Goal: Task Accomplishment & Management: Manage account settings

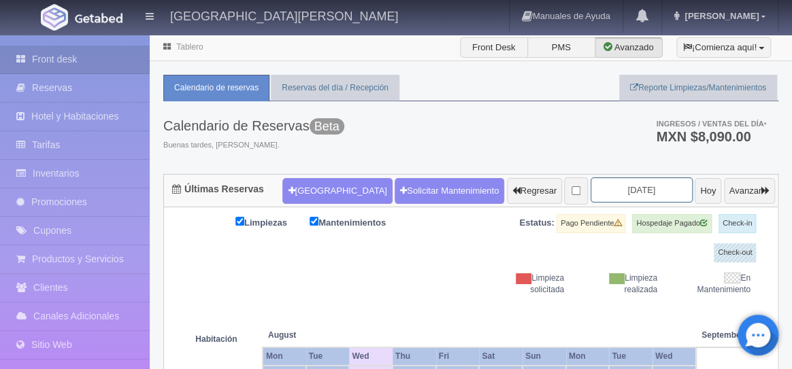
click at [638, 194] on input "2025-08-27" at bounding box center [642, 190] width 102 height 25
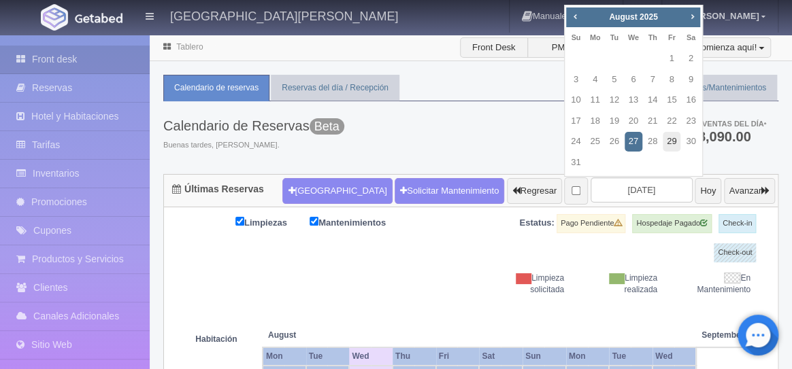
click at [672, 142] on link "29" at bounding box center [672, 142] width 18 height 20
type input "2025-08-29"
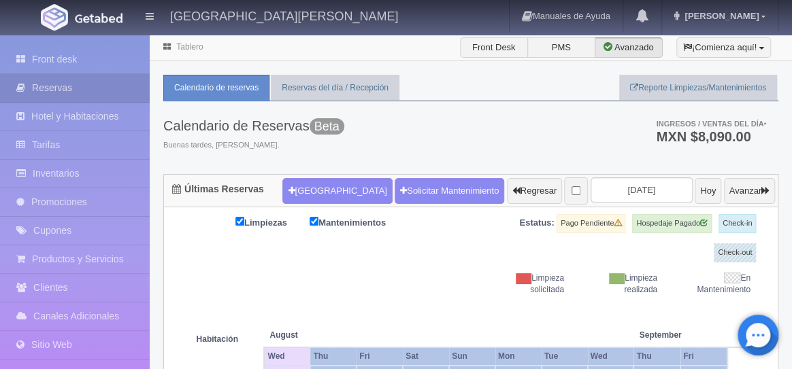
drag, startPoint x: 0, startPoint y: 0, endPoint x: 276, endPoint y: 1, distance: 275.6
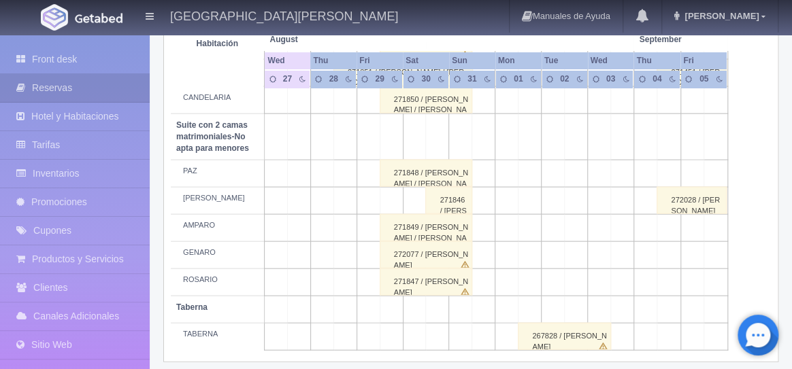
scroll to position [1150, 0]
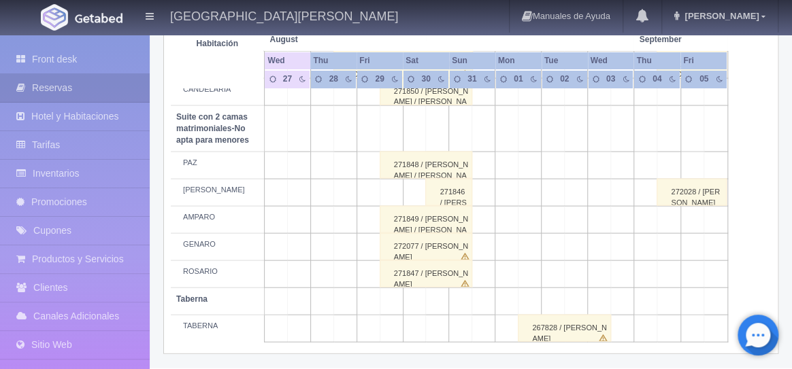
click at [447, 244] on div "272077 / RODOLFO SALAS" at bounding box center [426, 246] width 93 height 27
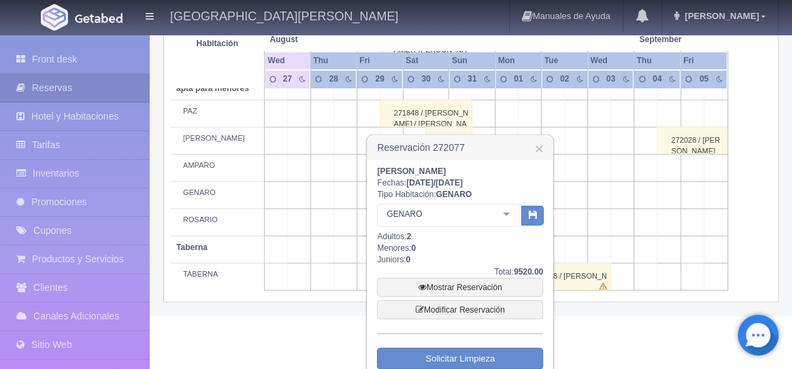
scroll to position [1242, 0]
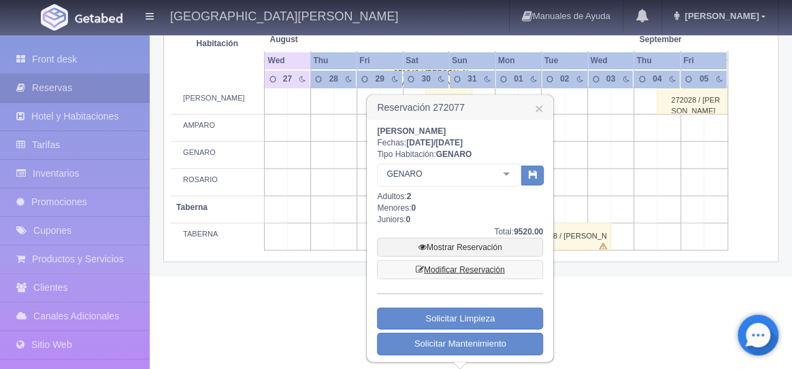
click at [454, 269] on link "Modificar Reservación" at bounding box center [460, 270] width 166 height 19
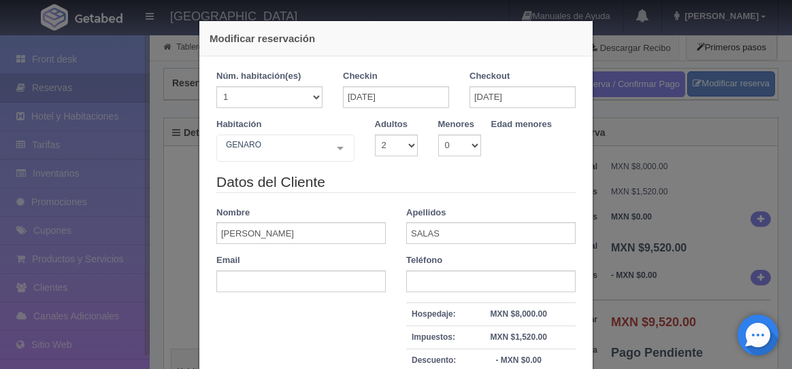
select select "2"
click at [280, 237] on input "[PERSON_NAME]" at bounding box center [300, 234] width 169 height 22
type input "R"
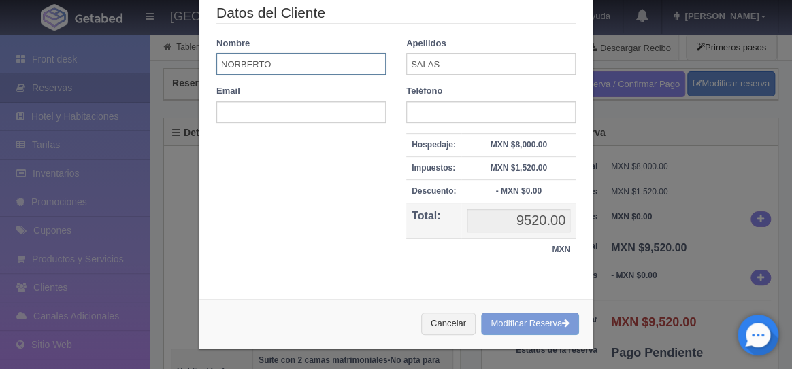
type input "NORBERTO"
click at [525, 325] on div "Cancelar Modificar Reserva" at bounding box center [395, 324] width 393 height 50
click at [526, 325] on div "Cancelar Modificar Reserva" at bounding box center [395, 324] width 393 height 50
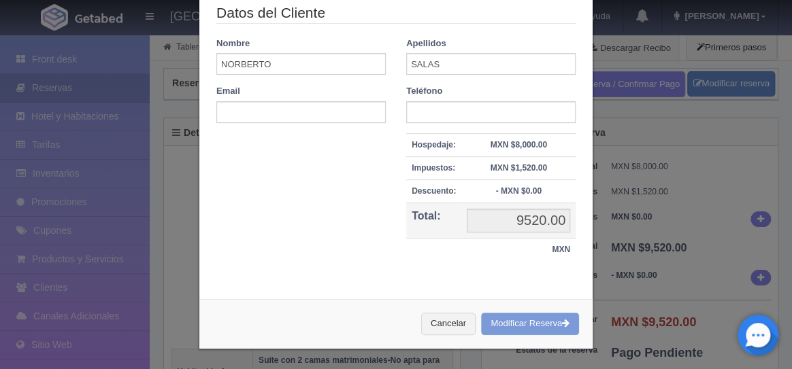
click at [526, 325] on div "Cancelar Modificar Reserva" at bounding box center [395, 324] width 393 height 50
click at [387, 265] on div "Datos del Cliente Nombre [PERSON_NAME] SALAS Email Teléfono Hospedaje: MXN $8,0…" at bounding box center [396, 140] width 380 height 274
click at [516, 326] on div "Cancelar Modificar Reserva" at bounding box center [395, 324] width 393 height 50
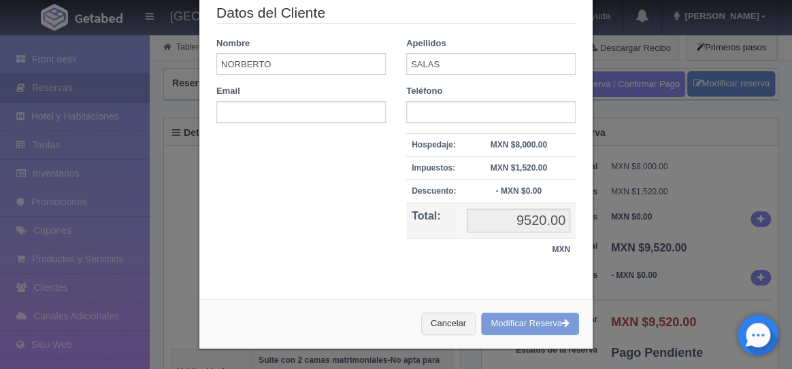
click at [343, 231] on div "Datos del Cliente Nombre NORBERTO Apellidos SALAS Email Teléfono Hospedaje: MXN…" at bounding box center [396, 140] width 380 height 274
click at [535, 325] on div "Cancelar Modificar Reserva" at bounding box center [395, 324] width 393 height 50
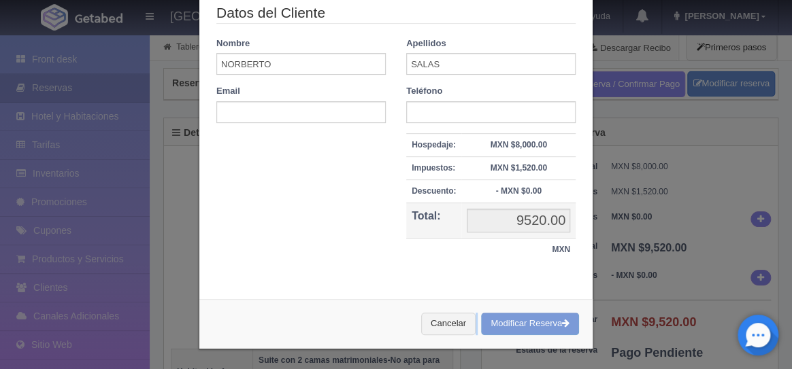
click at [535, 325] on div "Cancelar Modificar Reserva" at bounding box center [395, 324] width 393 height 50
click at [521, 266] on div "Datos del Cliente Nombre NORBERTO Apellidos SALAS Email Teléfono Hospedaje: MXN…" at bounding box center [396, 140] width 380 height 274
click at [537, 326] on div "Cancelar Modificar Reserva" at bounding box center [395, 324] width 393 height 50
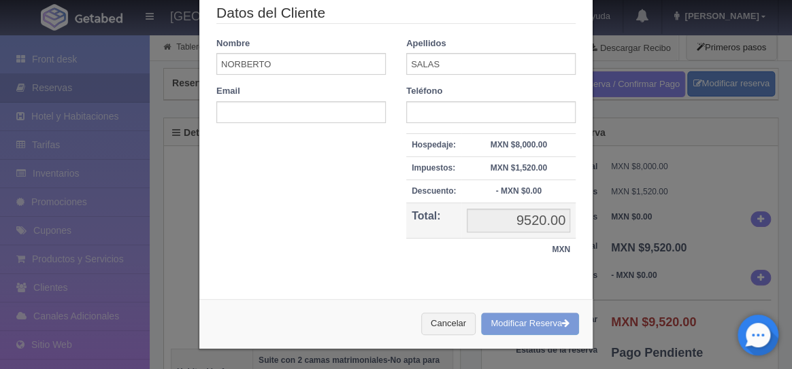
click at [537, 326] on div "Cancelar Modificar Reserva" at bounding box center [395, 324] width 393 height 50
click at [506, 327] on div "Cancelar Modificar Reserva" at bounding box center [395, 324] width 393 height 50
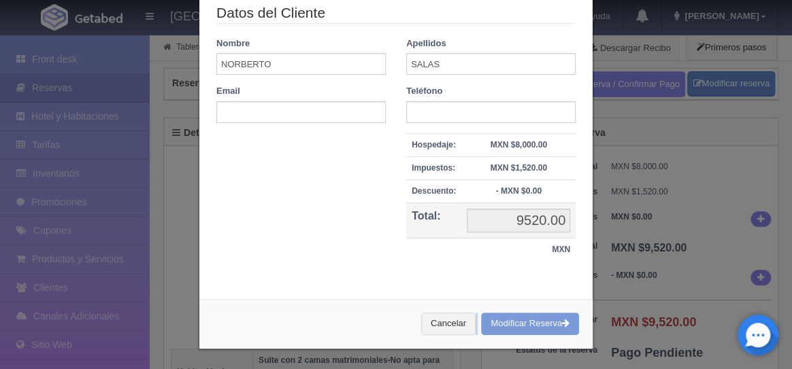
click at [506, 327] on div "Cancelar Modificar Reserva" at bounding box center [395, 324] width 393 height 50
click at [553, 327] on div "Cancelar Modificar Reserva" at bounding box center [395, 324] width 393 height 50
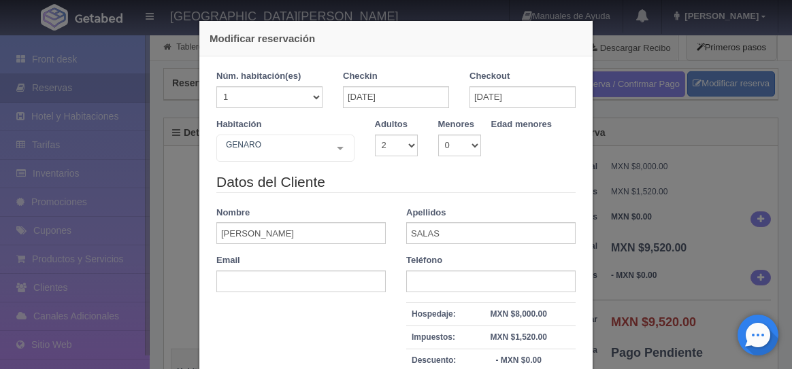
select select "2"
click at [310, 240] on input "[PERSON_NAME]" at bounding box center [300, 234] width 169 height 22
type input "R"
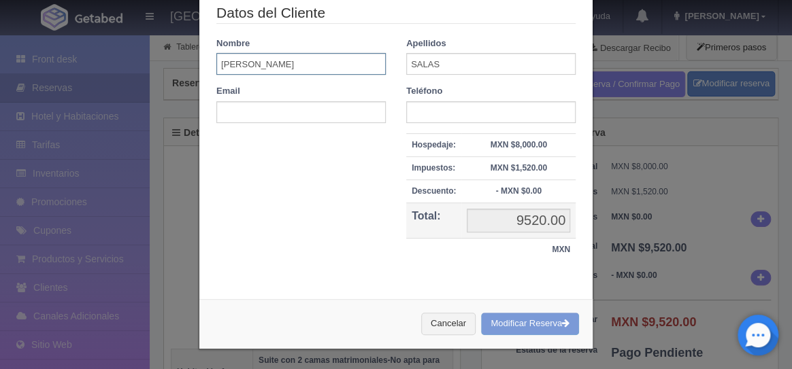
type input "NORBERTO"
click at [511, 325] on div "Cancelar Modificar Reserva" at bounding box center [395, 324] width 393 height 50
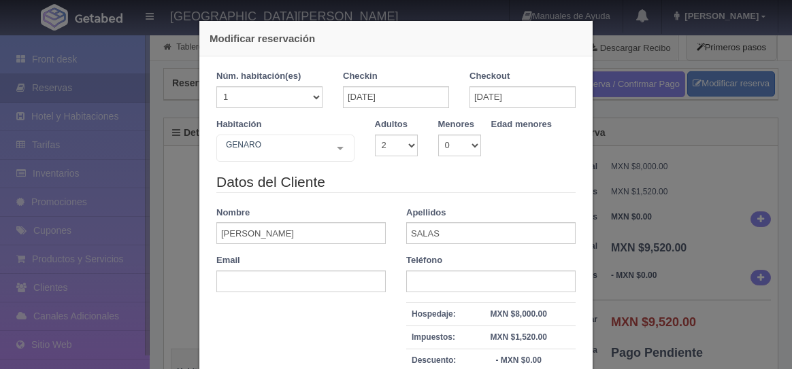
select select "2"
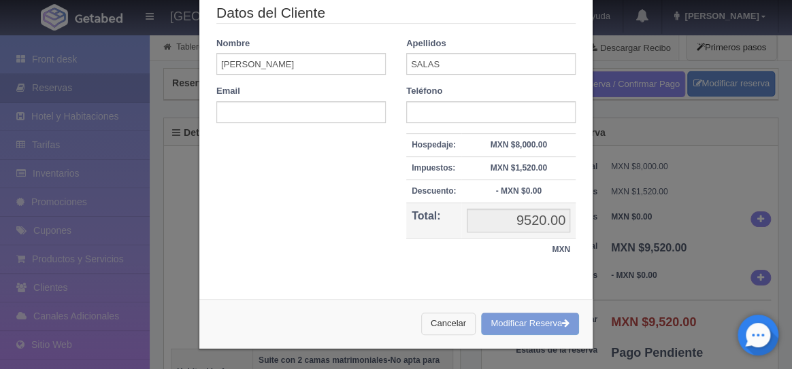
click at [436, 331] on button "Cancelar" at bounding box center [448, 324] width 54 height 22
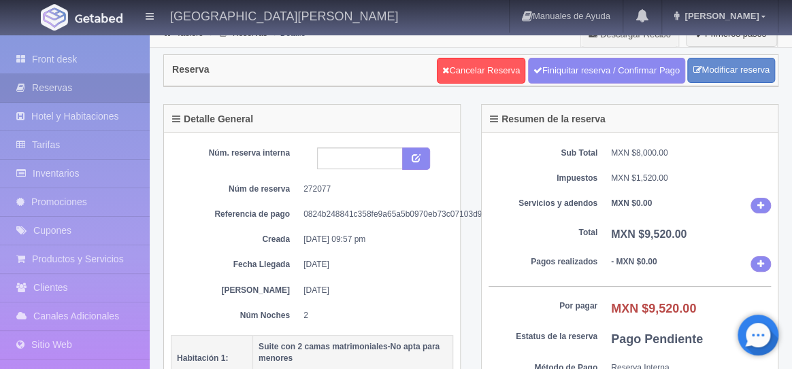
scroll to position [0, 0]
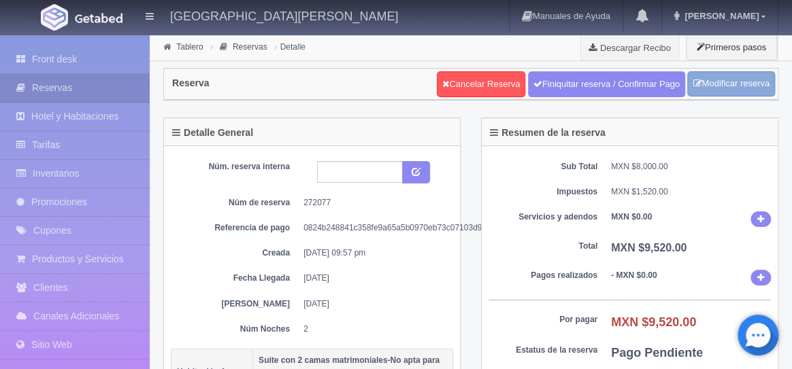
click at [718, 89] on link "Modificar reserva" at bounding box center [731, 83] width 88 height 25
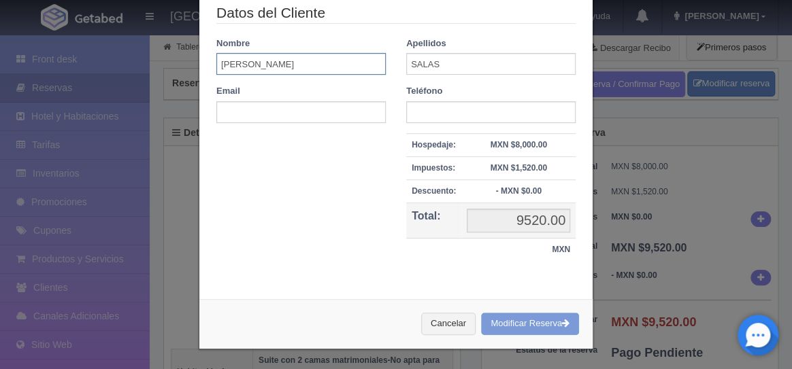
click at [314, 58] on input "RODOLFO" at bounding box center [300, 64] width 169 height 22
drag, startPoint x: 293, startPoint y: 67, endPoint x: 150, endPoint y: 70, distance: 142.9
click at [150, 70] on div "Modificar reservación Núm. habitación(es) 1 2 3 4 5 6 7 8 9 10 11 12 13 14 15 1…" at bounding box center [396, 184] width 792 height 369
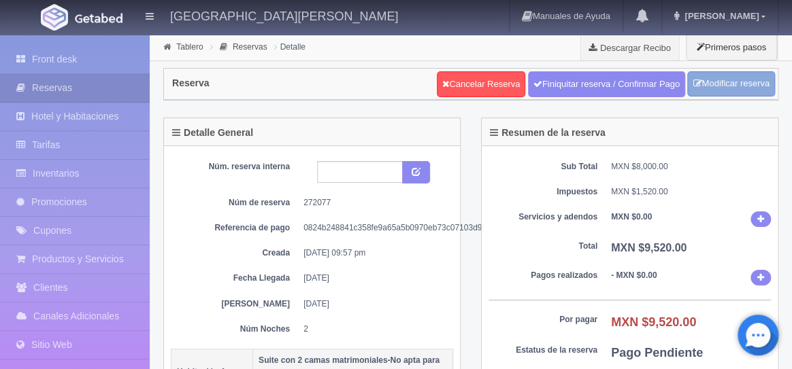
click at [752, 92] on link "Modificar reserva" at bounding box center [731, 83] width 88 height 25
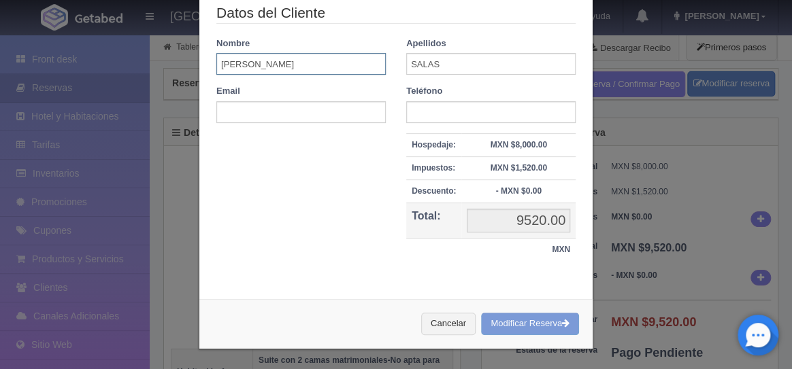
drag, startPoint x: 281, startPoint y: 65, endPoint x: 213, endPoint y: 64, distance: 68.0
click at [213, 64] on div "Nombre RODOLFO" at bounding box center [301, 56] width 190 height 38
type input "NORBERTO"
click at [517, 325] on div "Cancelar Modificar Reserva" at bounding box center [395, 324] width 393 height 50
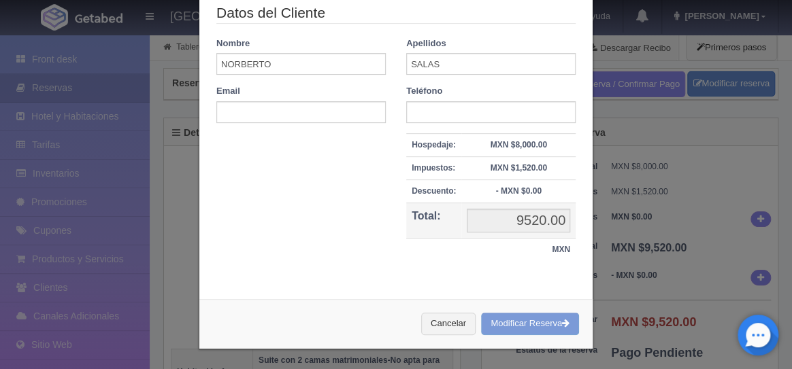
click at [517, 325] on div "Cancelar Modificar Reserva" at bounding box center [395, 324] width 393 height 50
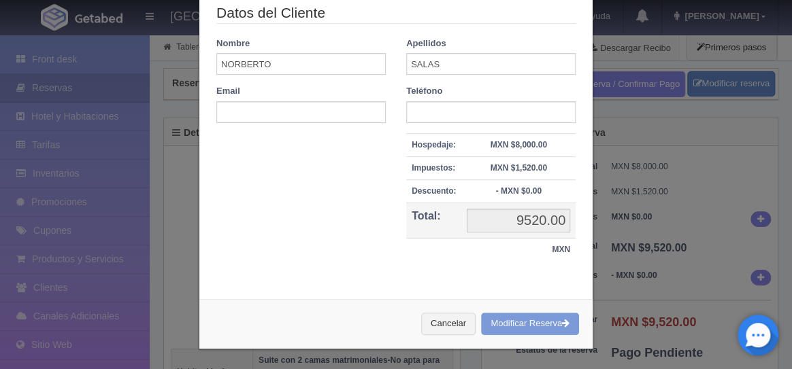
click at [517, 325] on div "Cancelar Modificar Reserva" at bounding box center [395, 324] width 393 height 50
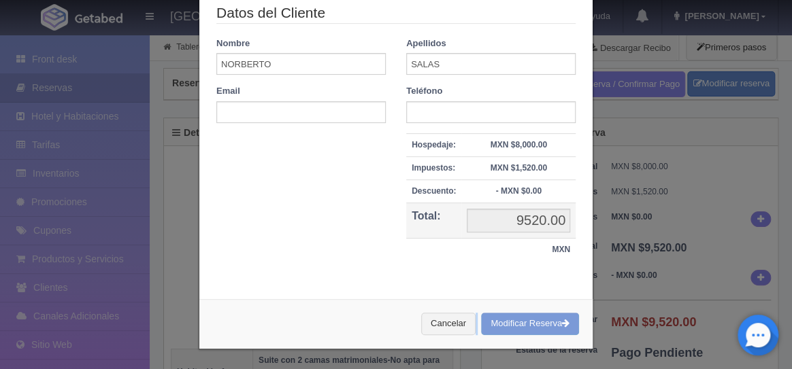
click at [517, 325] on div "Cancelar Modificar Reserva" at bounding box center [395, 324] width 393 height 50
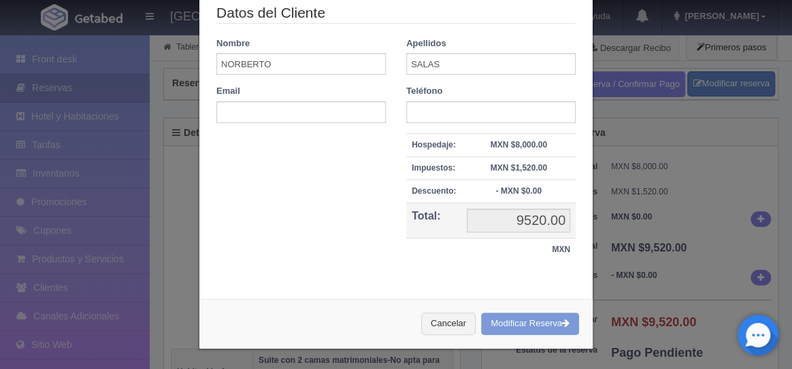
click at [517, 325] on div "Cancelar Modificar Reserva" at bounding box center [395, 324] width 393 height 50
click at [476, 271] on div "Datos del Cliente Nombre NORBERTO Apellidos SALAS Email Teléfono Hospedaje: MXN…" at bounding box center [396, 140] width 380 height 274
click at [542, 327] on div "Cancelar Modificar Reserva" at bounding box center [395, 324] width 393 height 50
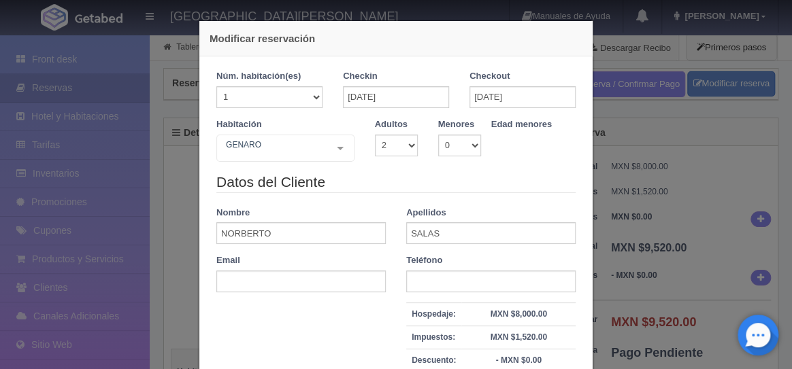
scroll to position [169, 0]
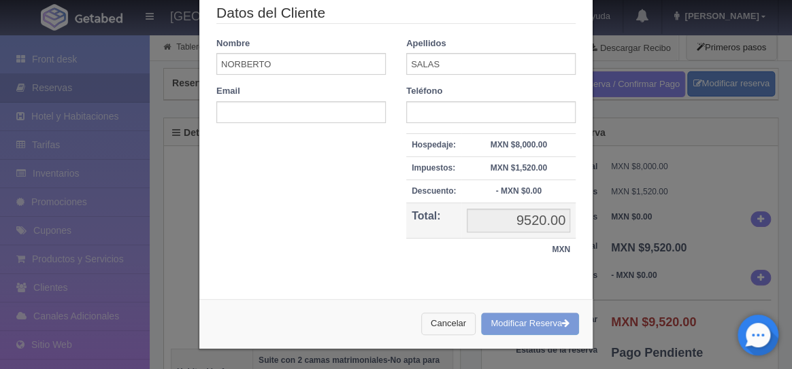
click at [448, 323] on button "Cancelar" at bounding box center [448, 324] width 54 height 22
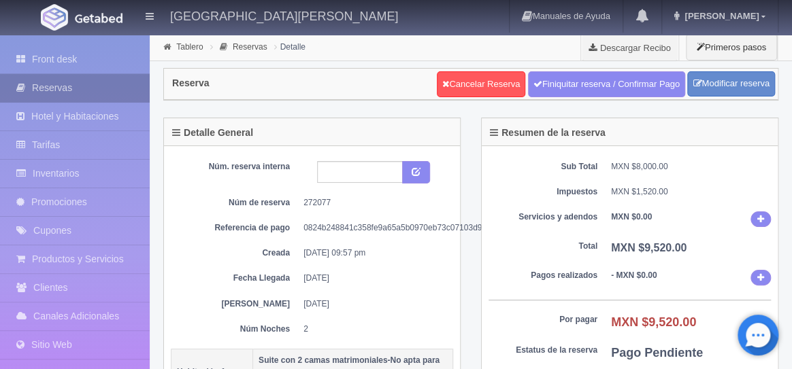
click at [52, 91] on link "Reservas" at bounding box center [75, 88] width 150 height 28
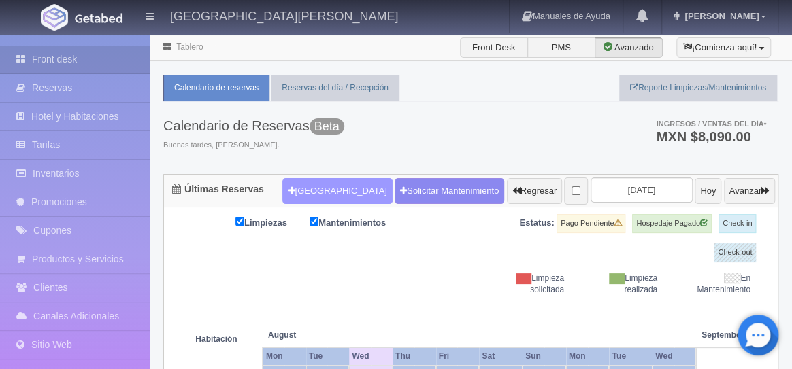
click at [310, 193] on button "[GEOGRAPHIC_DATA]" at bounding box center [337, 191] width 110 height 26
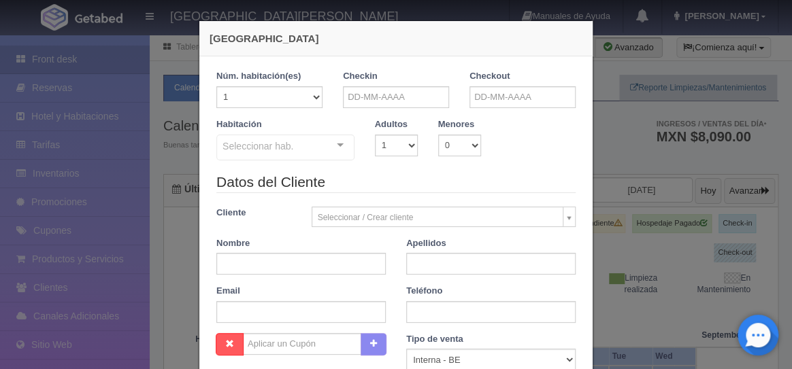
checkbox input "false"
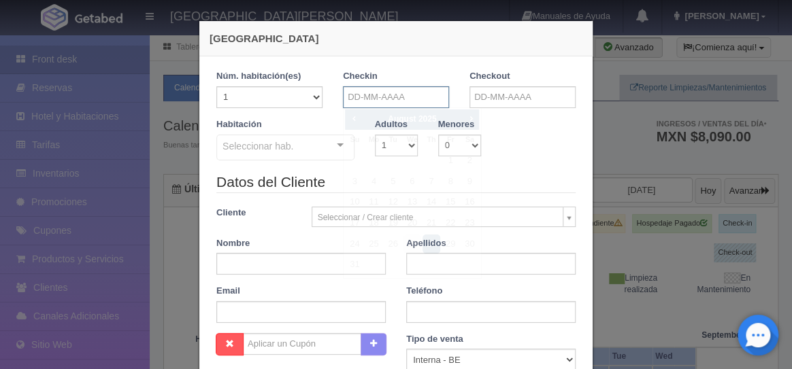
click at [387, 95] on input "text" at bounding box center [396, 97] width 106 height 22
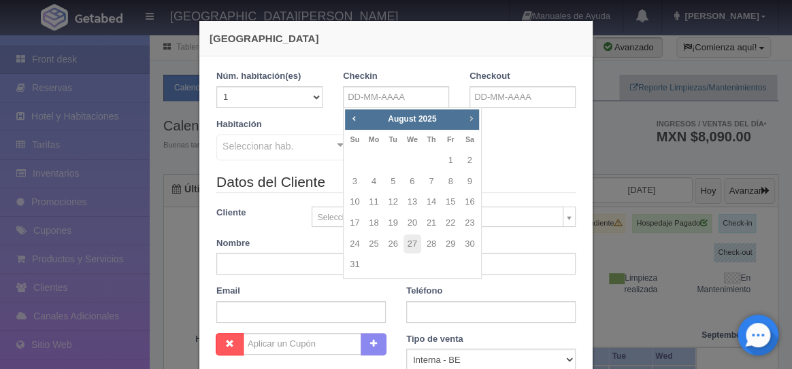
click at [469, 120] on span "Next" at bounding box center [470, 118] width 11 height 11
click at [451, 228] on link "24" at bounding box center [451, 224] width 18 height 20
type input "[DATE]"
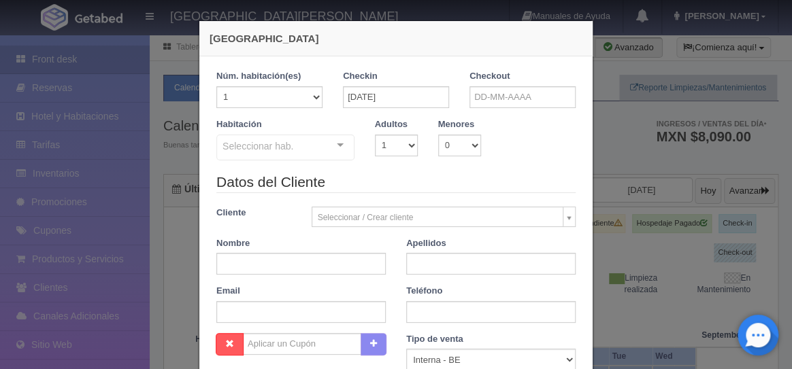
checkbox input "false"
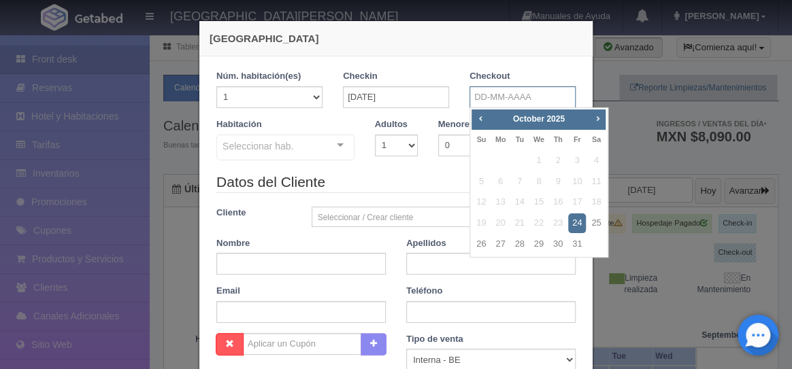
click at [480, 103] on input "text" at bounding box center [523, 97] width 106 height 22
click at [481, 244] on link "26" at bounding box center [481, 245] width 18 height 20
type input "[DATE]"
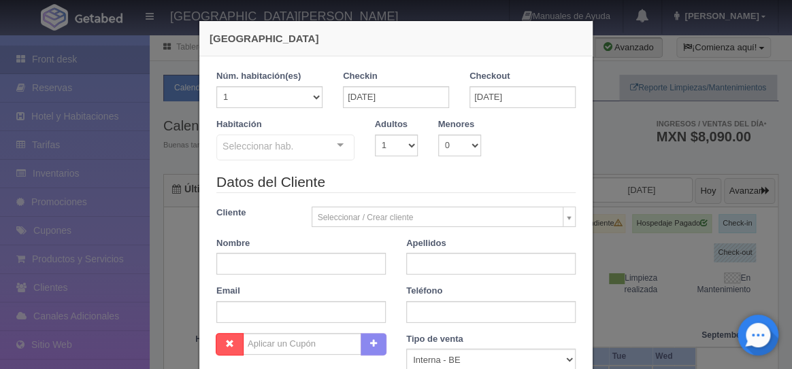
checkbox input "false"
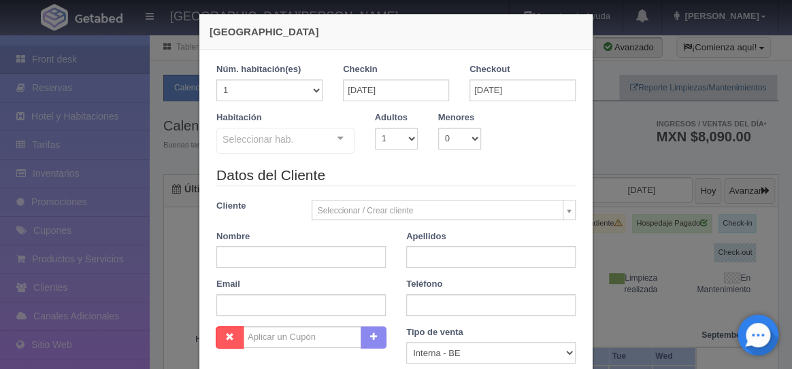
scroll to position [6, 0]
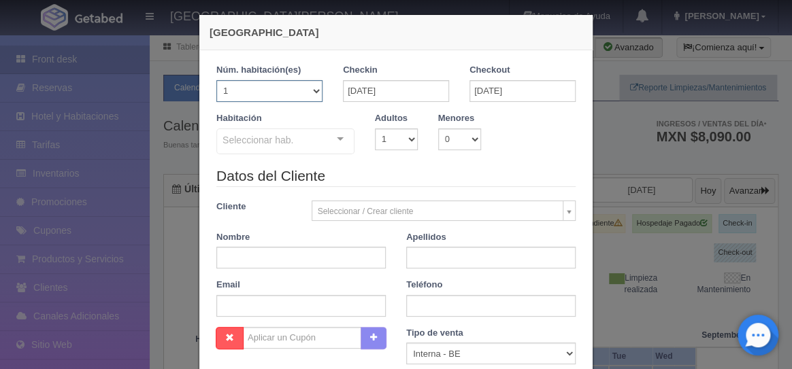
click at [314, 96] on select "1 2 3 4 5 6 7 8 9 10 11 12 13 14 15 16 17 18 19 20" at bounding box center [269, 91] width 106 height 22
select select "2"
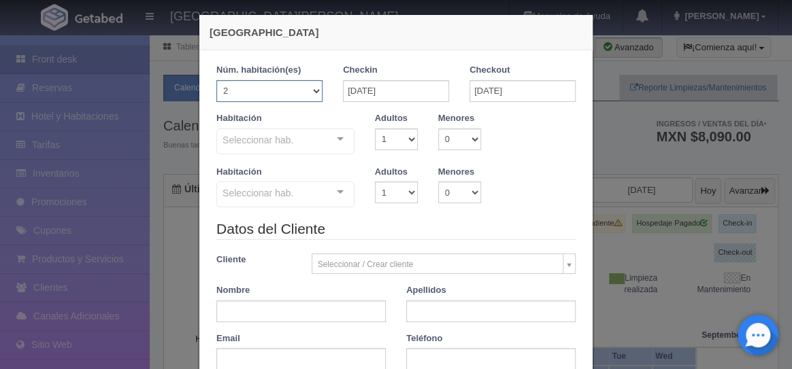
checkbox input "false"
click at [337, 139] on div at bounding box center [340, 139] width 27 height 20
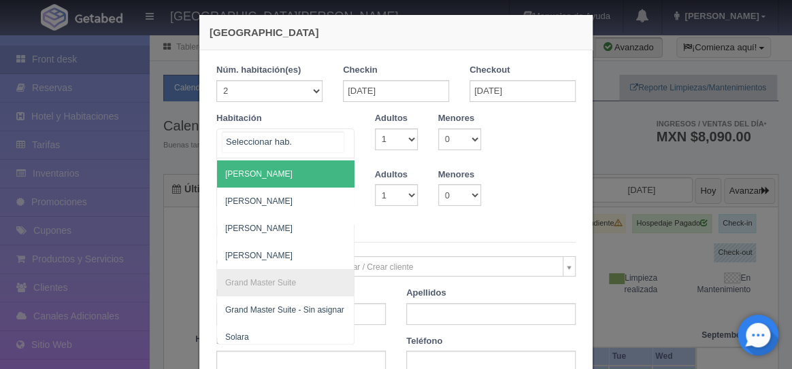
scroll to position [103, 0]
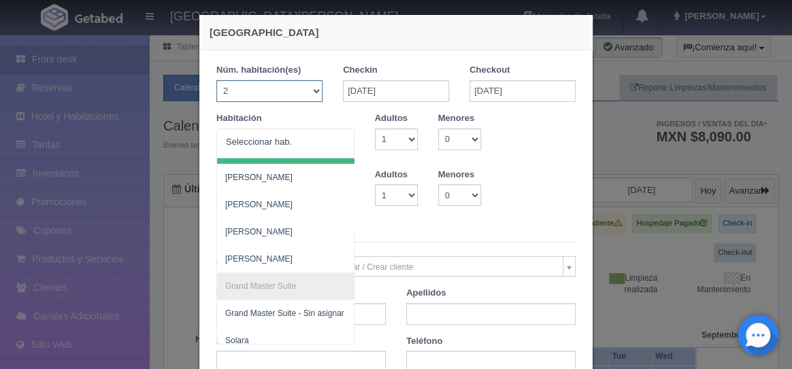
click at [316, 92] on select "1 2 3 4 5 6 7 8 9 10 11 12 13 14 15 16 17 18 19 20" at bounding box center [269, 91] width 106 height 22
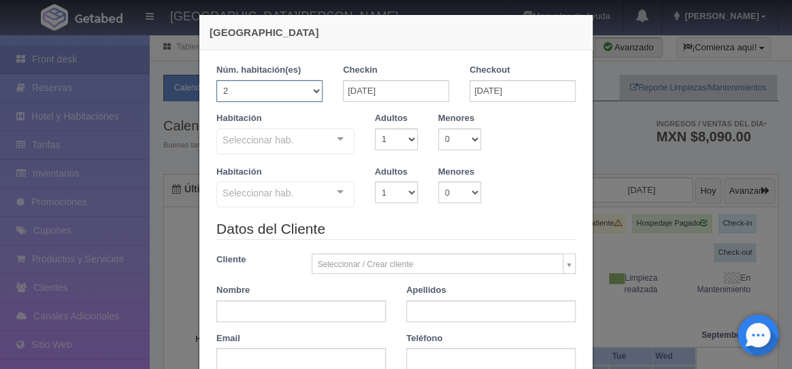
select select "7"
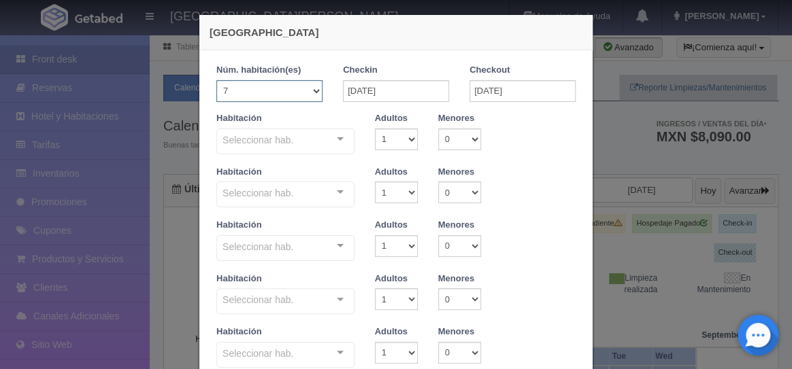
checkbox input "false"
click at [342, 138] on div at bounding box center [340, 139] width 27 height 20
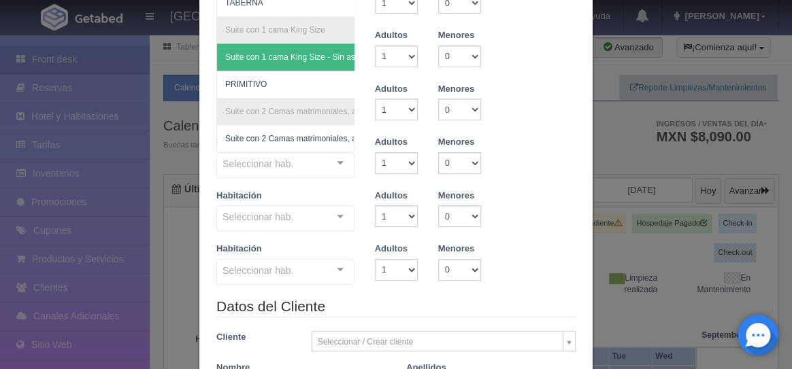
scroll to position [197, 0]
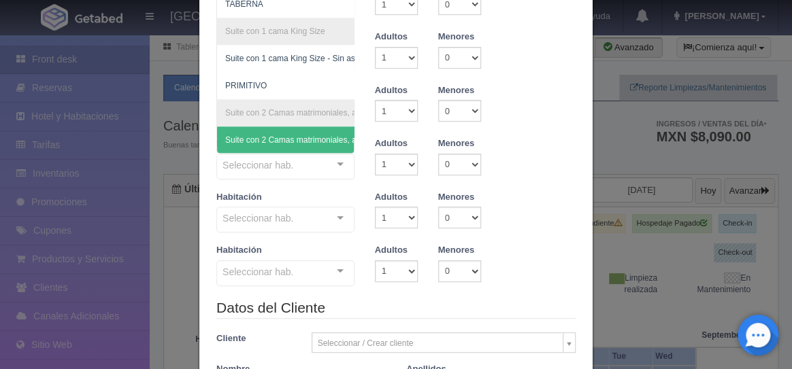
click at [340, 168] on div at bounding box center [340, 164] width 27 height 20
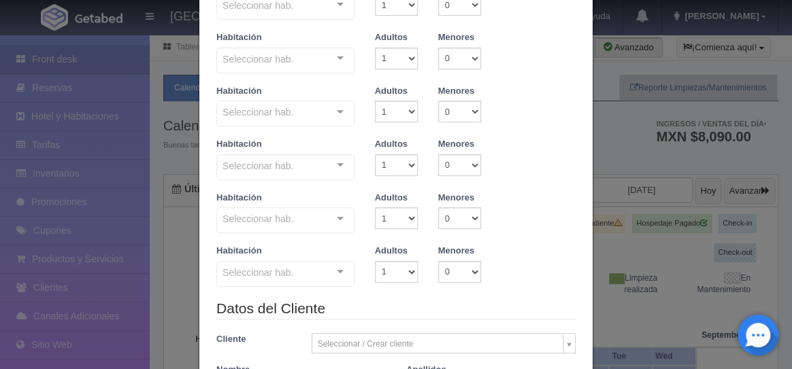
click at [340, 168] on div at bounding box center [340, 165] width 27 height 20
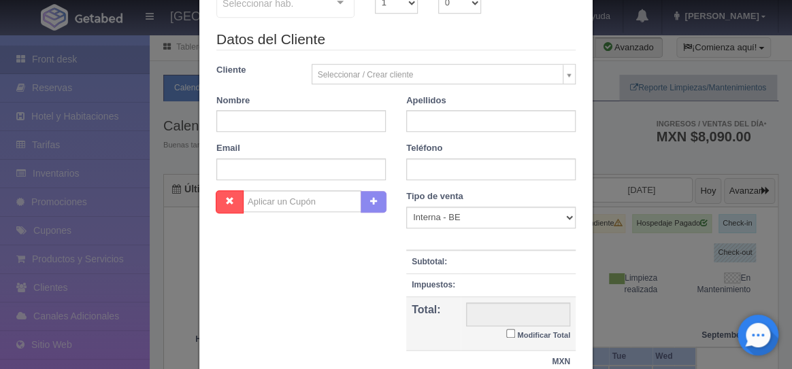
scroll to position [576, 0]
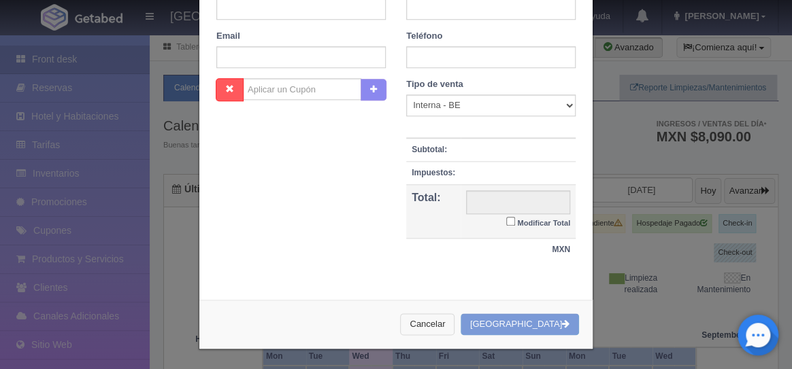
click at [455, 327] on button "Cancelar" at bounding box center [427, 325] width 54 height 22
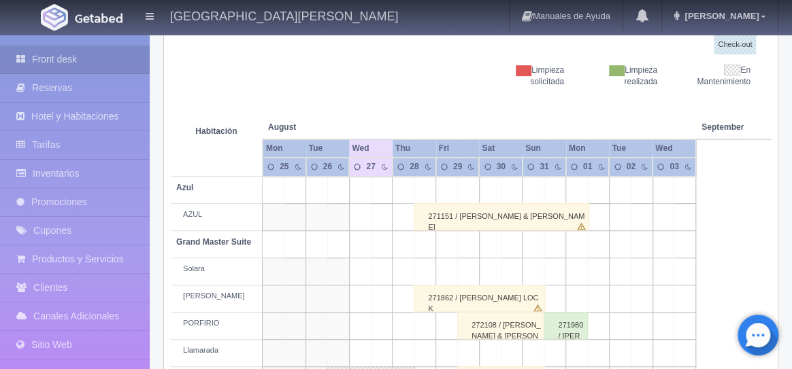
scroll to position [100, 0]
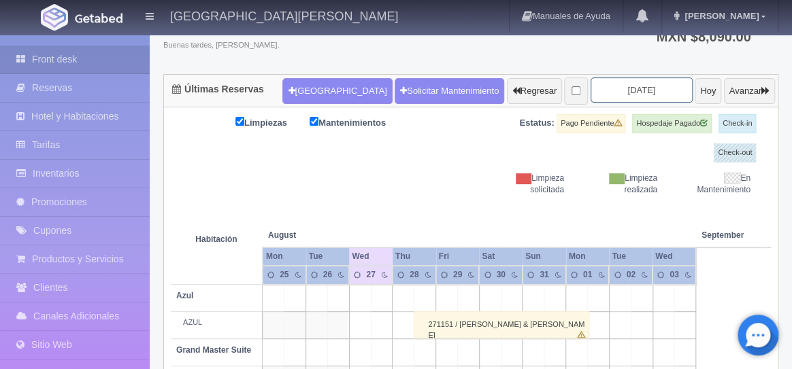
click at [644, 93] on input "2025-08-27" at bounding box center [642, 90] width 102 height 25
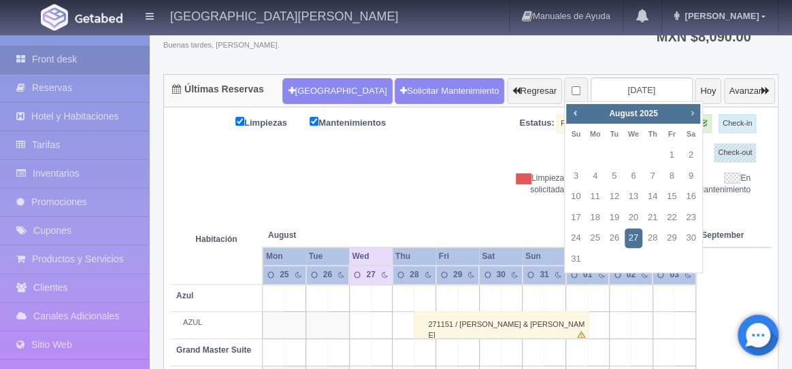
click at [695, 116] on span "Next" at bounding box center [692, 113] width 11 height 11
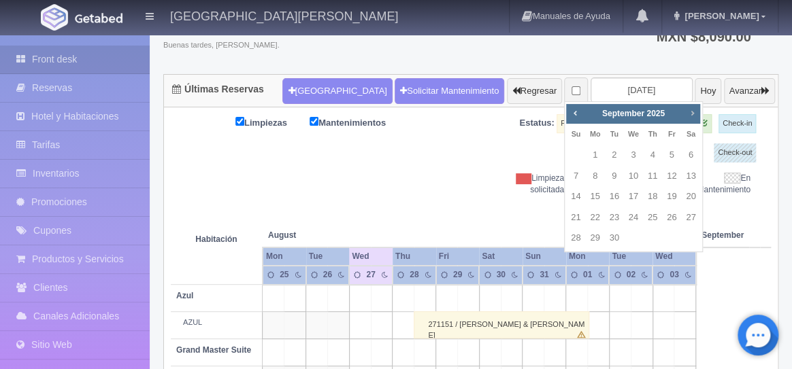
click at [695, 116] on span "Next" at bounding box center [692, 113] width 11 height 11
click at [674, 222] on link "24" at bounding box center [672, 218] width 18 height 20
type input "2025-10-24"
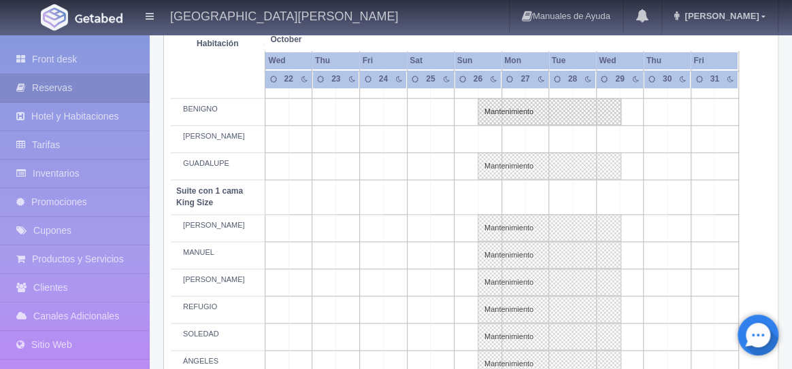
scroll to position [615, 0]
click at [501, 112] on link "Mantenimiento" at bounding box center [550, 109] width 144 height 27
select select "Mantenimiento"
select select "1894_BENIGNO"
type input "[DATE]"
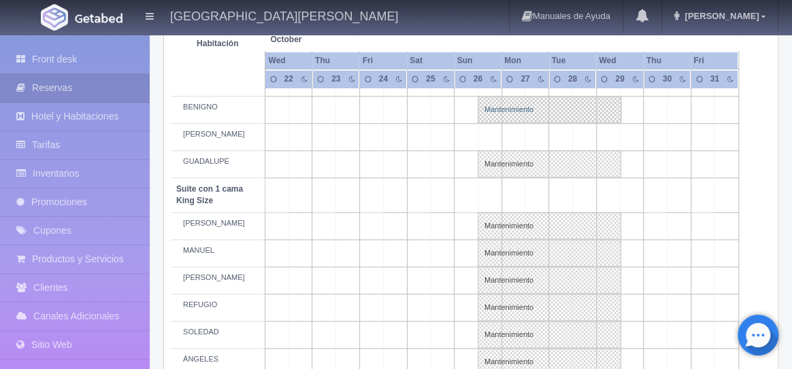
type input "[DATE]"
type textarea "MB- Fam Trip de la Industria"
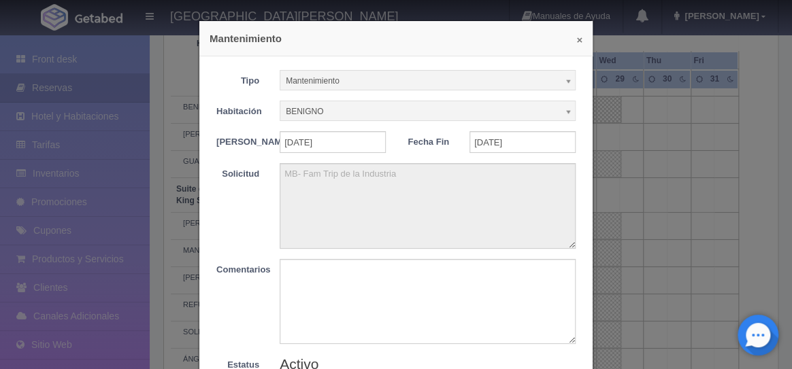
click at [578, 45] on button "×" at bounding box center [579, 40] width 6 height 10
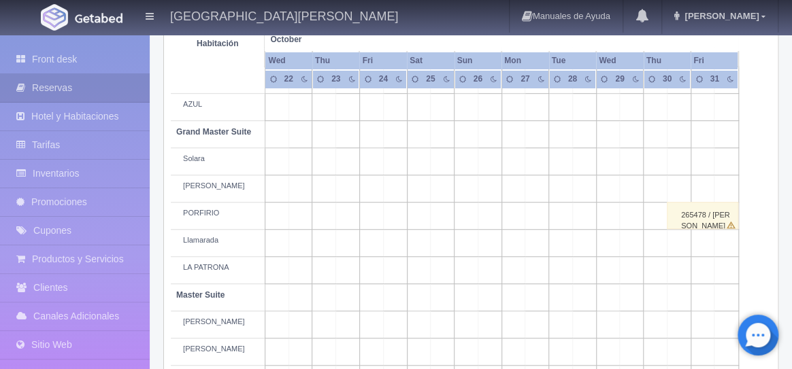
scroll to position [0, 0]
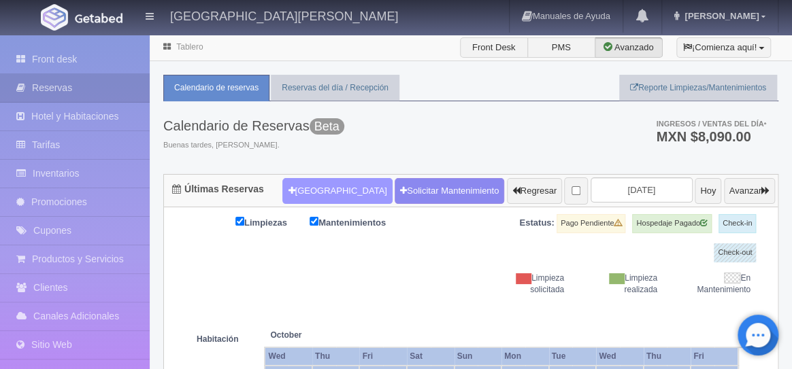
click at [316, 193] on button "[GEOGRAPHIC_DATA]" at bounding box center [337, 191] width 110 height 26
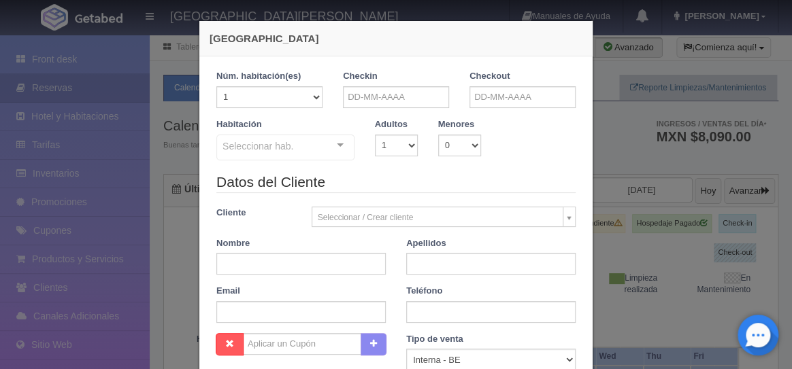
checkbox input "false"
click at [378, 99] on input "text" at bounding box center [396, 97] width 106 height 22
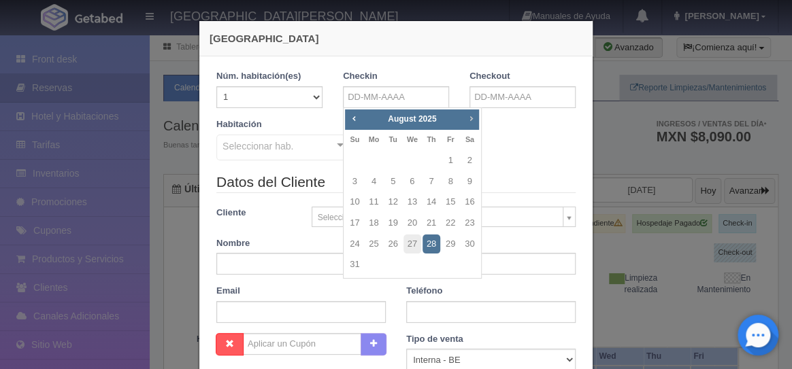
click at [472, 118] on span "Next" at bounding box center [470, 118] width 11 height 11
click at [450, 229] on link "24" at bounding box center [451, 224] width 18 height 20
type input "24-10-2025"
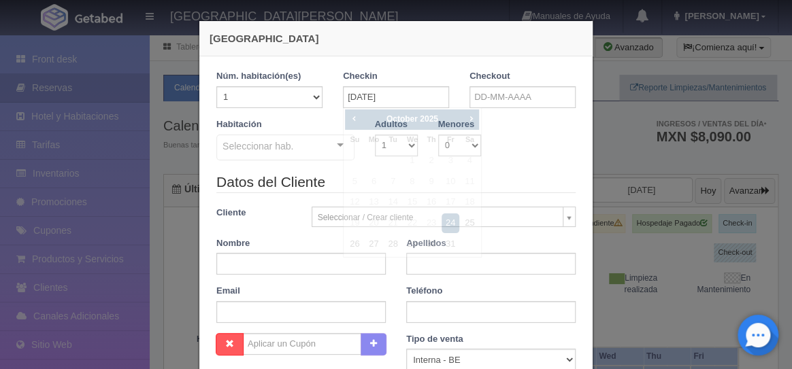
checkbox input "false"
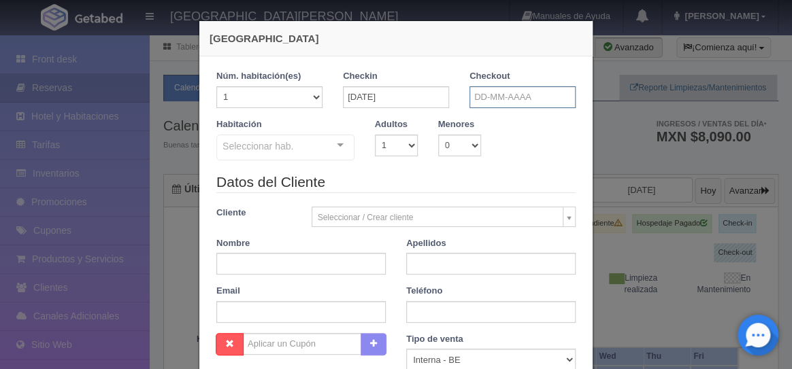
click at [488, 97] on input "text" at bounding box center [523, 97] width 106 height 22
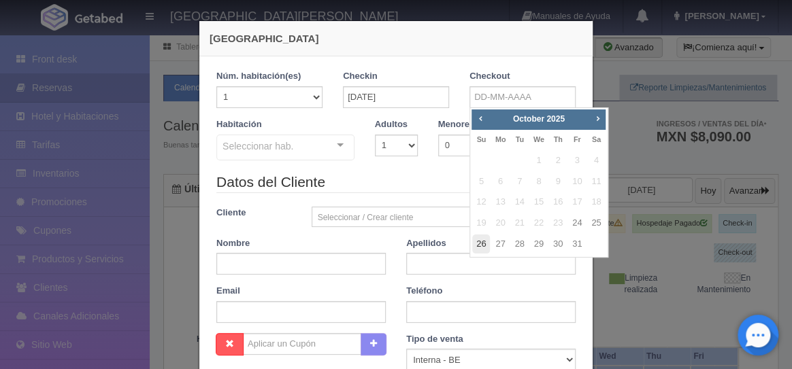
click at [480, 247] on link "26" at bounding box center [481, 245] width 18 height 20
type input "26-10-2025"
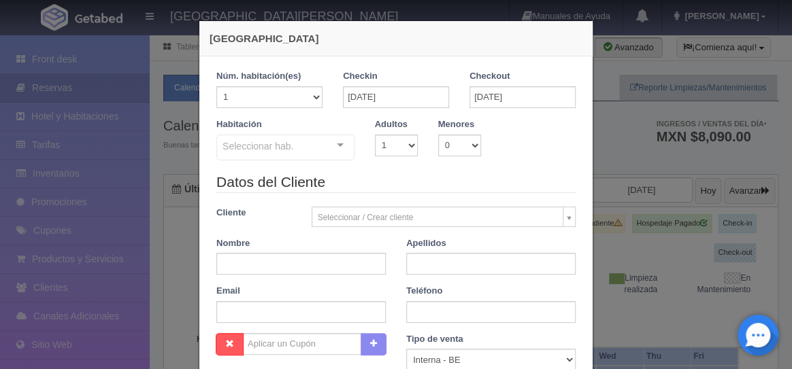
checkbox input "false"
click at [314, 98] on select "1 2 3 4 5 6 7 8 9 10 11 12 13 14 15 16 17 18 19 20" at bounding box center [269, 97] width 106 height 22
select select "7"
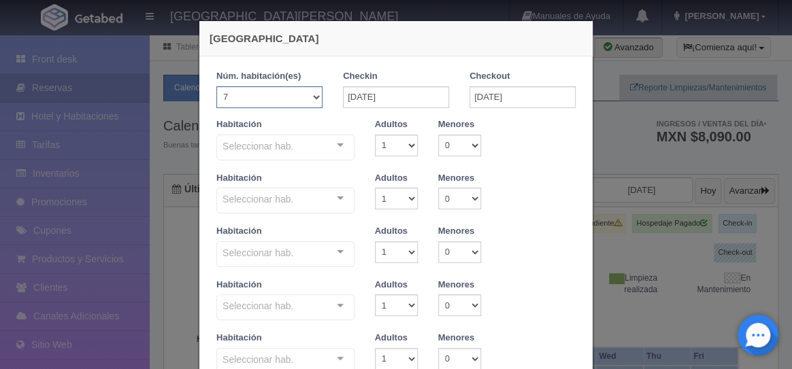
checkbox input "false"
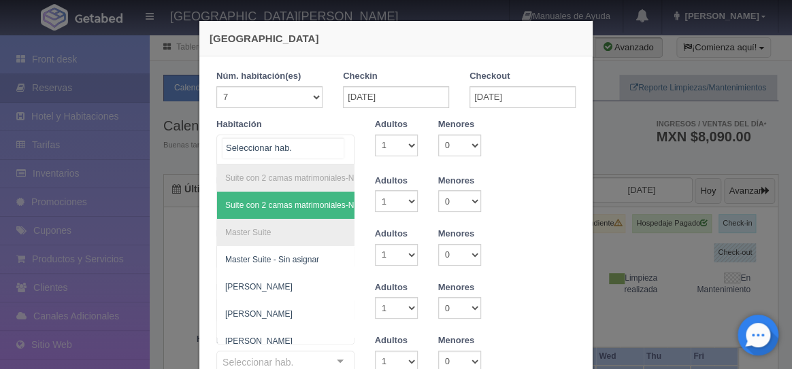
click at [338, 144] on div at bounding box center [340, 145] width 27 height 20
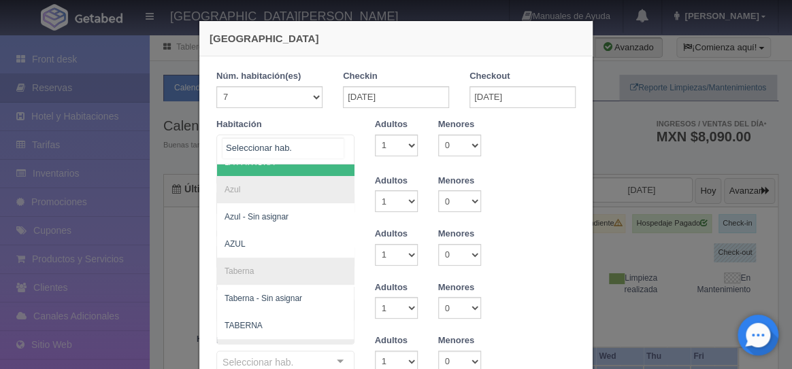
scroll to position [44, 0]
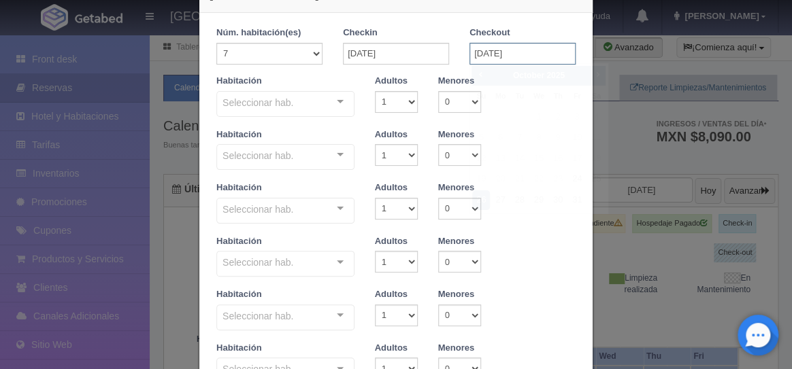
click at [480, 53] on input "26-10-2025" at bounding box center [523, 54] width 106 height 22
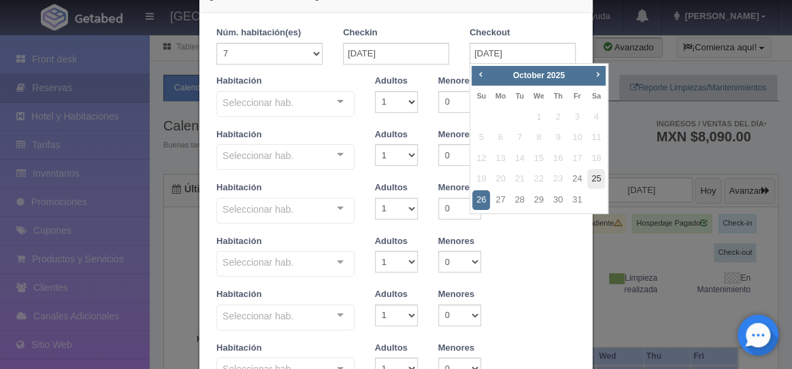
click at [599, 176] on link "25" at bounding box center [596, 179] width 18 height 20
type input "25-10-2025"
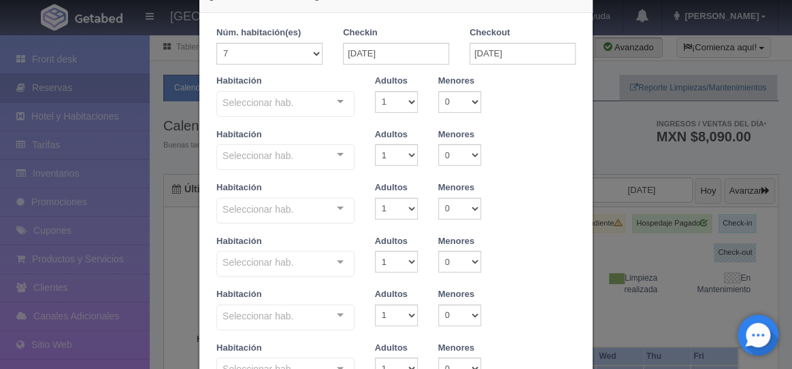
checkbox input "false"
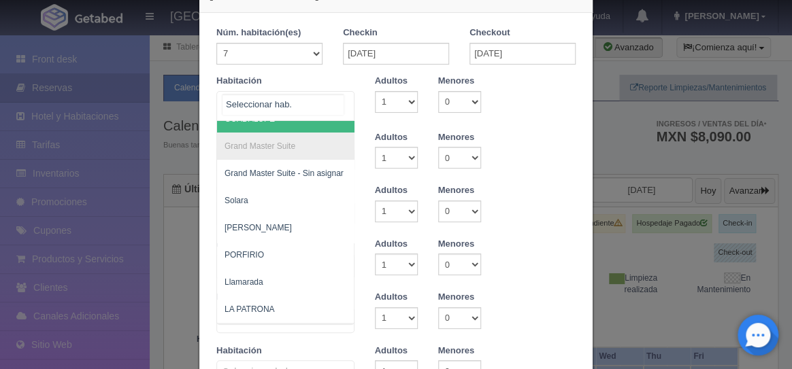
click at [340, 108] on div at bounding box center [340, 102] width 27 height 20
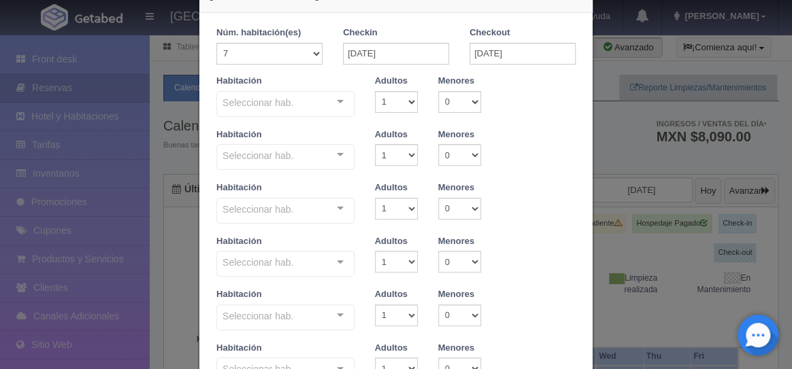
click at [340, 108] on div at bounding box center [340, 102] width 27 height 20
click at [339, 162] on div at bounding box center [340, 155] width 27 height 20
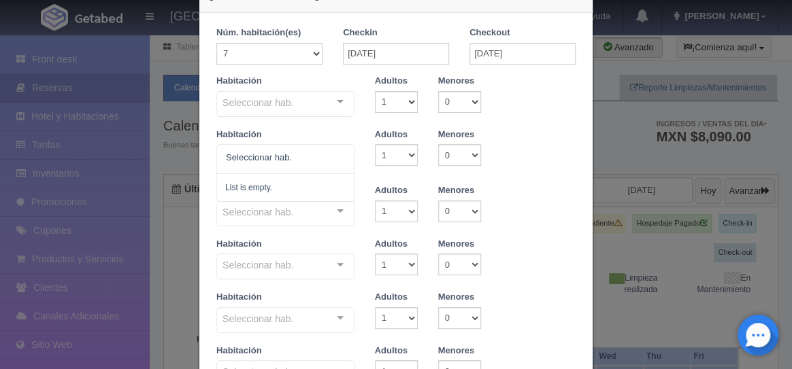
click at [339, 162] on div at bounding box center [340, 155] width 27 height 20
click at [341, 206] on div at bounding box center [340, 209] width 27 height 20
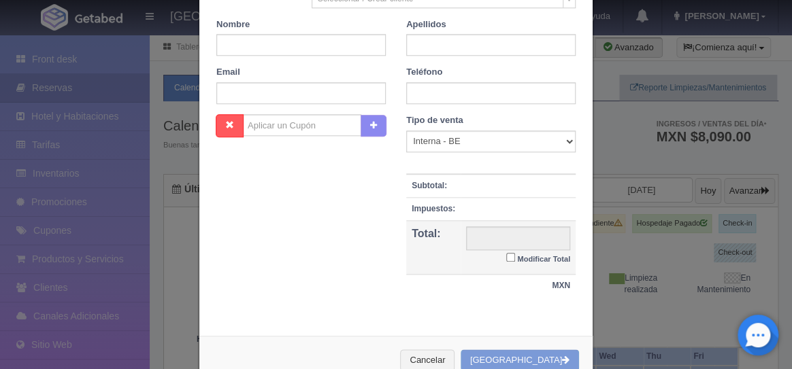
scroll to position [572, 0]
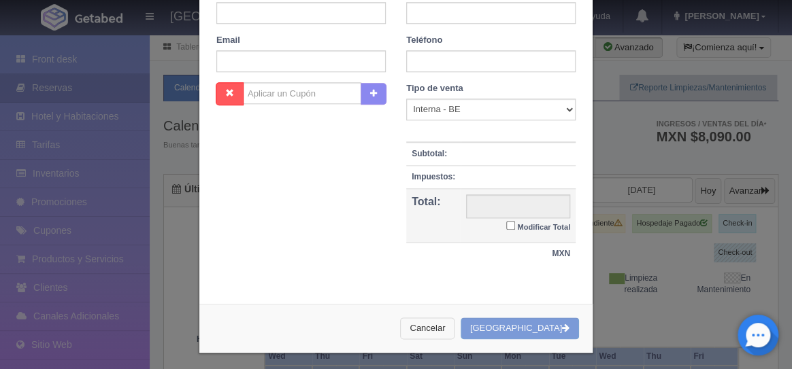
click at [455, 320] on button "Cancelar" at bounding box center [427, 329] width 54 height 22
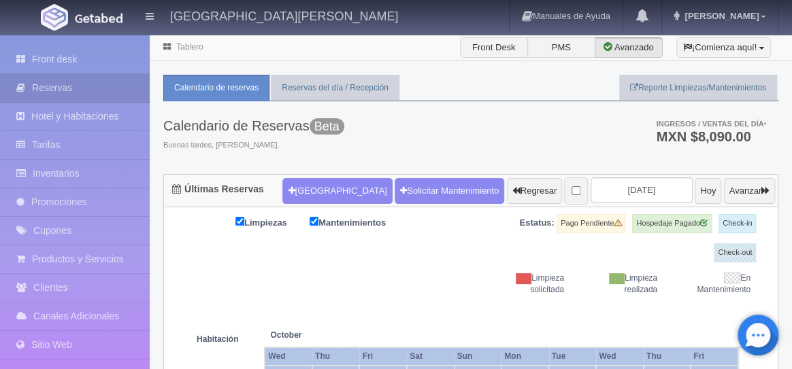
click at [458, 320] on th at bounding box center [466, 322] width 71 height 52
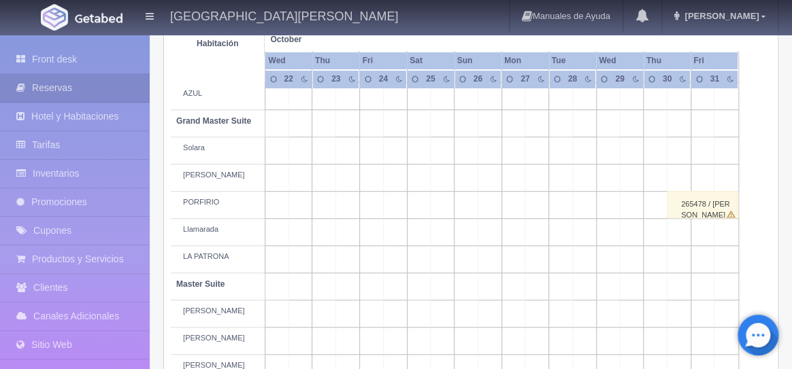
scroll to position [0, 0]
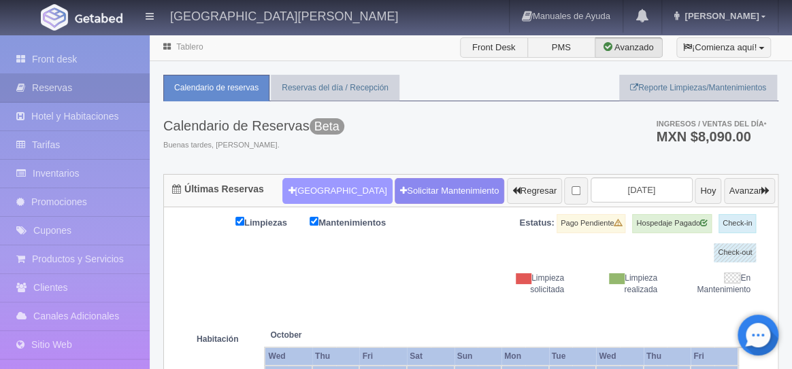
click at [328, 196] on button "Nueva Reserva" at bounding box center [337, 191] width 110 height 26
select select "1"
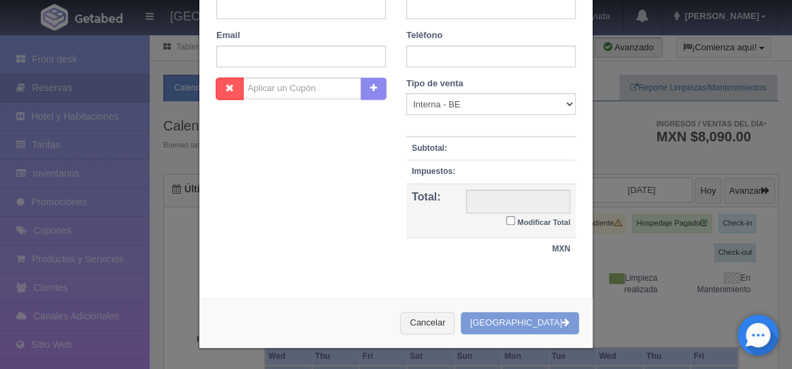
scroll to position [254, 0]
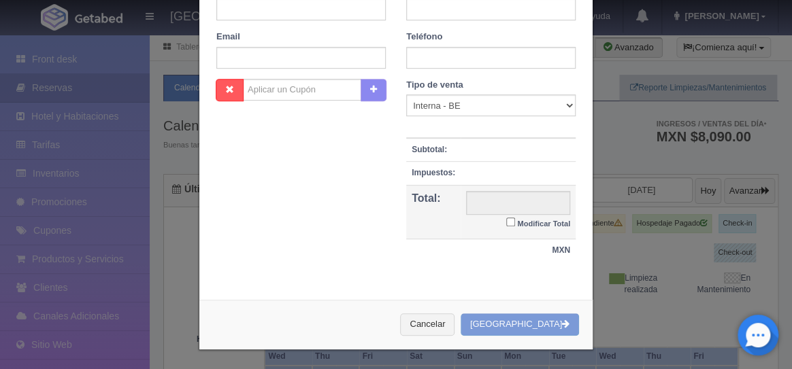
checkbox input "false"
click at [455, 325] on button "Cancelar" at bounding box center [427, 325] width 54 height 22
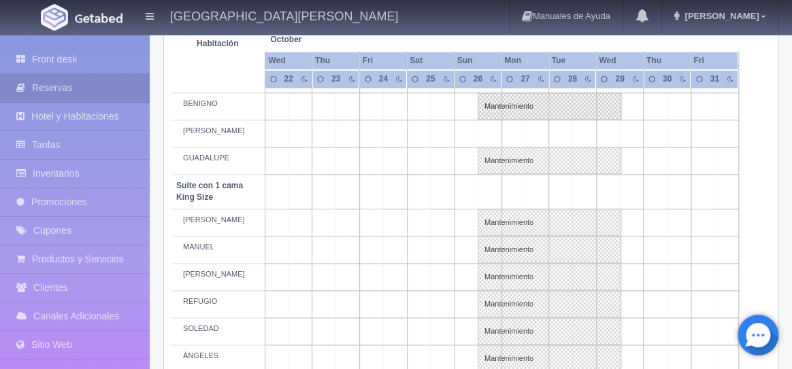
scroll to position [613, 0]
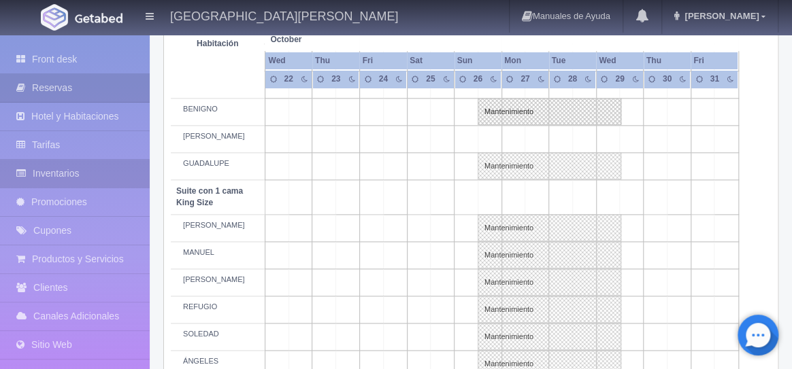
click at [53, 176] on link "Inventarios" at bounding box center [75, 174] width 150 height 28
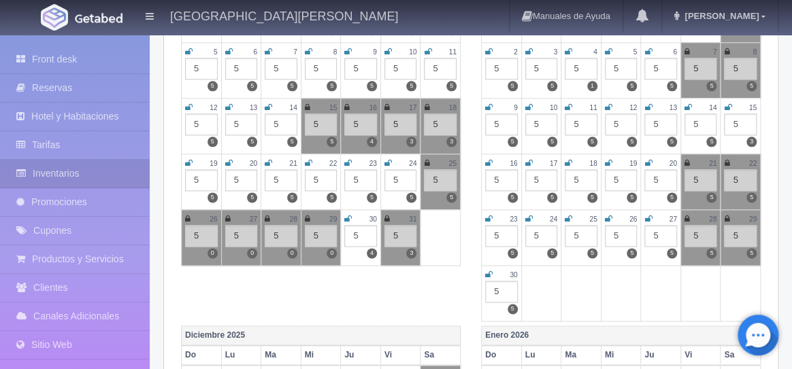
scroll to position [645, 0]
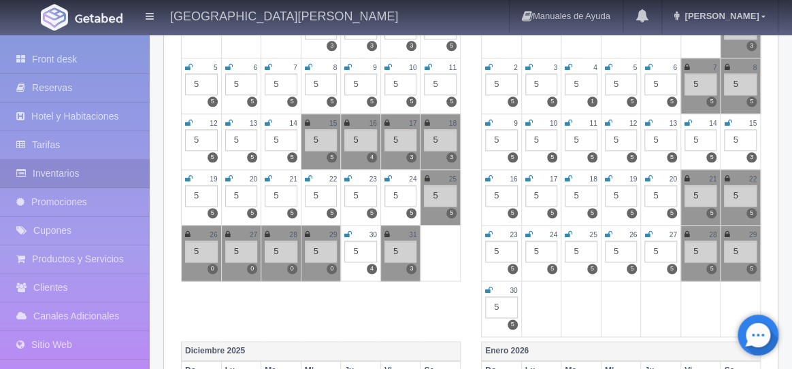
click at [429, 178] on icon at bounding box center [426, 179] width 5 height 8
click at [188, 235] on icon at bounding box center [187, 235] width 5 height 8
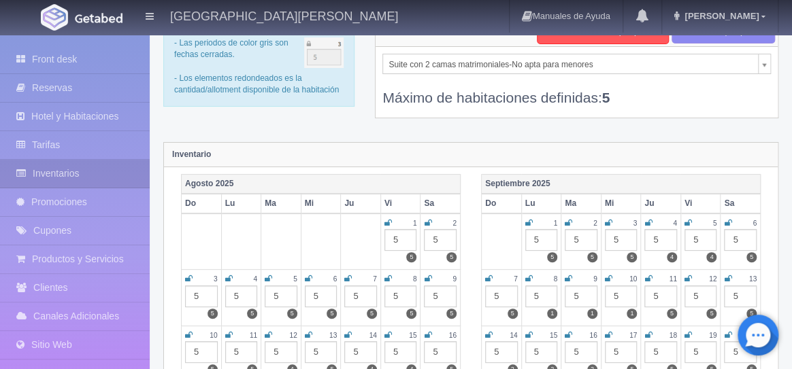
scroll to position [0, 0]
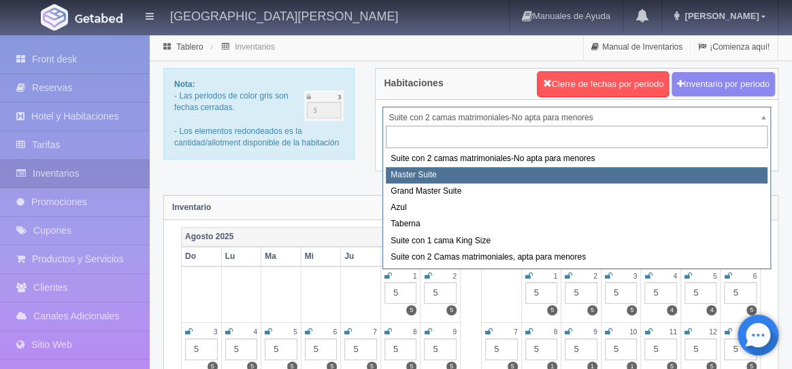
select select "1894"
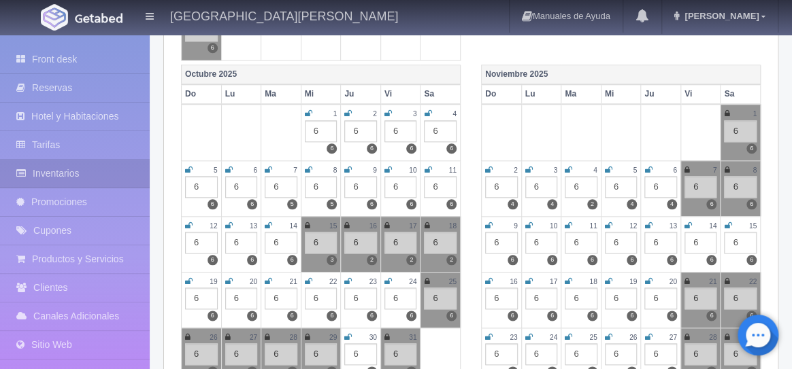
scroll to position [560, 0]
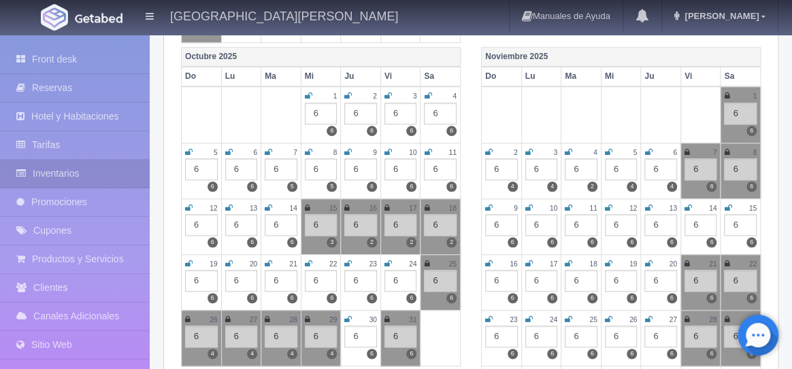
click at [429, 265] on icon at bounding box center [426, 264] width 5 height 8
click at [187, 317] on icon at bounding box center [187, 320] width 5 height 8
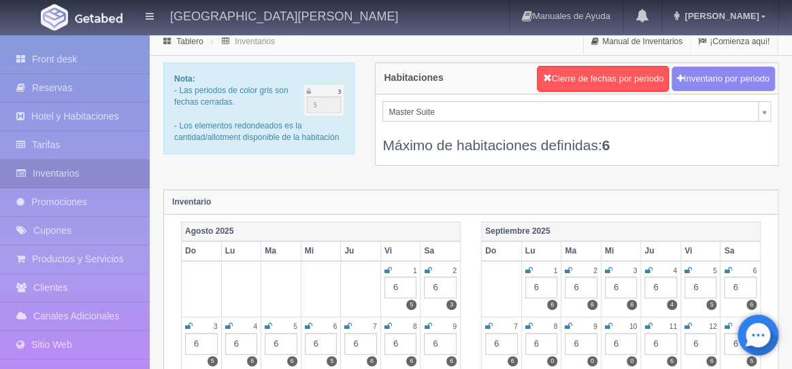
scroll to position [0, 0]
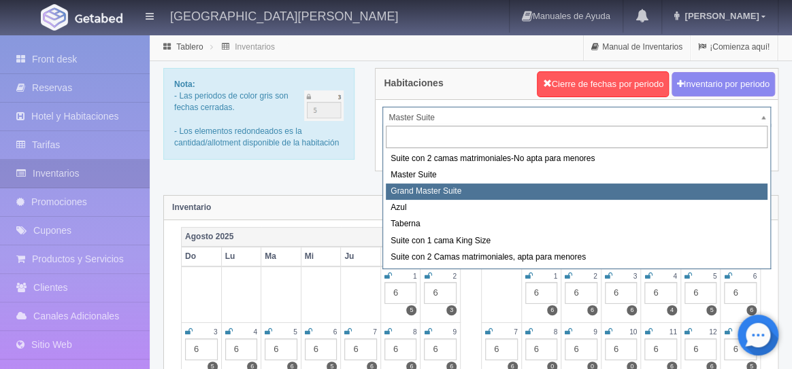
select select "1918"
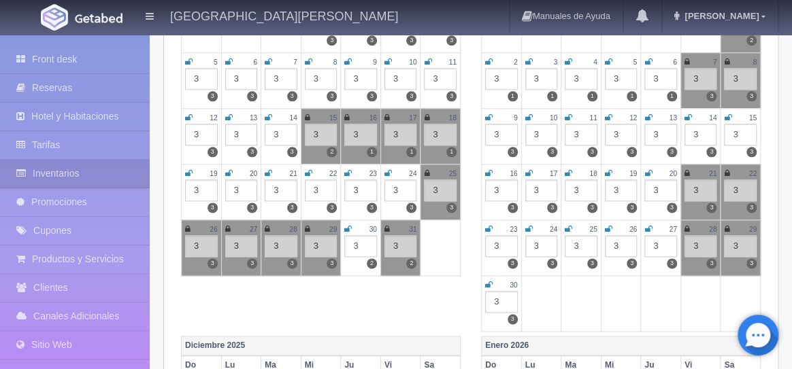
scroll to position [649, 0]
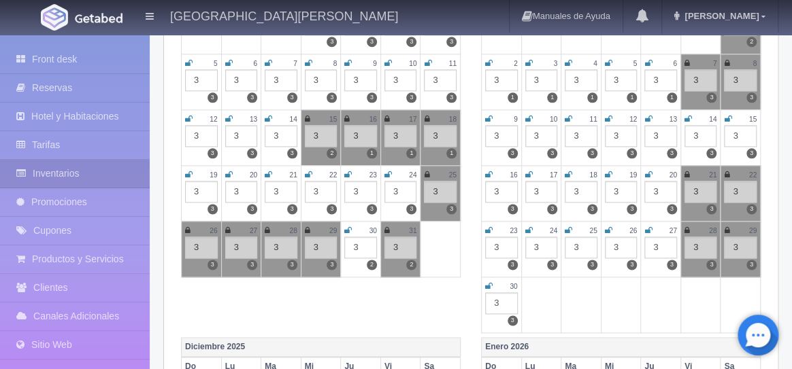
click at [425, 171] on icon at bounding box center [426, 175] width 5 height 8
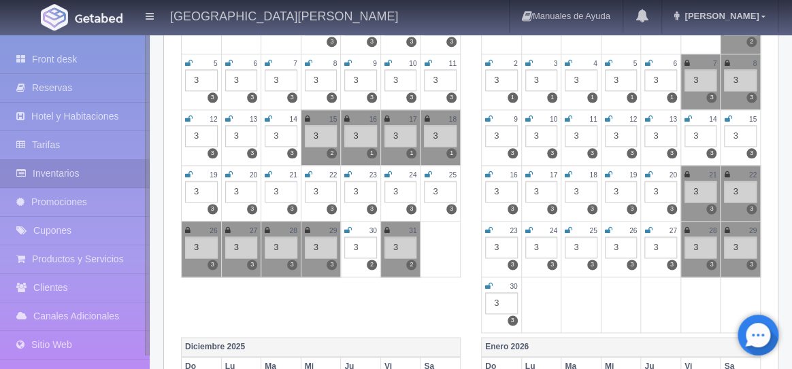
click at [188, 229] on icon at bounding box center [187, 231] width 5 height 8
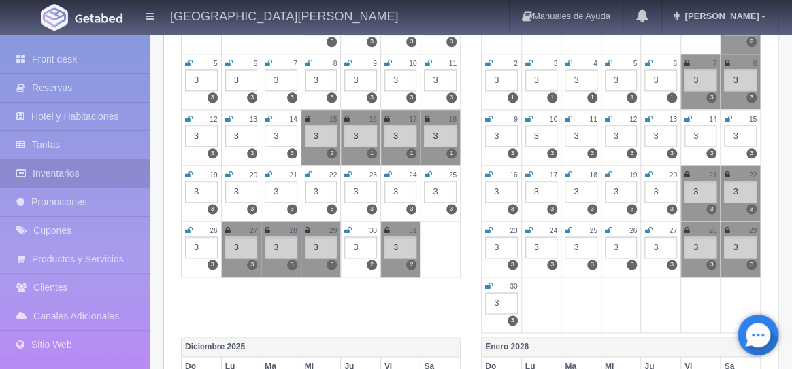
click at [195, 229] on div "26" at bounding box center [201, 231] width 33 height 12
click at [189, 227] on icon at bounding box center [188, 231] width 7 height 8
click at [426, 171] on icon at bounding box center [427, 175] width 7 height 8
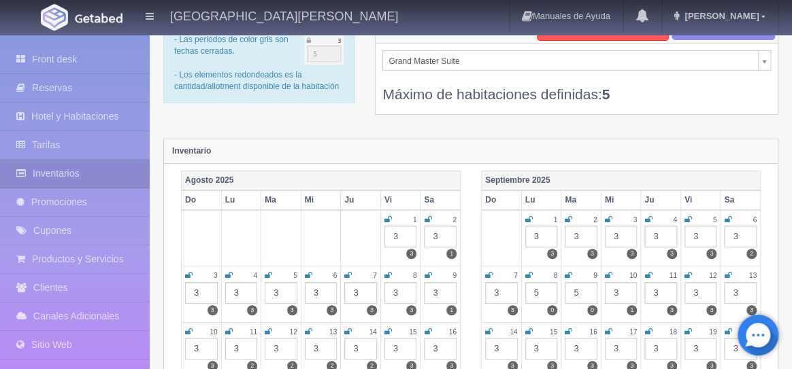
scroll to position [0, 0]
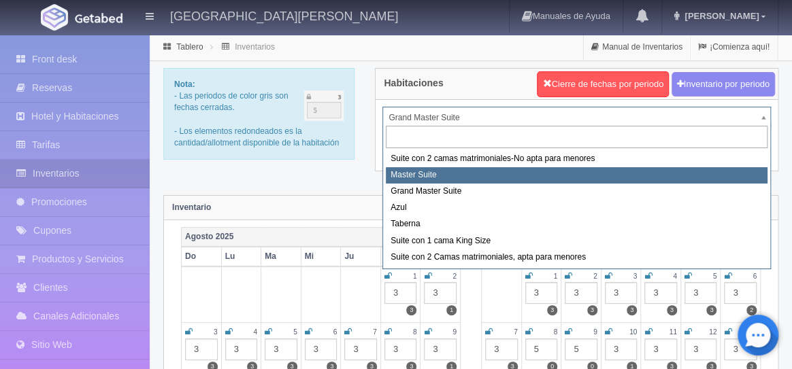
select select "1894"
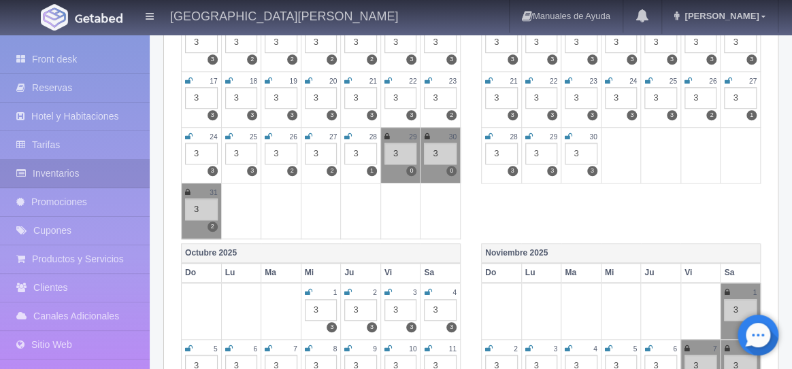
scroll to position [453, 0]
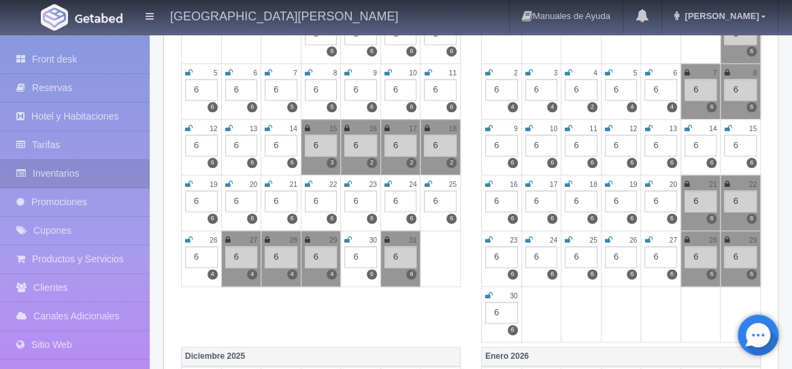
scroll to position [678, 0]
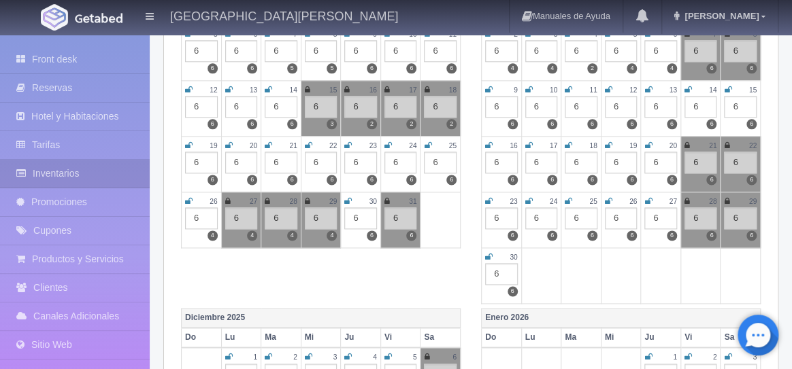
click at [429, 142] on icon at bounding box center [427, 146] width 7 height 8
click at [188, 201] on icon at bounding box center [188, 201] width 7 height 8
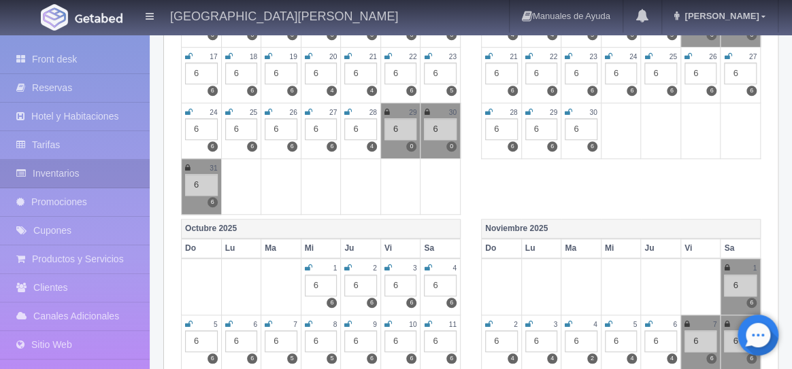
scroll to position [0, 0]
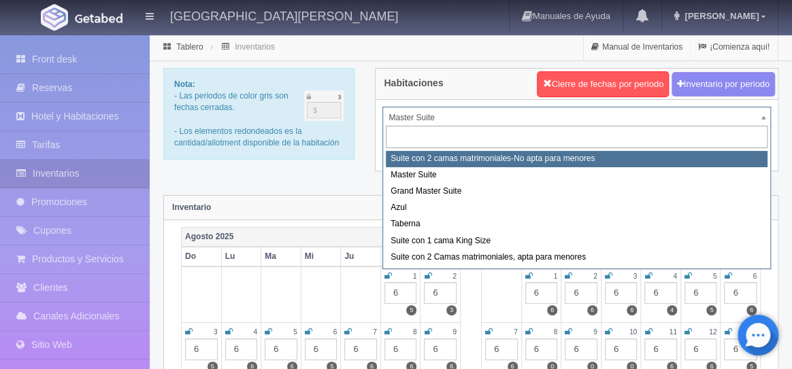
select select "1891"
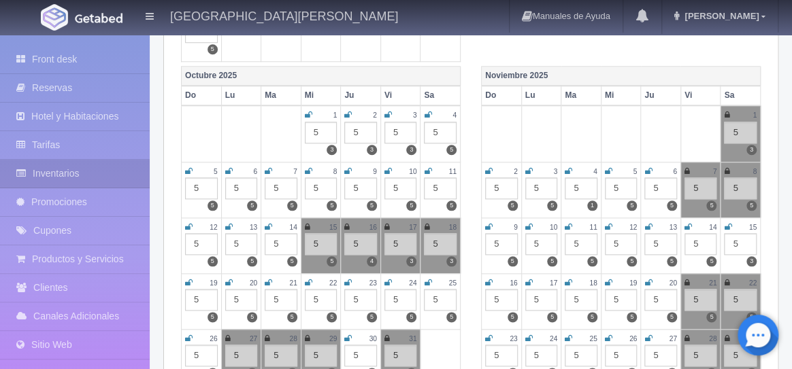
click at [560, 162] on td "3 5 5" at bounding box center [541, 190] width 40 height 56
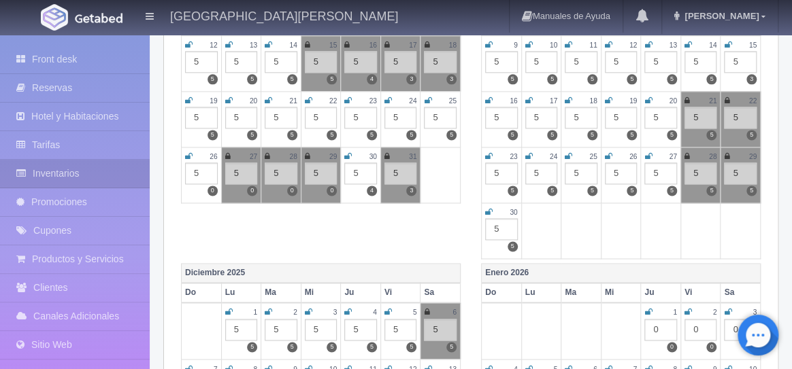
scroll to position [727, 0]
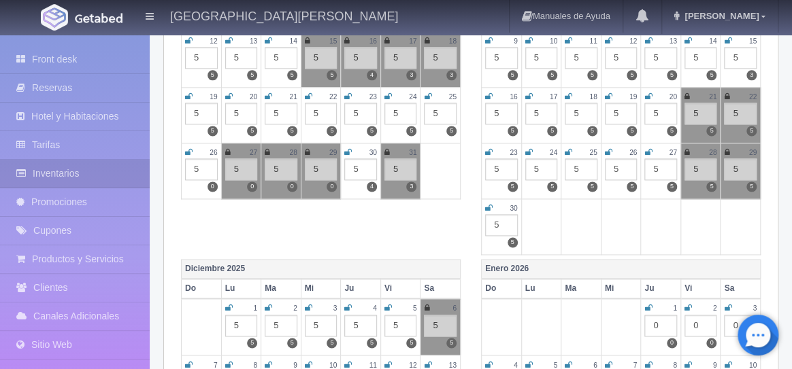
click at [429, 97] on icon at bounding box center [427, 97] width 7 height 8
click at [188, 152] on icon at bounding box center [188, 152] width 7 height 8
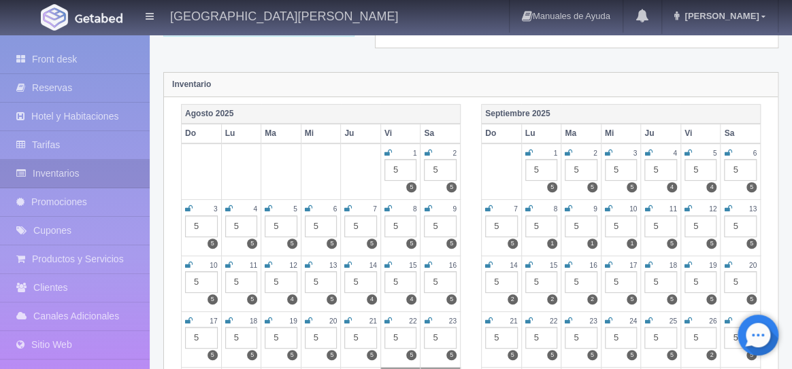
scroll to position [0, 0]
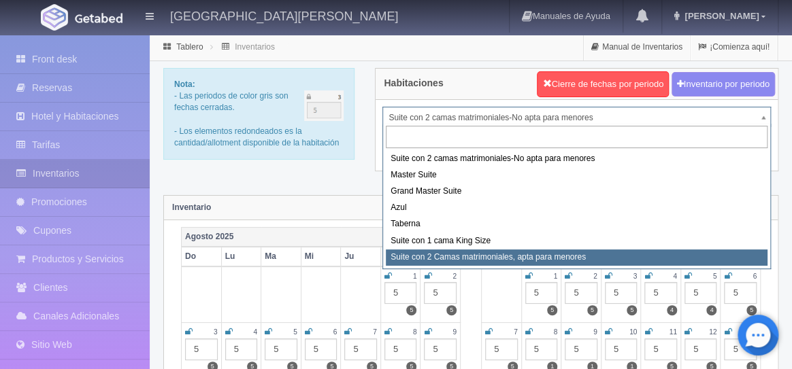
select select "1983"
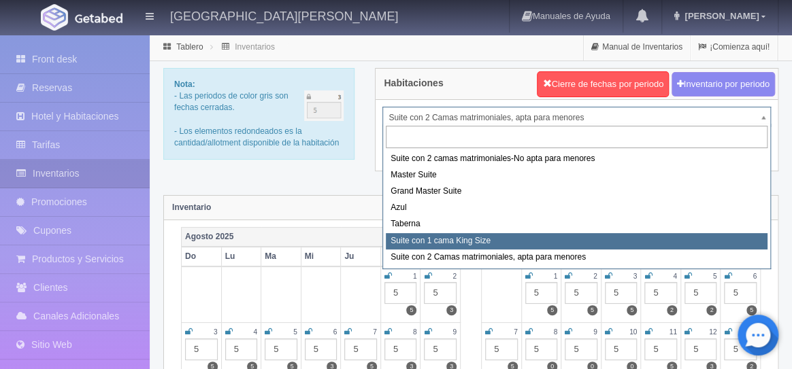
select select "1921"
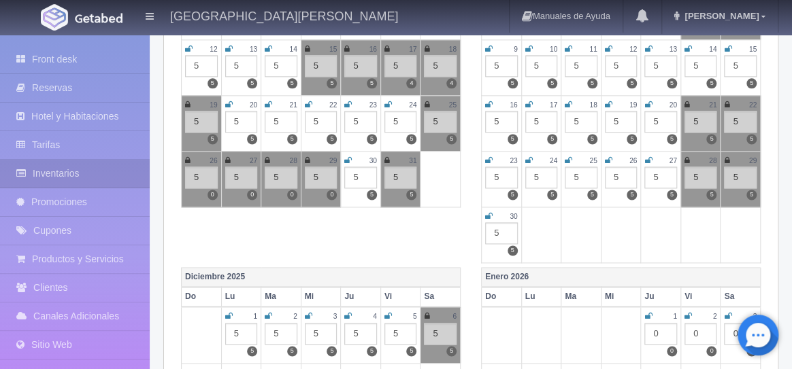
scroll to position [726, 0]
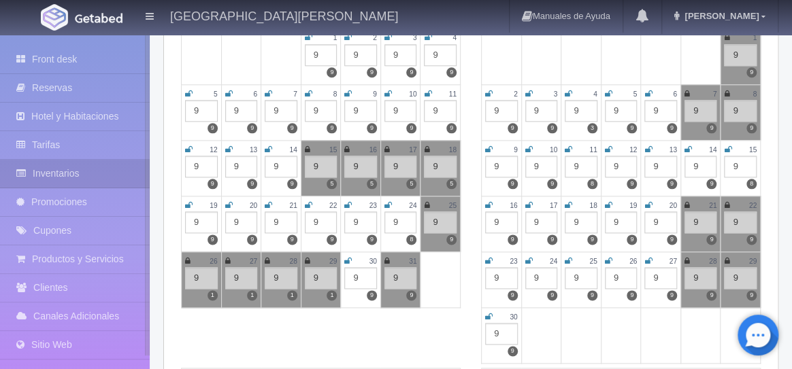
scroll to position [636, 0]
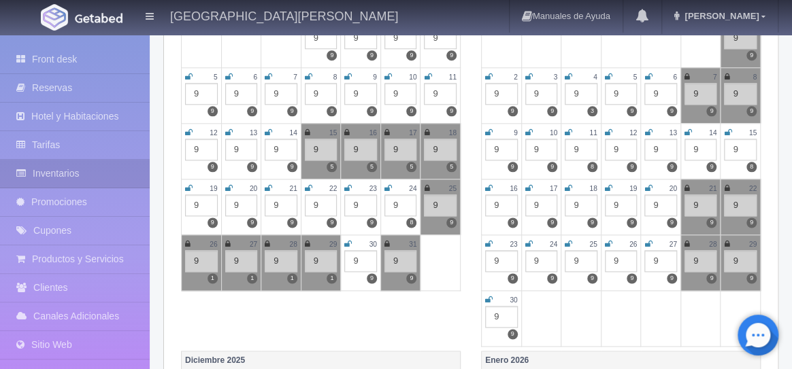
click at [425, 187] on icon at bounding box center [426, 188] width 5 height 8
click at [188, 242] on icon at bounding box center [187, 244] width 5 height 8
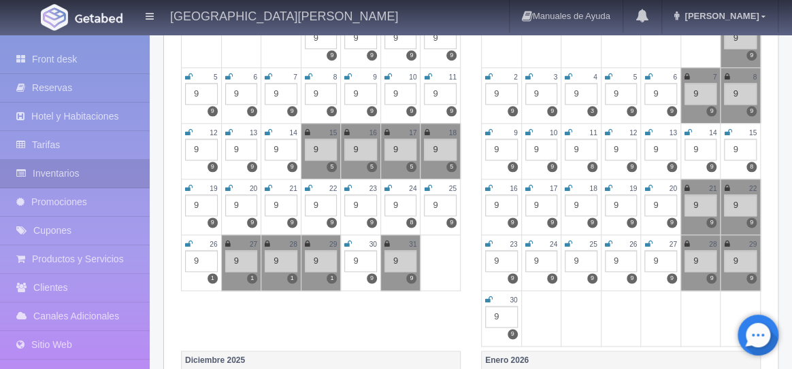
click at [427, 187] on icon at bounding box center [427, 188] width 7 height 8
click at [189, 240] on icon at bounding box center [188, 244] width 7 height 8
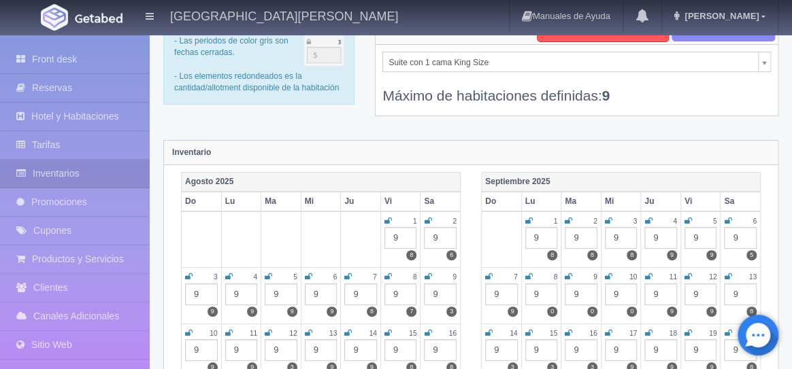
scroll to position [0, 0]
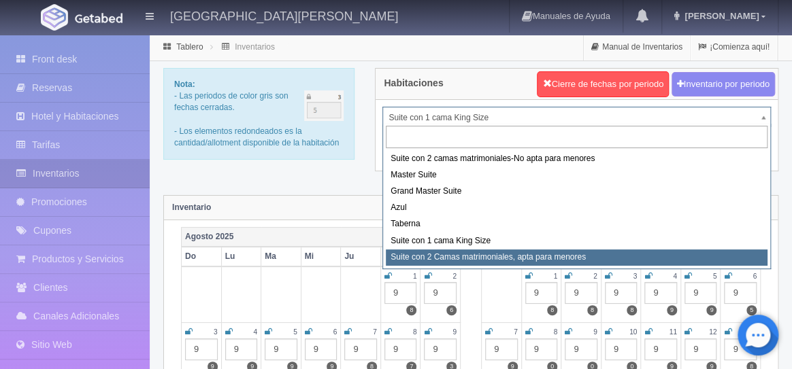
select select "1983"
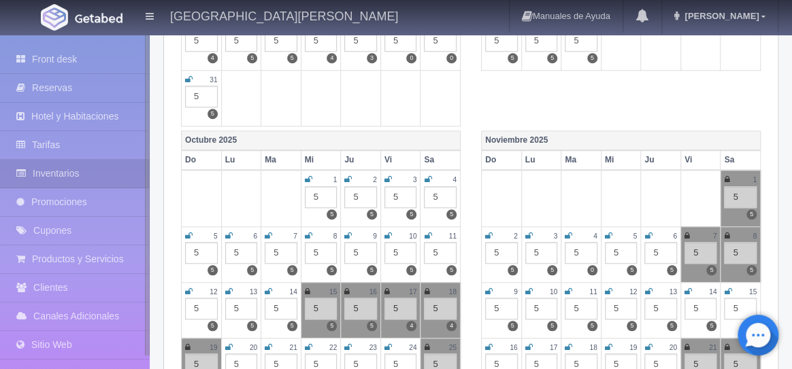
scroll to position [621, 0]
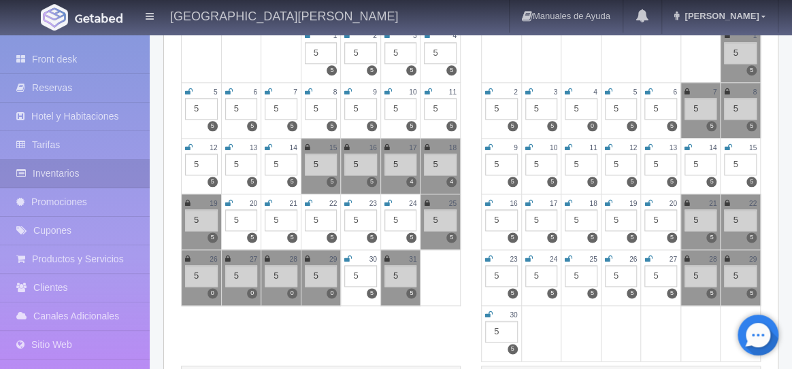
click at [429, 201] on div "25" at bounding box center [440, 204] width 33 height 12
click at [429, 201] on icon at bounding box center [426, 203] width 5 height 8
click at [188, 259] on icon at bounding box center [187, 259] width 5 height 8
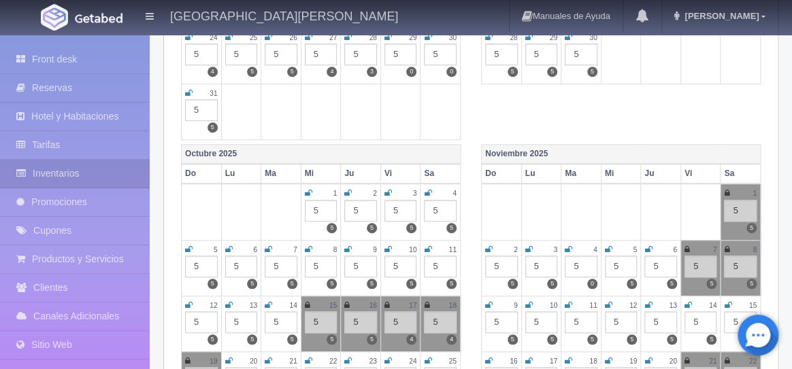
scroll to position [0, 0]
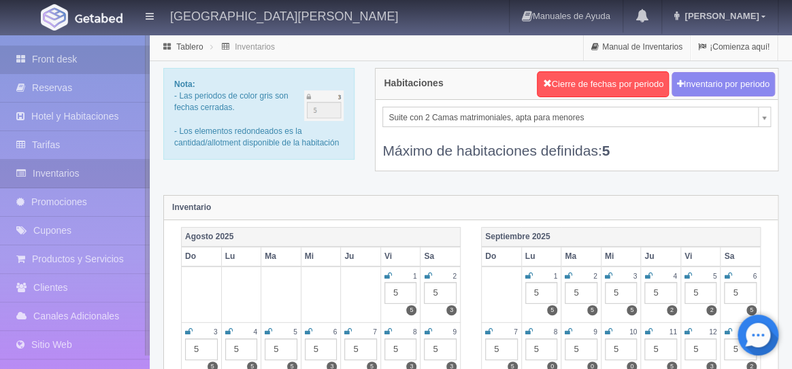
click at [55, 63] on link "Front desk" at bounding box center [75, 60] width 150 height 28
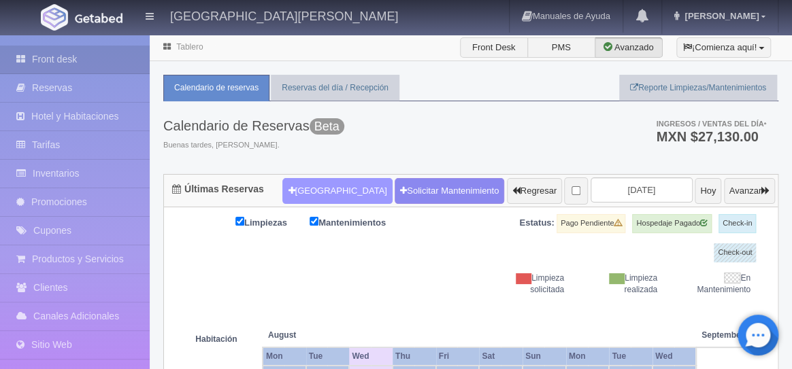
click at [314, 197] on button "[GEOGRAPHIC_DATA]" at bounding box center [337, 191] width 110 height 26
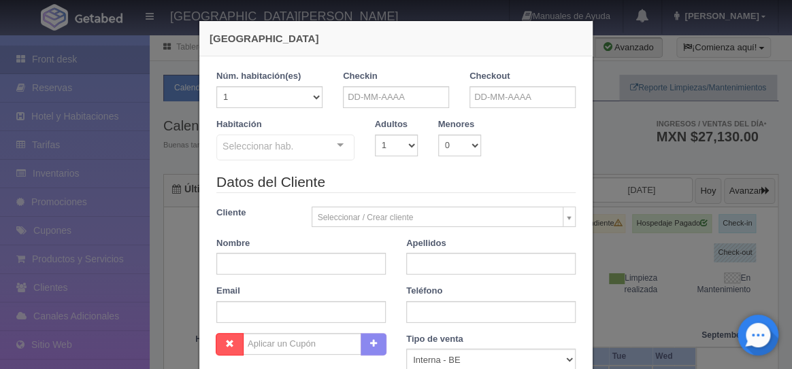
checkbox input "false"
click at [315, 99] on select "1 2 3 4 5 6 7 8 9 10 11 12 13 14 15 16 17 18 19 20" at bounding box center [269, 97] width 106 height 22
select select "5"
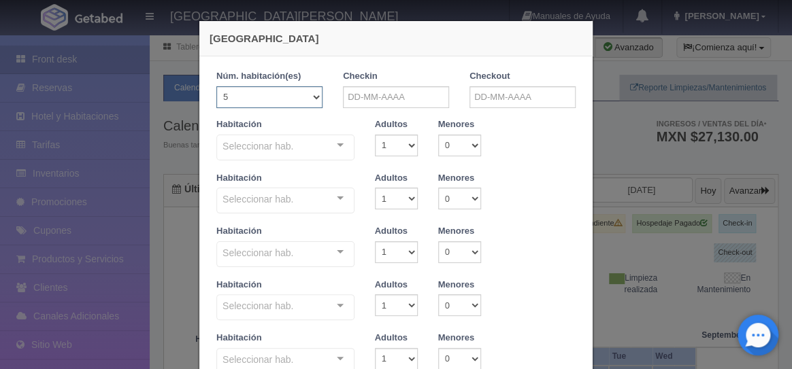
checkbox input "false"
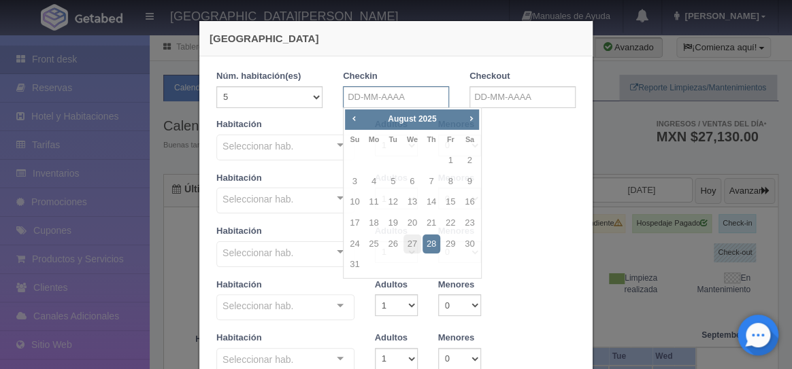
click at [376, 95] on input "text" at bounding box center [396, 97] width 106 height 22
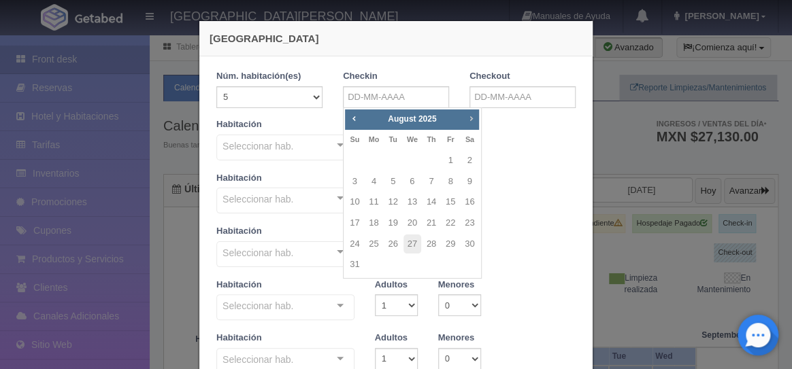
click at [474, 122] on span "Next" at bounding box center [470, 118] width 11 height 11
click at [475, 122] on span "Next" at bounding box center [470, 118] width 11 height 11
click at [449, 226] on link "24" at bounding box center [451, 224] width 18 height 20
type input "24-10-2025"
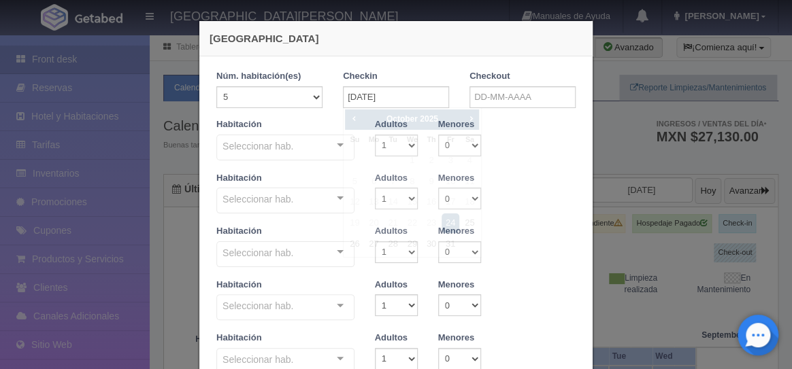
checkbox input "false"
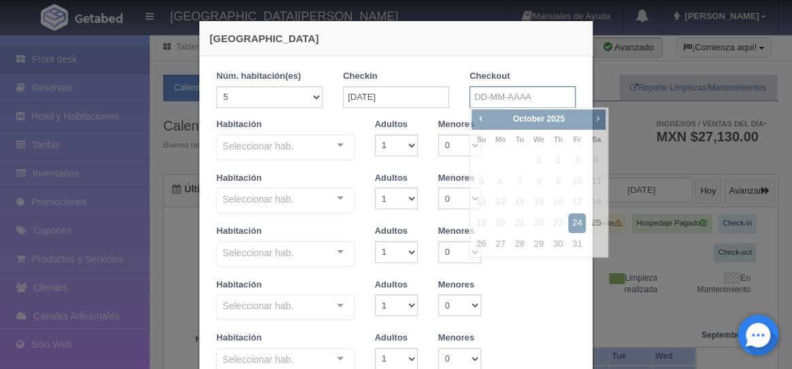
click at [496, 99] on input "text" at bounding box center [523, 97] width 106 height 22
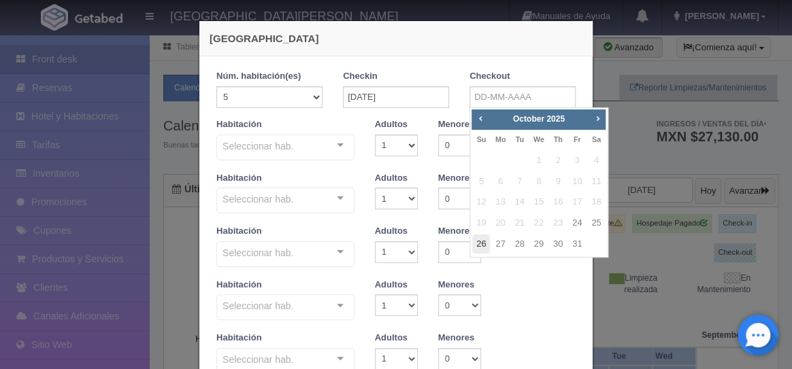
click at [482, 240] on link "26" at bounding box center [481, 245] width 18 height 20
type input "[DATE]"
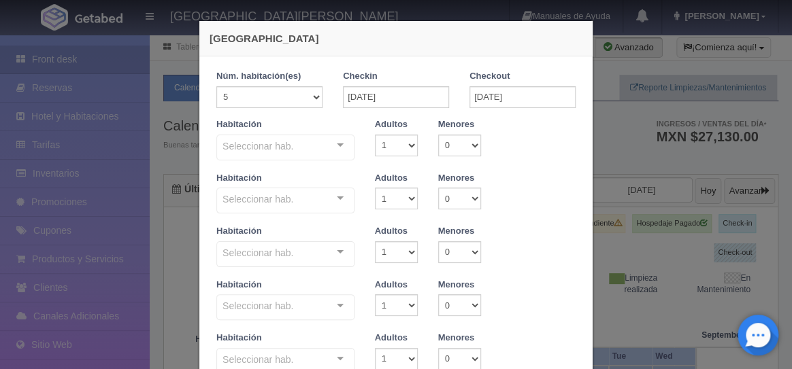
checkbox input "false"
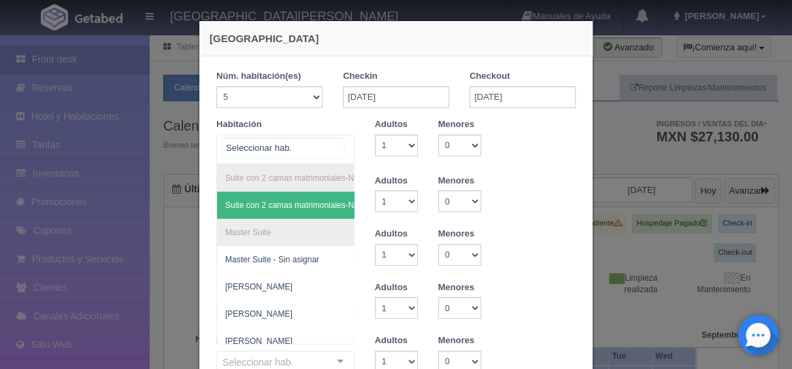
click at [332, 146] on div at bounding box center [340, 145] width 27 height 20
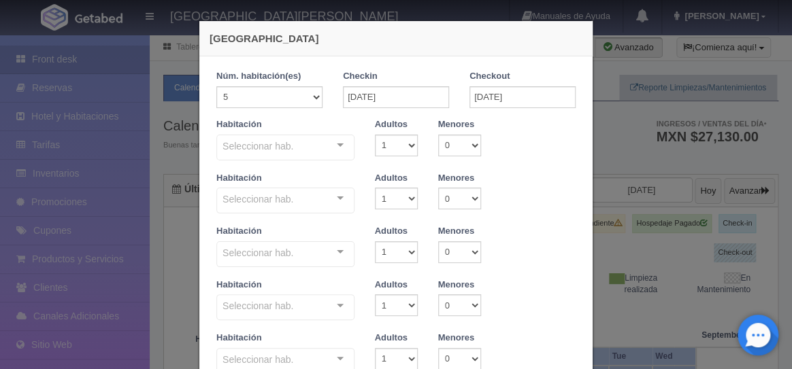
click at [342, 146] on div at bounding box center [340, 145] width 27 height 20
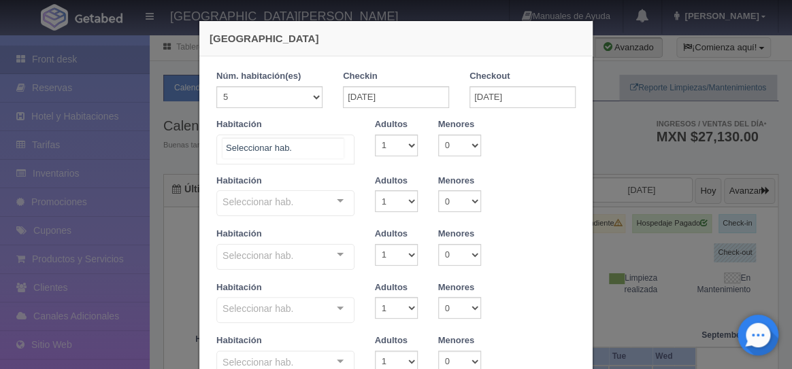
click at [337, 146] on div at bounding box center [340, 145] width 27 height 20
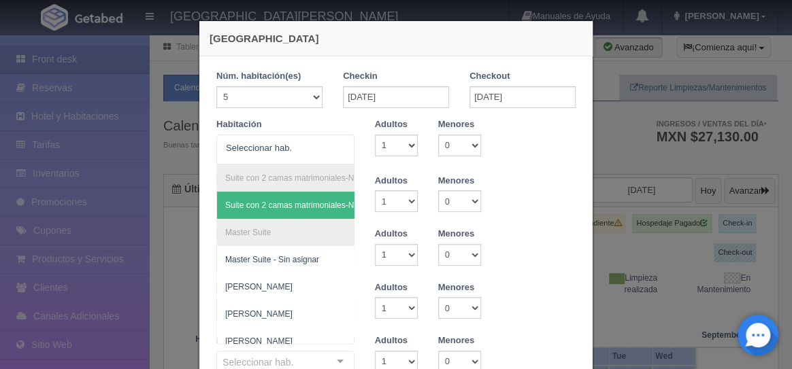
click at [80, 61] on div "[GEOGRAPHIC_DATA] 1 Núm. habitación(es) 1 2 3 4 5 6 7 8 9 10 11 12 13 14 15 16 …" at bounding box center [396, 184] width 792 height 369
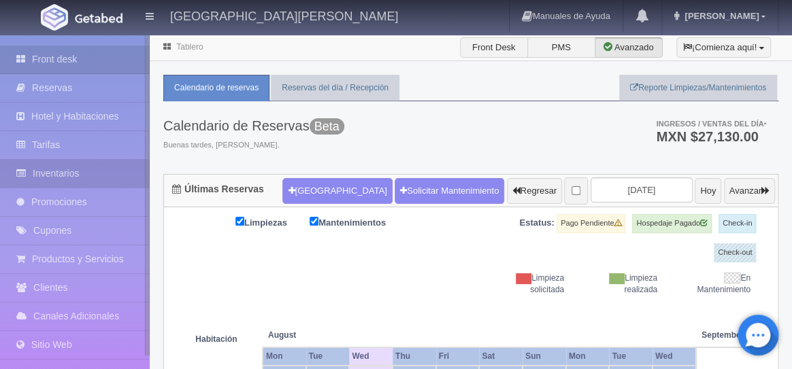
click at [59, 167] on link "Inventarios" at bounding box center [75, 174] width 150 height 28
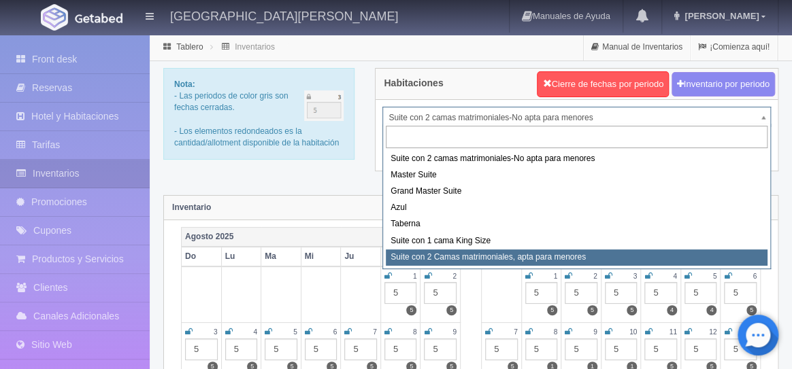
select select "1983"
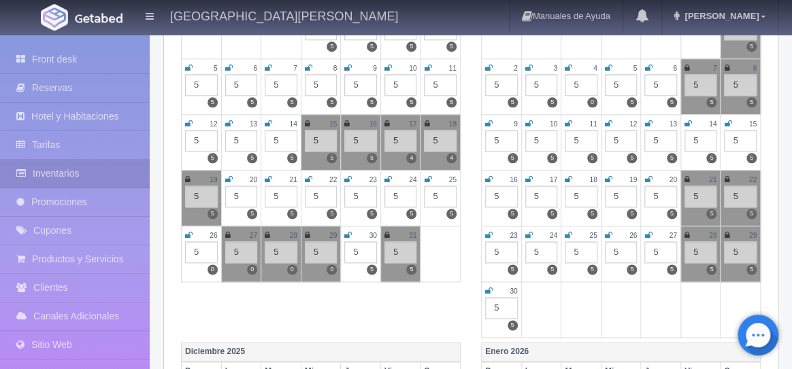
scroll to position [640, 0]
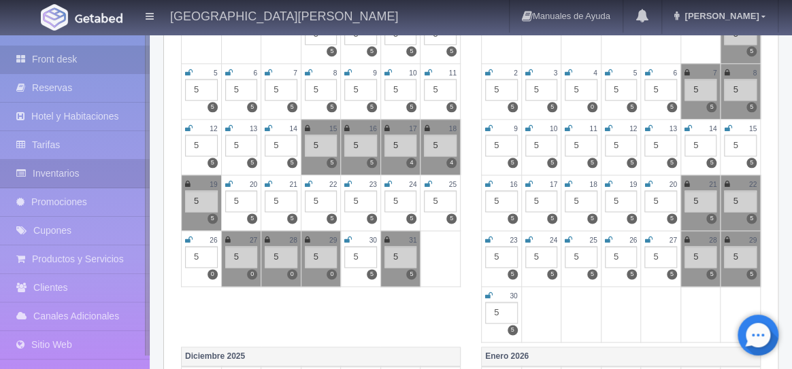
click at [52, 61] on link "Front desk" at bounding box center [75, 60] width 150 height 28
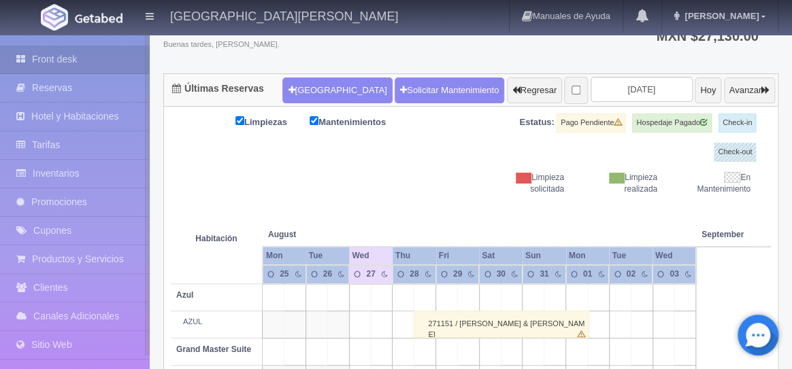
scroll to position [99, 0]
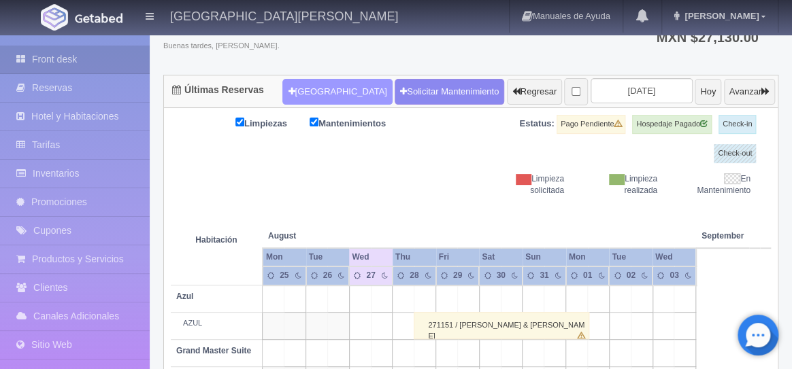
click at [306, 92] on button "[GEOGRAPHIC_DATA]" at bounding box center [337, 92] width 110 height 26
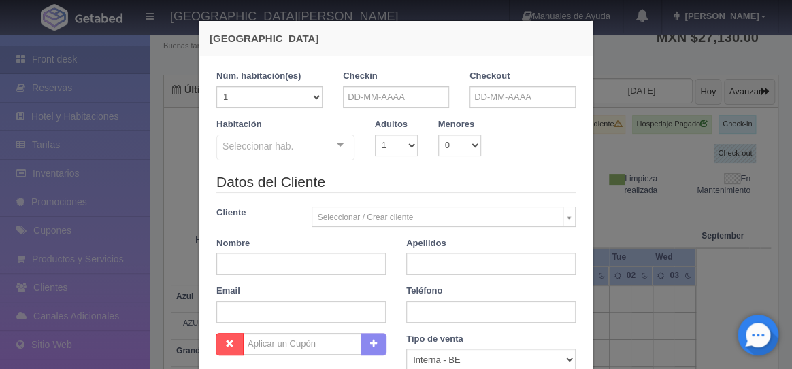
checkbox input "false"
click at [380, 98] on input "text" at bounding box center [396, 97] width 106 height 22
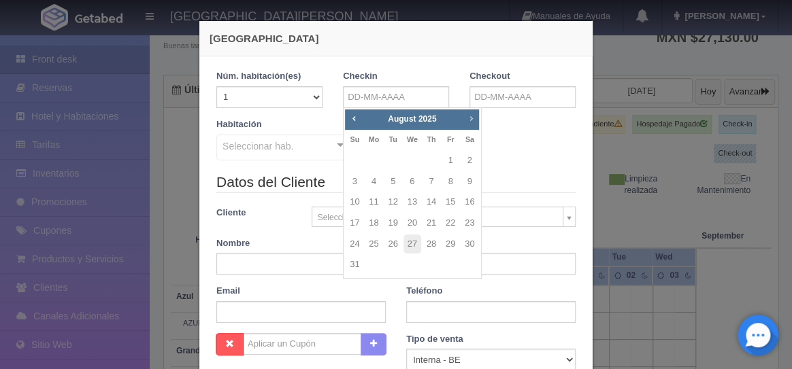
click at [472, 117] on span "Next" at bounding box center [470, 118] width 11 height 11
click at [453, 225] on link "24" at bounding box center [451, 224] width 18 height 20
type input "24-10-2025"
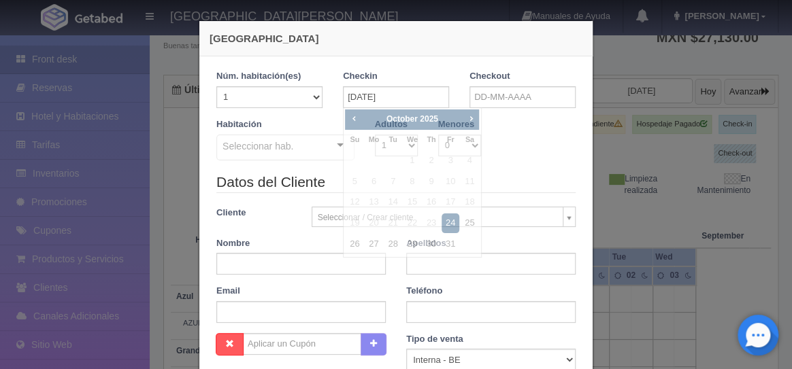
checkbox input "false"
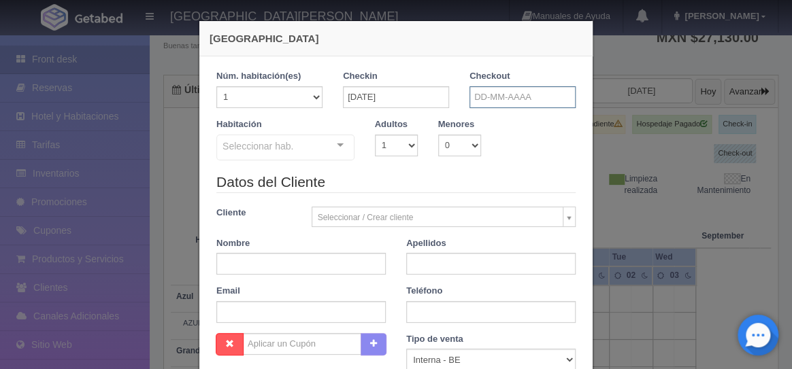
click at [488, 94] on input "text" at bounding box center [523, 97] width 106 height 22
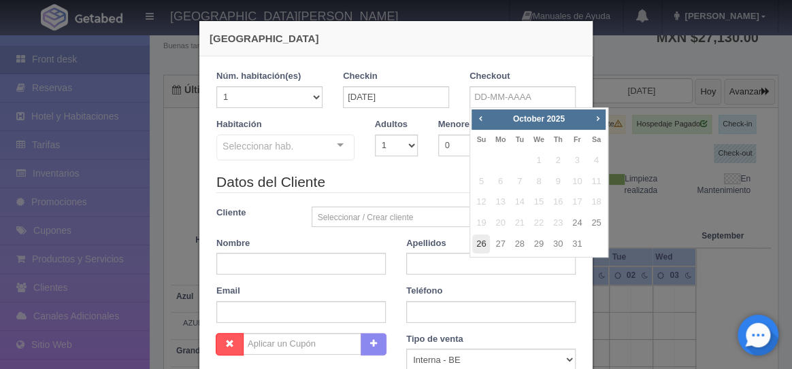
click at [483, 249] on link "26" at bounding box center [481, 245] width 18 height 20
type input "26-10-2025"
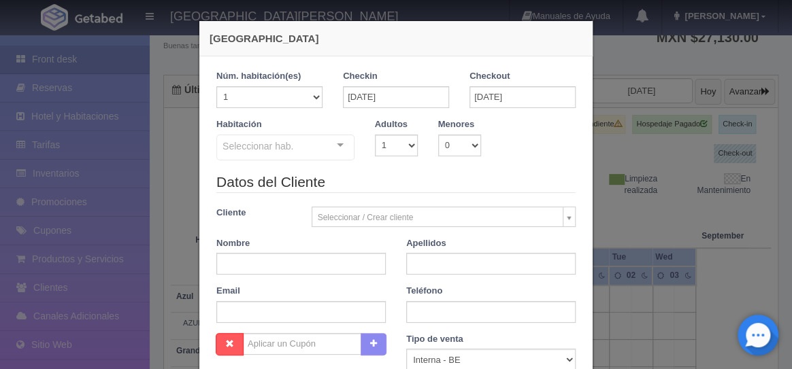
checkbox input "false"
click at [317, 94] on select "1 2 3 4 5 6 7 8 9 10 11 12 13 14 15 16 17 18 19 20" at bounding box center [269, 97] width 106 height 22
select select "5"
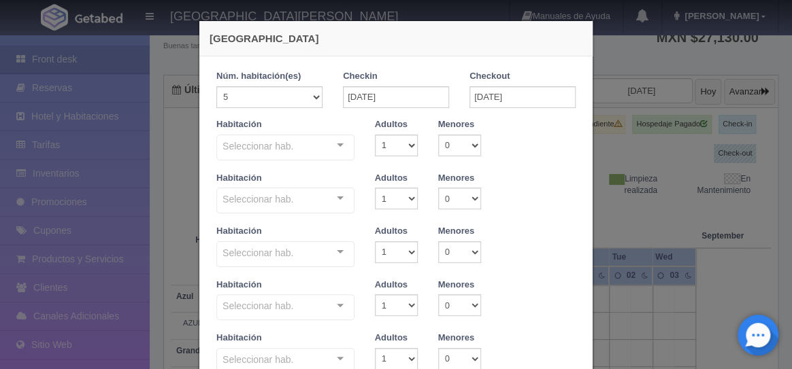
click at [342, 144] on div at bounding box center [340, 145] width 27 height 20
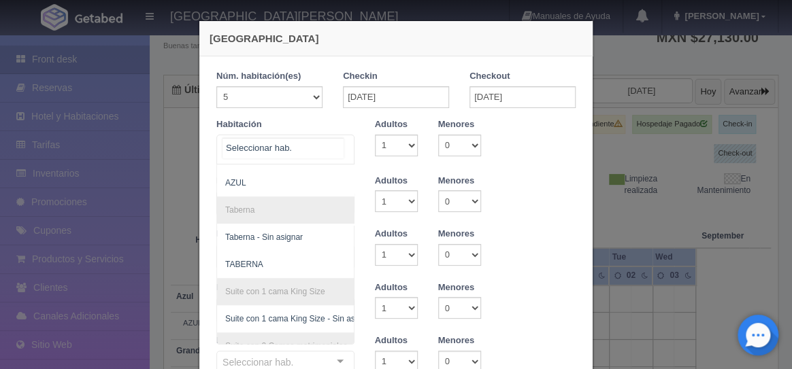
scroll to position [500, 0]
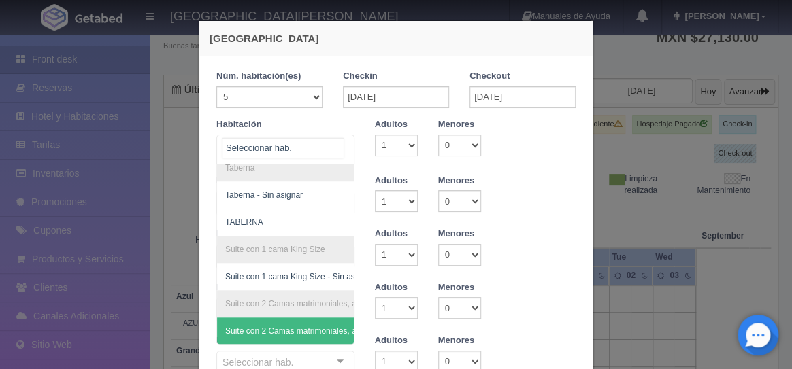
click at [306, 330] on span "Suite con 2 Camas matrimoniales, apta para menores - Sin asignar" at bounding box center [347, 332] width 244 height 10
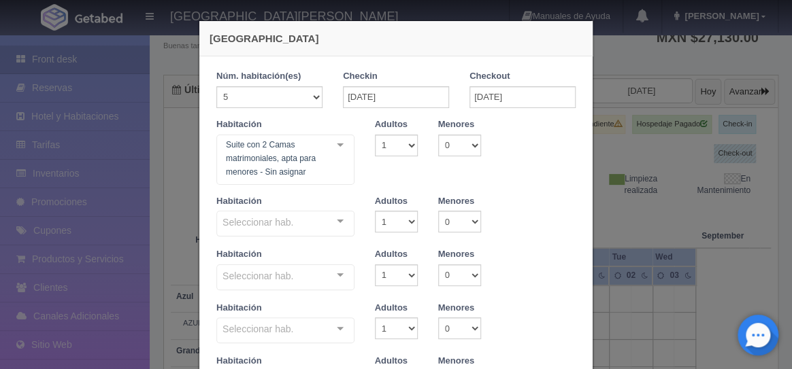
checkbox input "false"
type input "47600.00"
checkbox input "false"
click at [335, 145] on div at bounding box center [340, 145] width 27 height 20
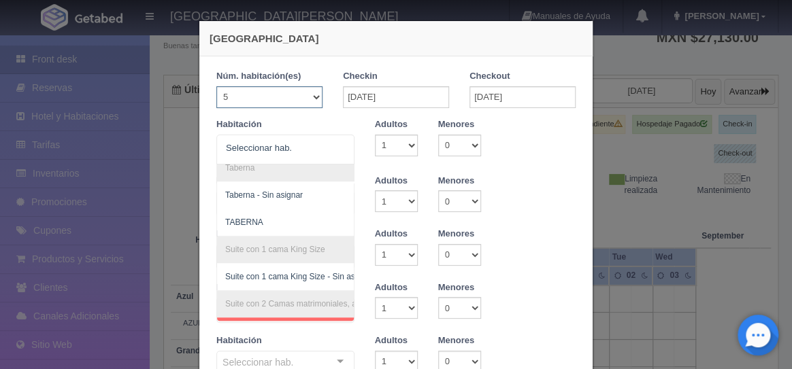
click at [317, 97] on select "1 2 3 4 5 6 7 8 9 10 11 12 13 14 15 16 17 18 19 20" at bounding box center [269, 97] width 106 height 22
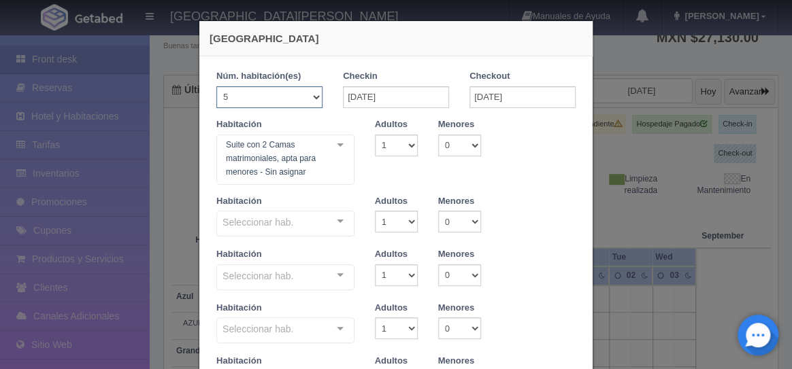
select select "1"
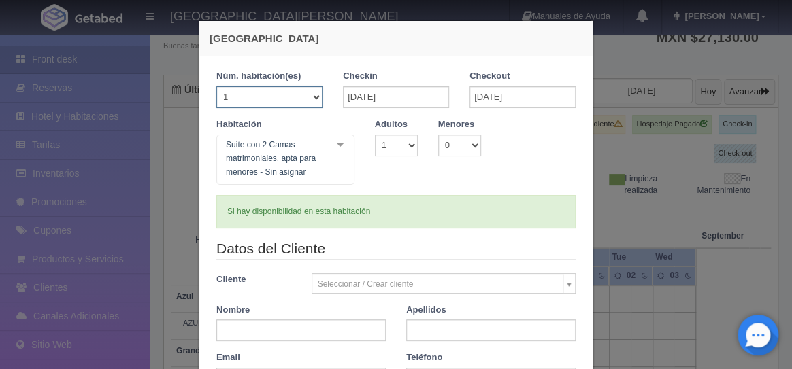
checkbox input "false"
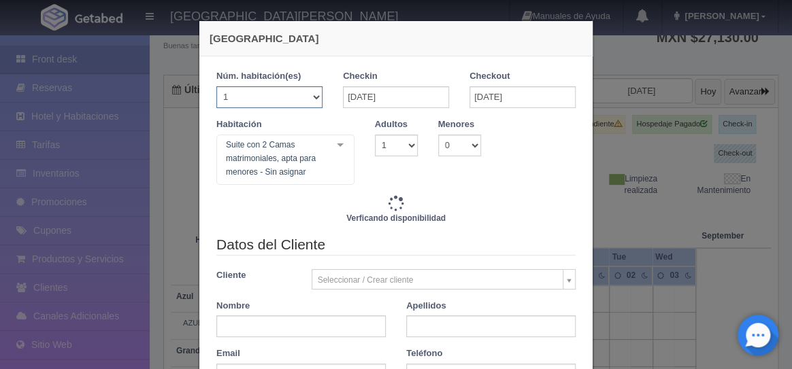
type input "9520.00"
checkbox input "false"
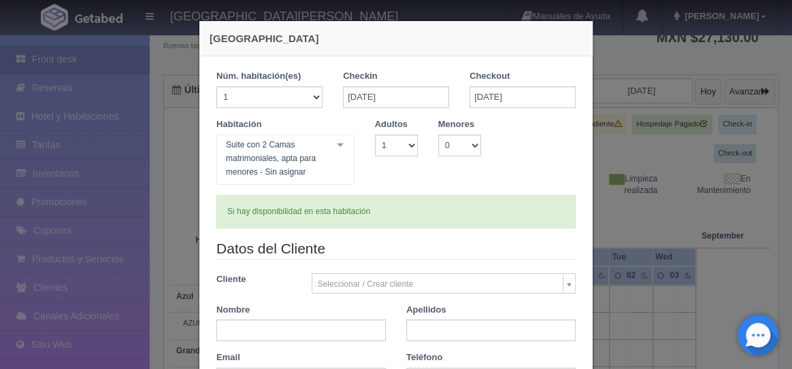
click at [342, 139] on div at bounding box center [340, 145] width 27 height 20
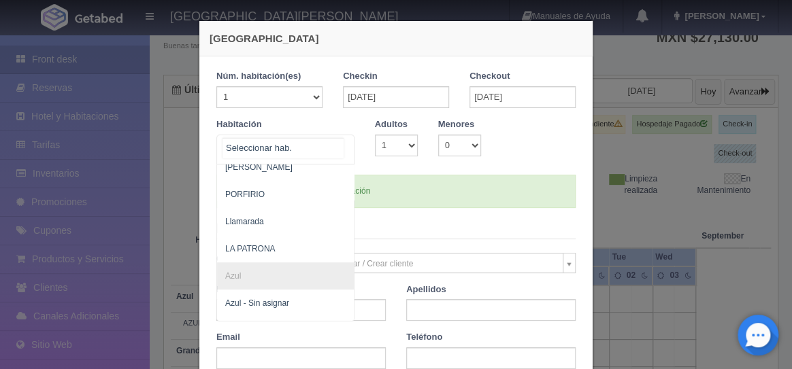
scroll to position [0, 0]
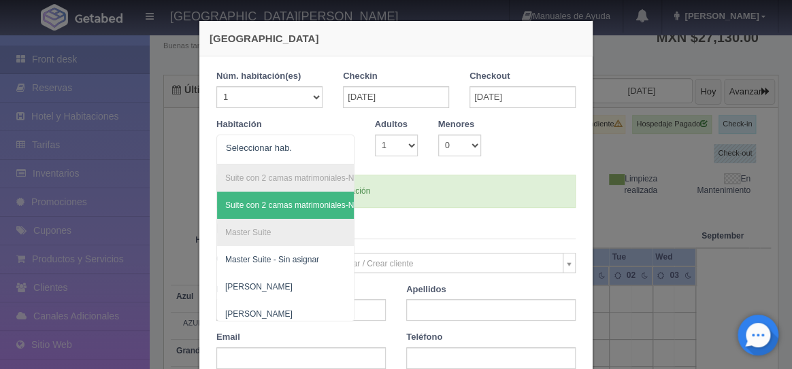
click at [158, 150] on div "Nueva Reserva 1 Núm. habitación(es) 1 2 3 4 5 6 7 8 9 10 11 12 13 14 15 16 17 1…" at bounding box center [396, 184] width 792 height 369
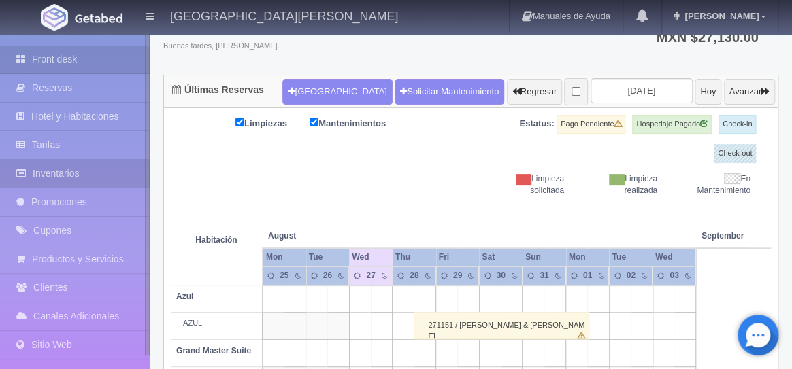
click at [62, 182] on link "Inventarios" at bounding box center [75, 174] width 150 height 28
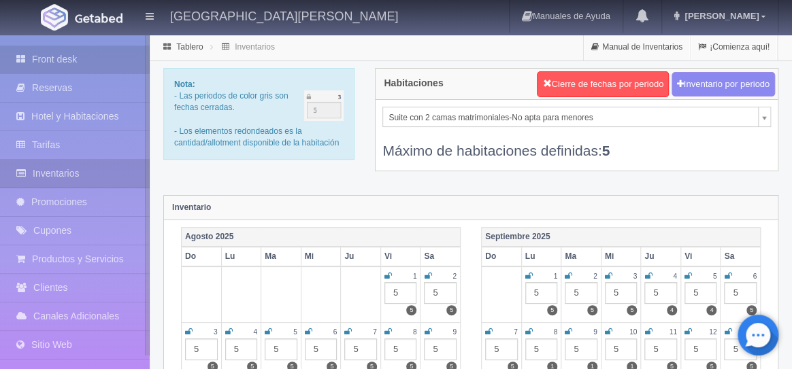
click at [50, 61] on link "Front desk" at bounding box center [75, 60] width 150 height 28
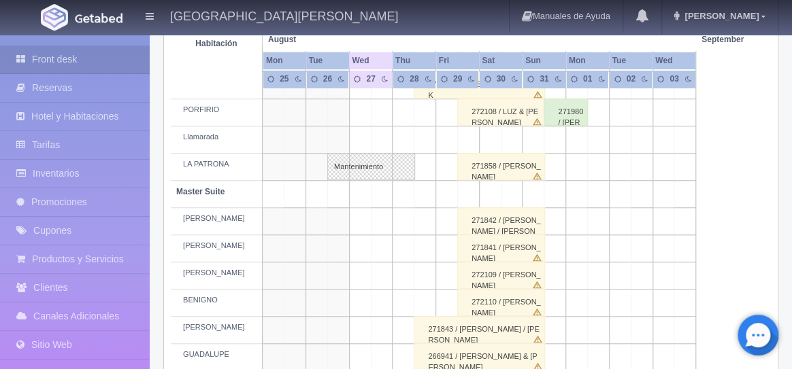
scroll to position [416, 0]
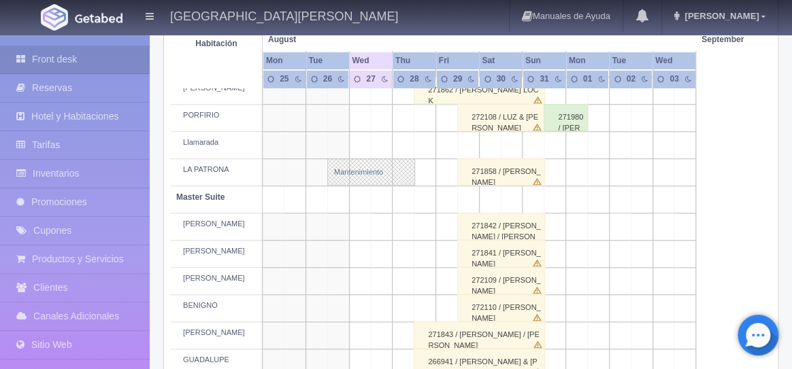
click at [359, 168] on link "Mantenimiento" at bounding box center [371, 172] width 88 height 27
select select "Mantenimiento"
select select "1918_LA PATRONA"
type input "26-08-2025"
type input "28-08-2025"
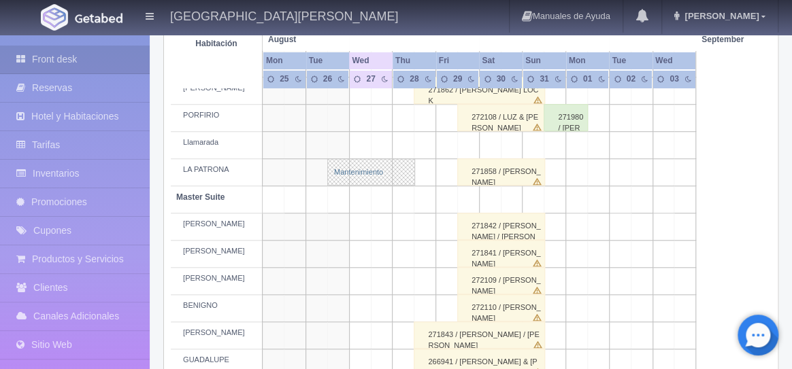
type textarea "pintar fachada"
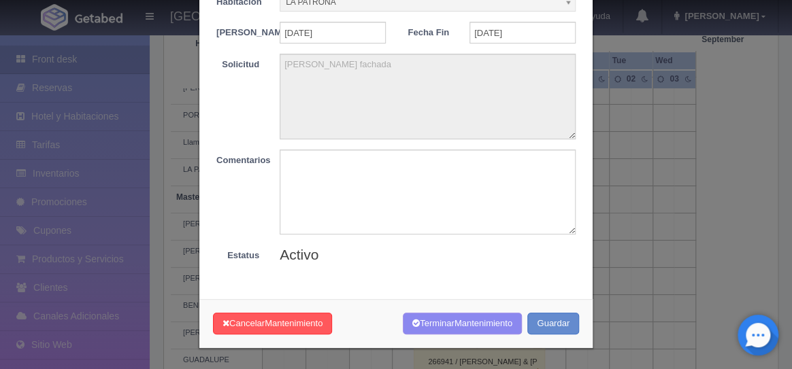
scroll to position [116, 0]
click at [268, 336] on div "Cancelar Mantenimiento Terminar Mantenimiento Guardar" at bounding box center [395, 324] width 393 height 50
click at [264, 328] on button "Cancelar Mantenimiento" at bounding box center [272, 324] width 119 height 22
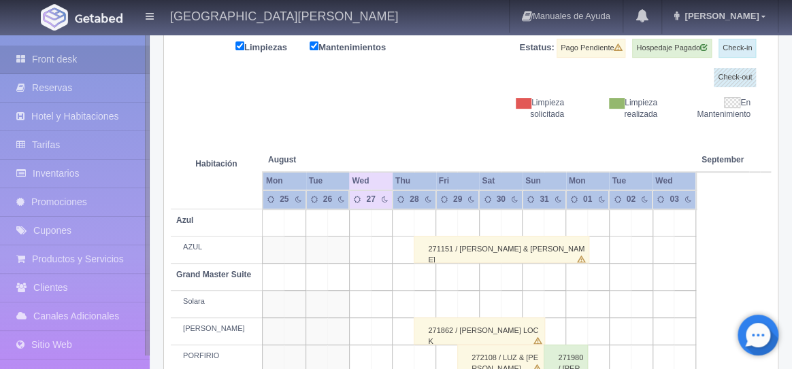
scroll to position [0, 0]
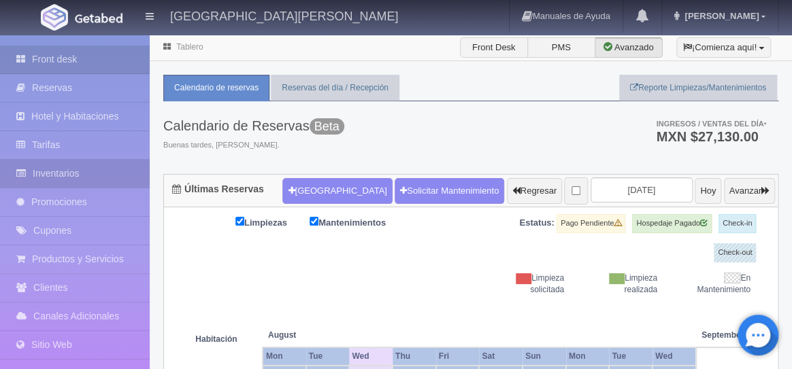
click at [61, 178] on link "Inventarios" at bounding box center [75, 174] width 150 height 28
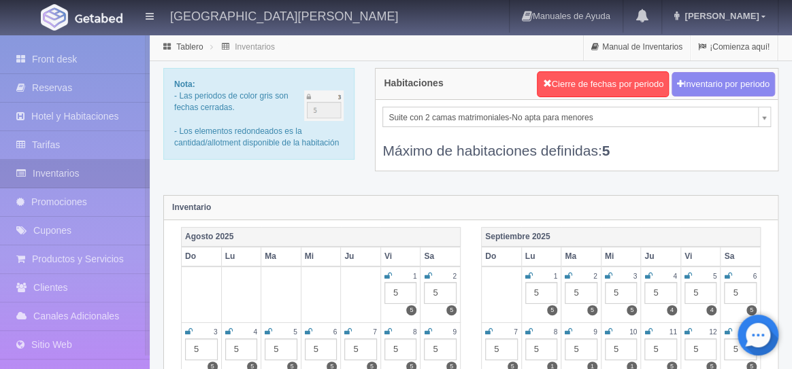
click at [61, 178] on link "Inventarios" at bounding box center [75, 174] width 150 height 28
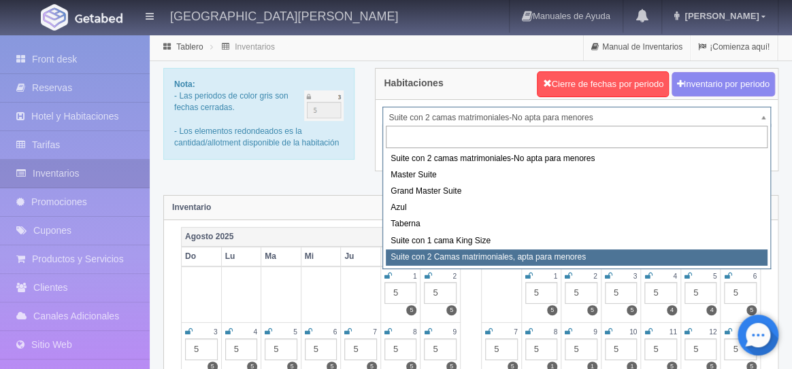
select select "1983"
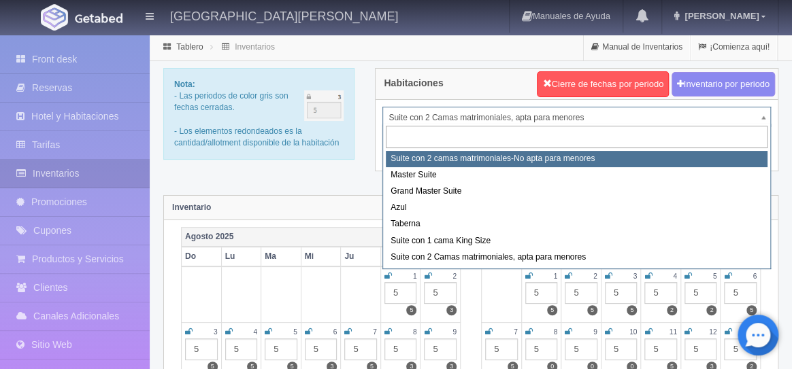
select select "1891"
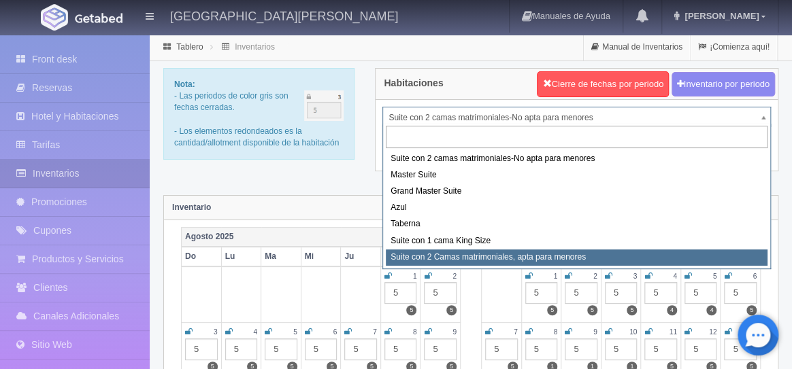
select select "1983"
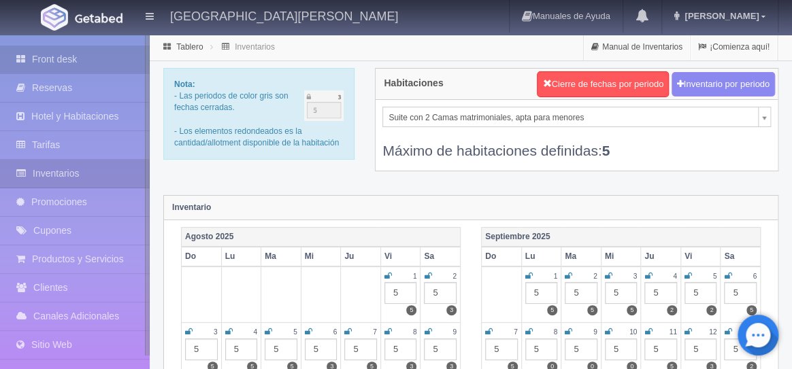
click at [44, 59] on link "Front desk" at bounding box center [75, 60] width 150 height 28
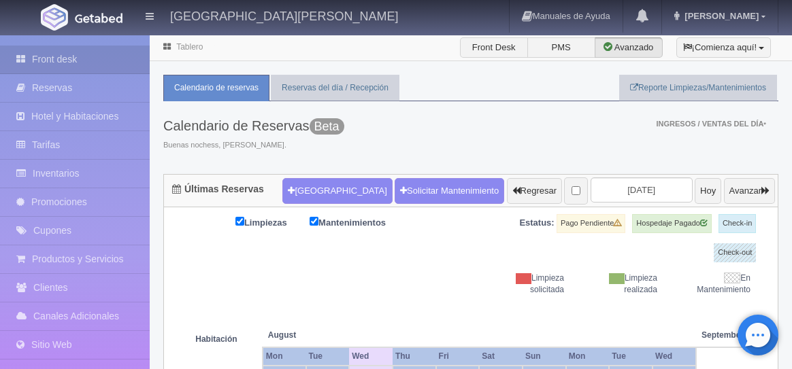
click at [308, 199] on button "Nueva Reserva" at bounding box center [337, 191] width 110 height 26
click at [308, 199] on button "[GEOGRAPHIC_DATA]" at bounding box center [337, 191] width 110 height 26
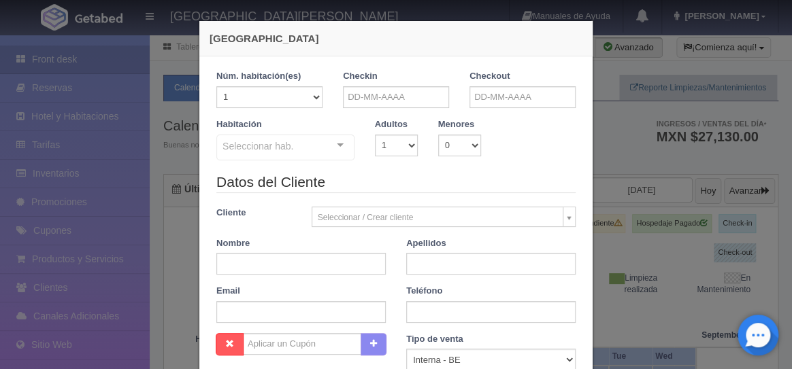
checkbox input "false"
click at [314, 98] on select "1 2 3 4 5 6 7 8 9 10 11 12 13 14 15 16 17 18 19 20" at bounding box center [269, 97] width 106 height 22
click at [384, 97] on input "text" at bounding box center [396, 97] width 106 height 22
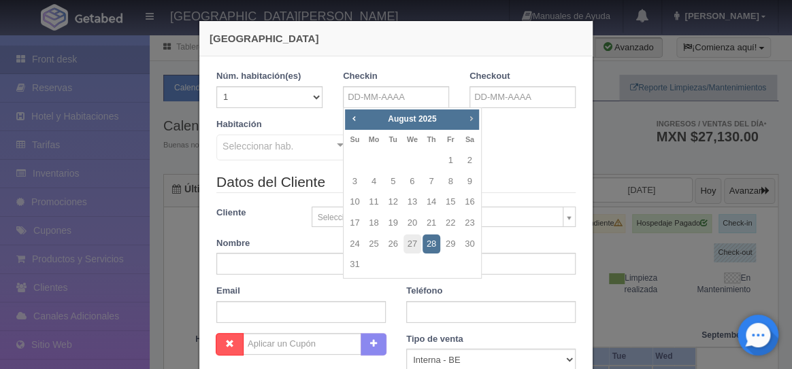
click at [471, 119] on span "Next" at bounding box center [470, 118] width 11 height 11
click at [453, 223] on link "24" at bounding box center [451, 224] width 18 height 20
type input "24-10-2025"
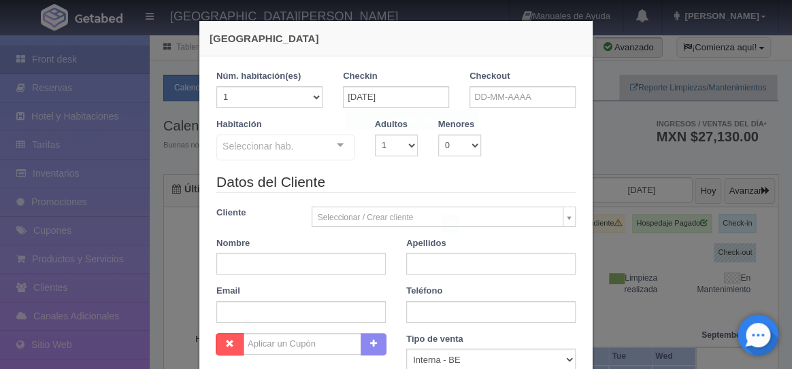
checkbox input "false"
click at [501, 97] on input "text" at bounding box center [523, 97] width 106 height 22
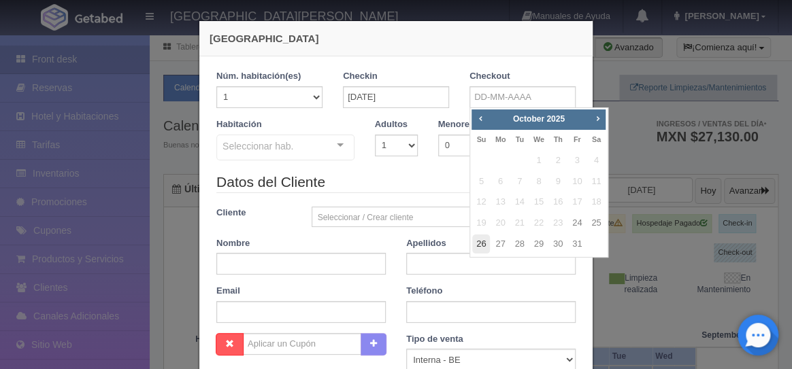
click at [482, 245] on link "26" at bounding box center [481, 245] width 18 height 20
type input "[DATE]"
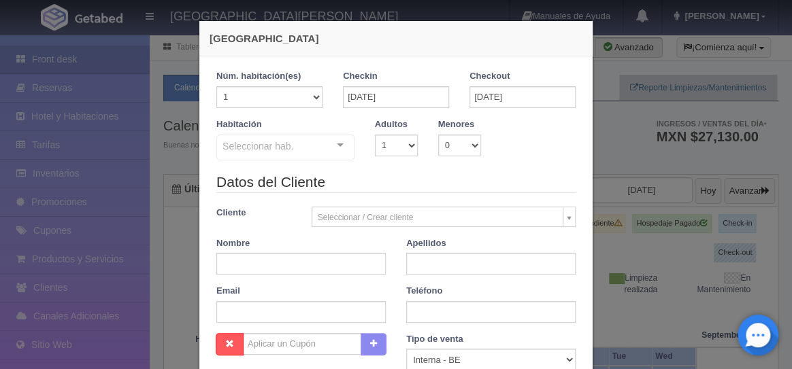
click at [339, 150] on div at bounding box center [340, 145] width 27 height 20
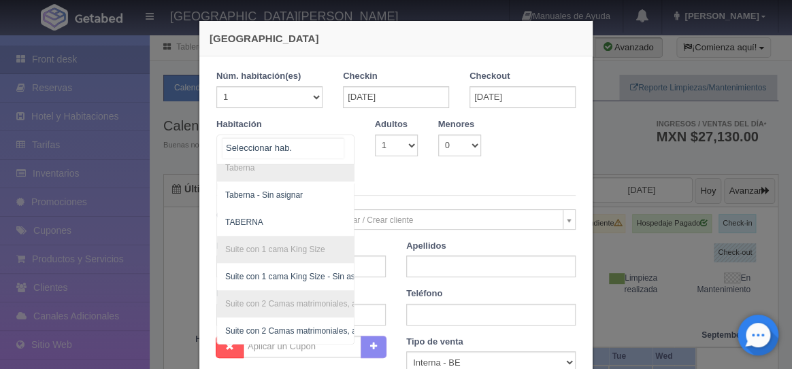
scroll to position [498, 0]
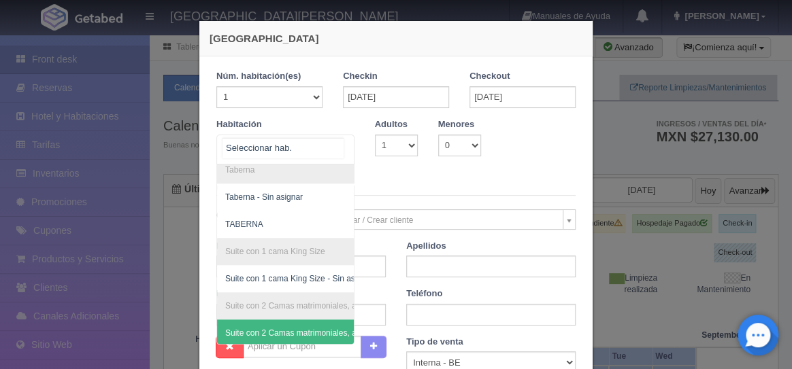
click at [299, 331] on span "Suite con 2 Camas matrimoniales, apta para menores - Sin asignar" at bounding box center [347, 334] width 244 height 10
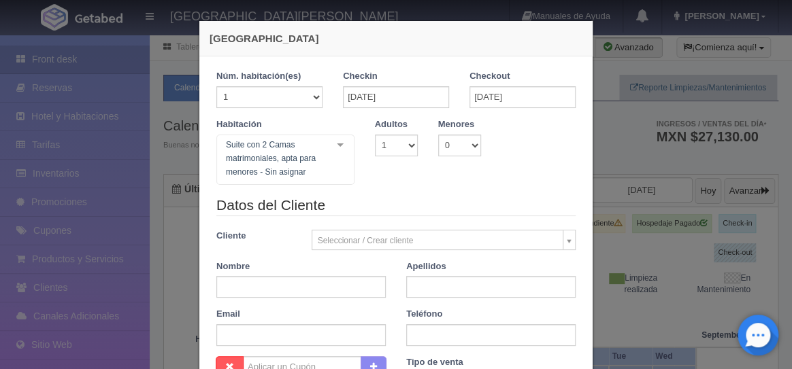
checkbox input "false"
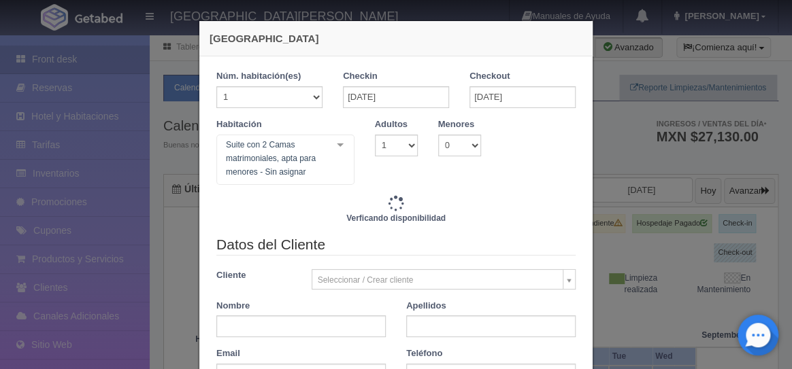
type input "9520.00"
checkbox input "false"
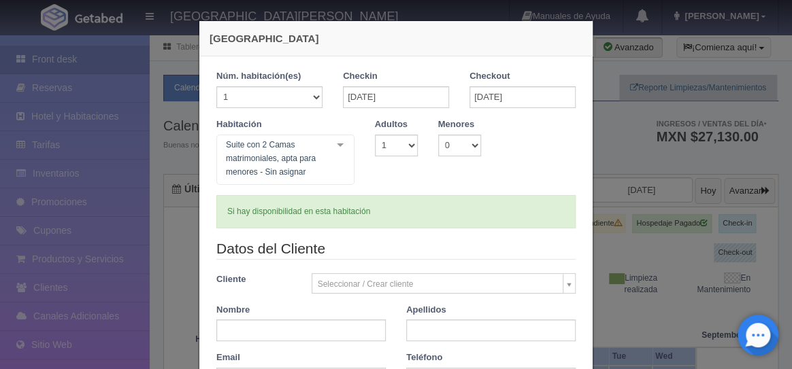
click at [628, 157] on div "Nueva Reserva 1 Núm. habitación(es) 1 2 3 4 5 6 7 8 9 10 11 12 13 14 15 16 17 1…" at bounding box center [396, 184] width 792 height 369
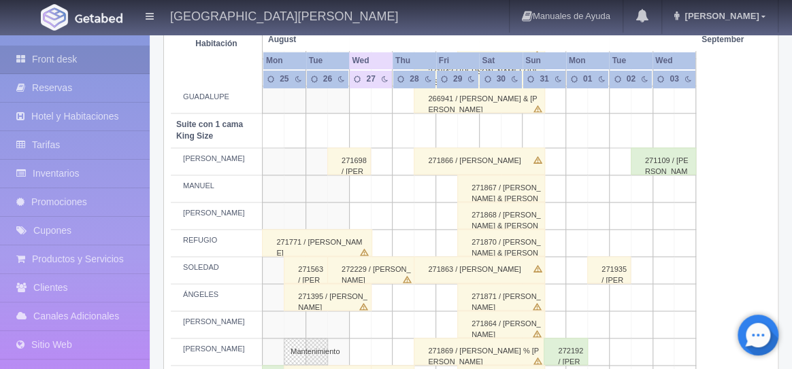
scroll to position [0, 0]
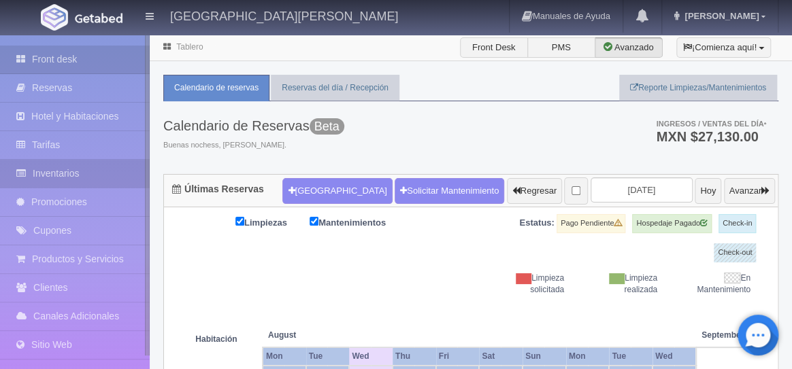
click at [59, 165] on link "Inventarios" at bounding box center [75, 174] width 150 height 28
click at [54, 173] on link "Inventarios" at bounding box center [75, 174] width 150 height 28
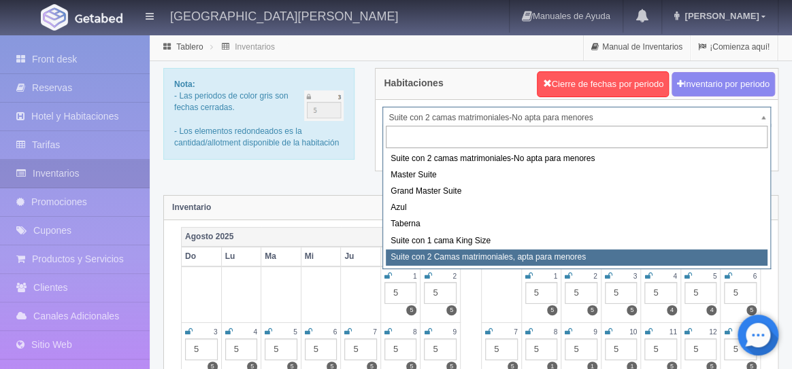
select select "1983"
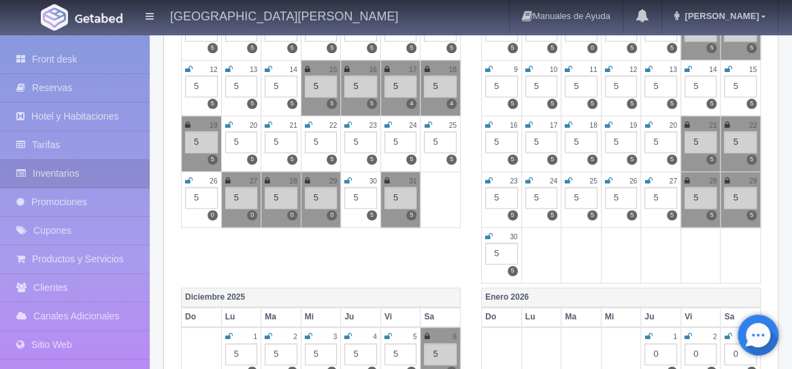
scroll to position [691, 0]
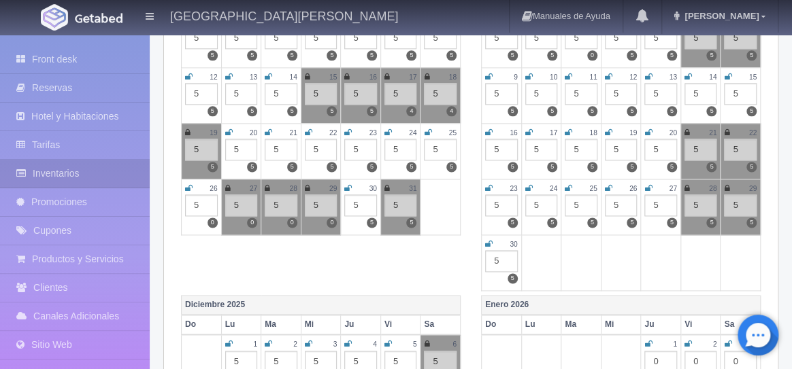
click at [427, 132] on icon at bounding box center [427, 133] width 7 height 8
click at [188, 186] on icon at bounding box center [188, 188] width 7 height 8
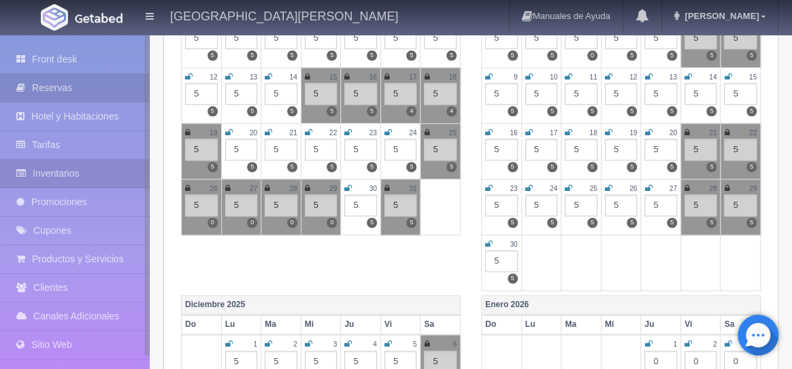
click at [41, 87] on link "Reservas" at bounding box center [75, 88] width 150 height 28
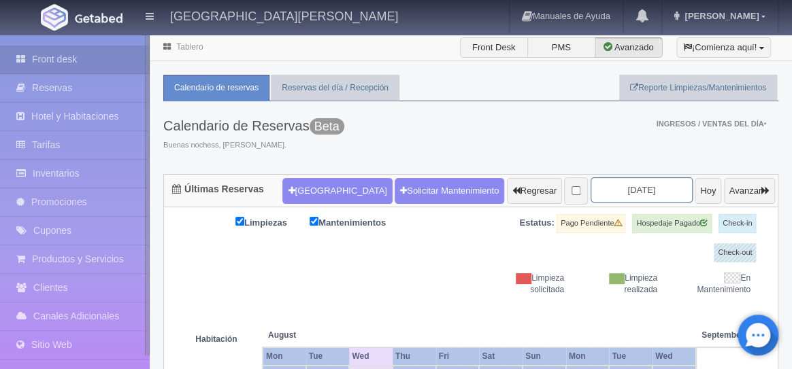
click at [624, 192] on input "2025-08-27" at bounding box center [642, 190] width 102 height 25
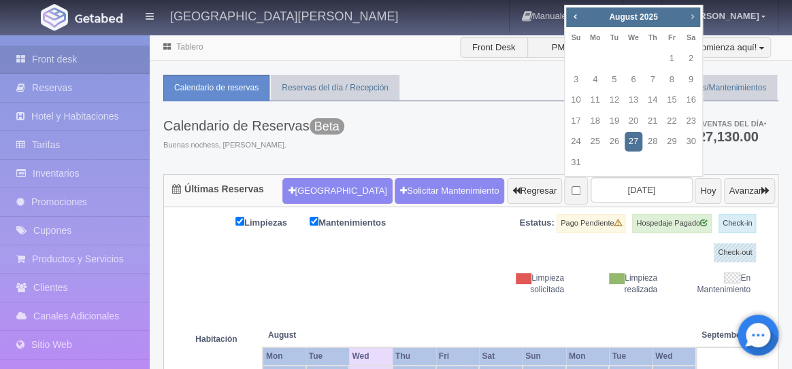
click at [692, 20] on span "Next" at bounding box center [692, 16] width 11 height 11
click at [675, 123] on link "24" at bounding box center [672, 122] width 18 height 20
type input "[DATE]"
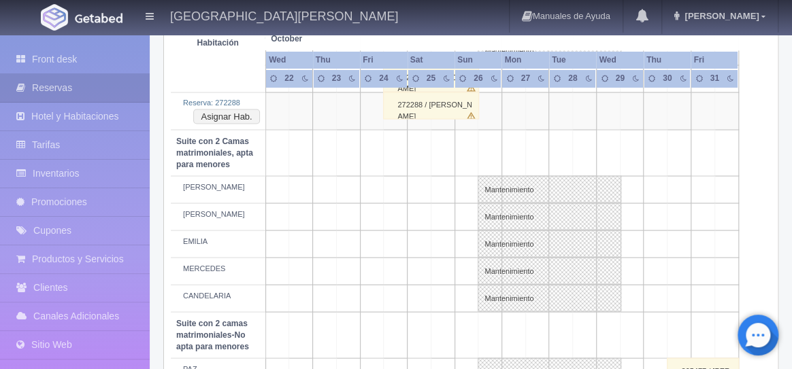
scroll to position [973, 0]
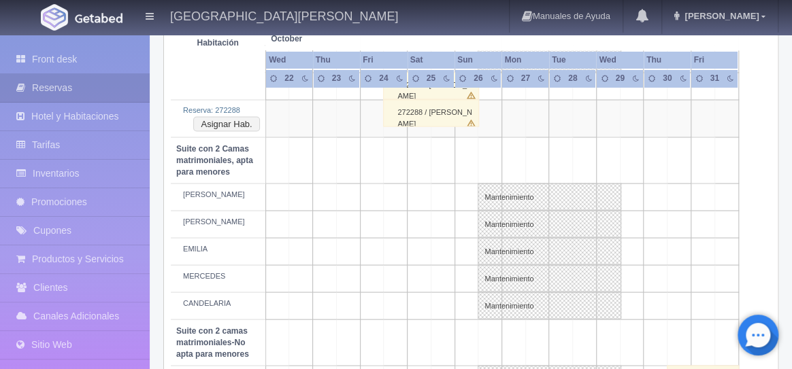
click at [399, 201] on td at bounding box center [396, 196] width 24 height 27
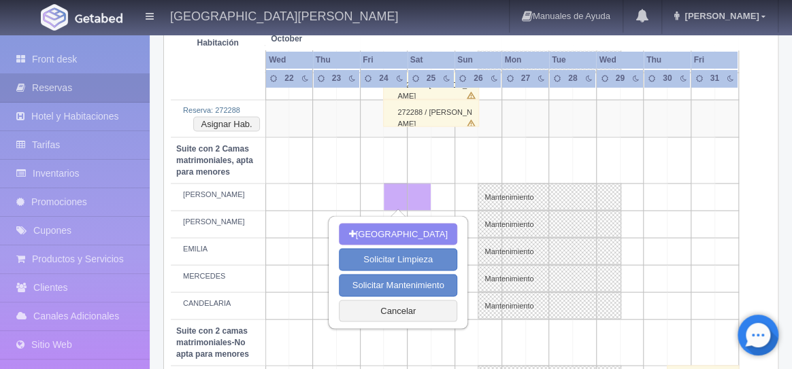
click at [465, 202] on td at bounding box center [467, 196] width 24 height 27
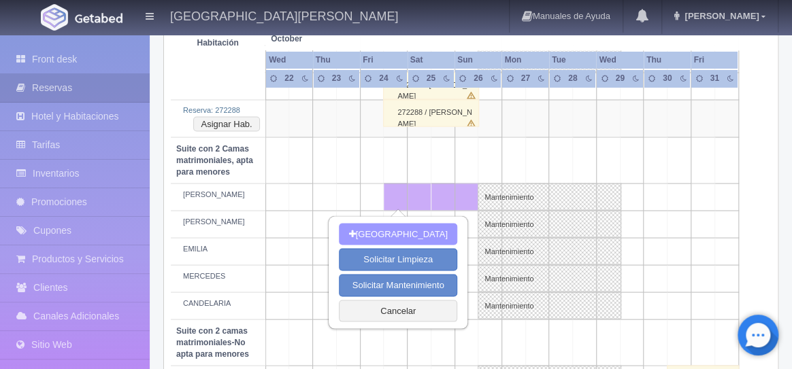
click at [420, 230] on button "[GEOGRAPHIC_DATA]" at bounding box center [398, 234] width 118 height 22
type input "[DATE]"
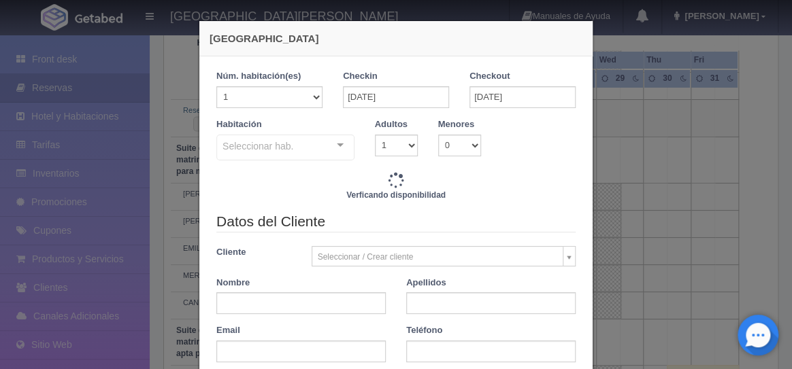
checkbox input "false"
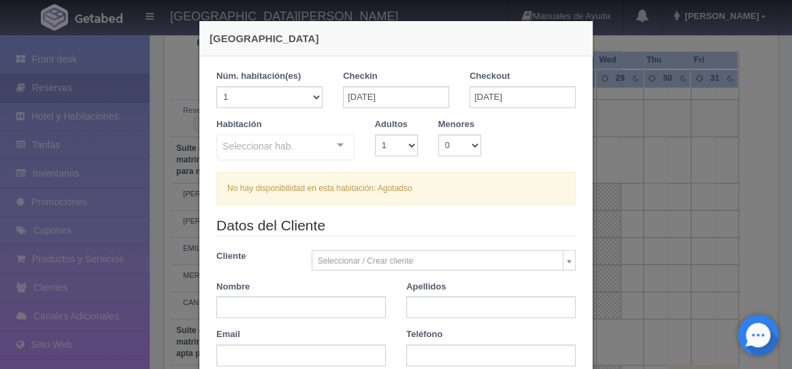
click at [629, 167] on div "Nueva Reserva 1 Núm. habitación(es) 1 2 3 4 5 6 7 8 9 10 11 12 13 14 15 16 17 1…" at bounding box center [396, 184] width 792 height 369
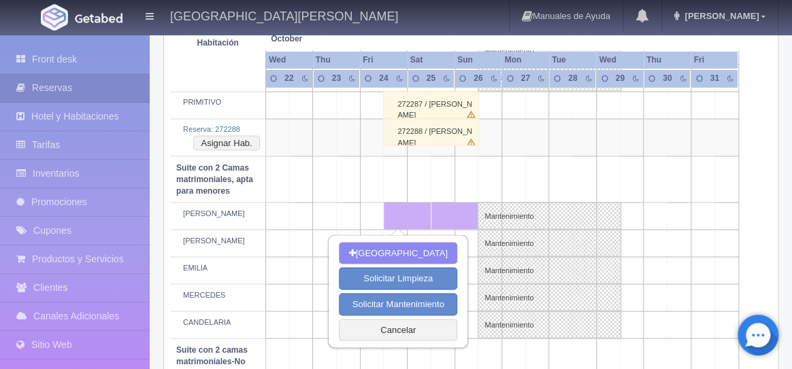
scroll to position [951, 0]
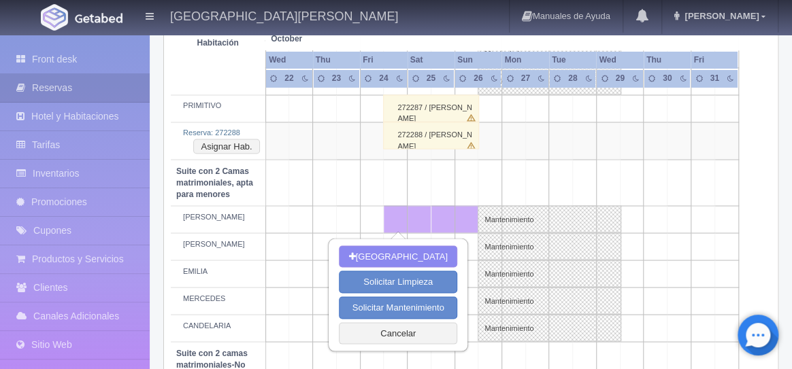
click at [425, 178] on td at bounding box center [420, 182] width 24 height 46
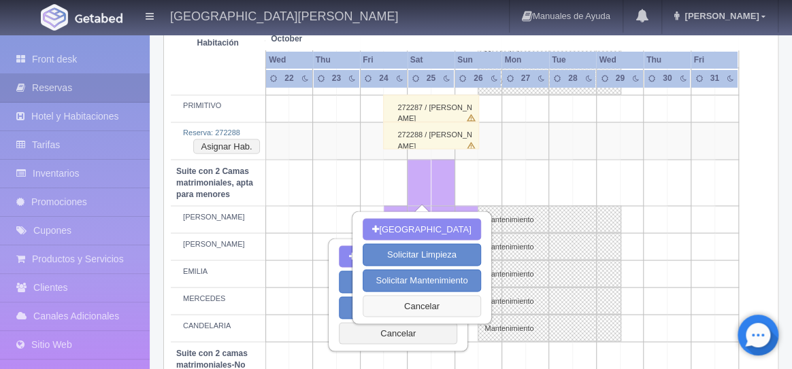
click at [418, 305] on button "Cancelar" at bounding box center [422, 306] width 118 height 22
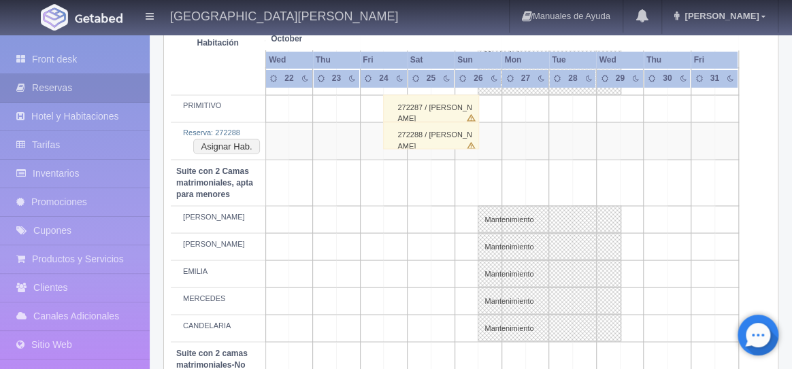
click at [396, 229] on td at bounding box center [396, 218] width 24 height 27
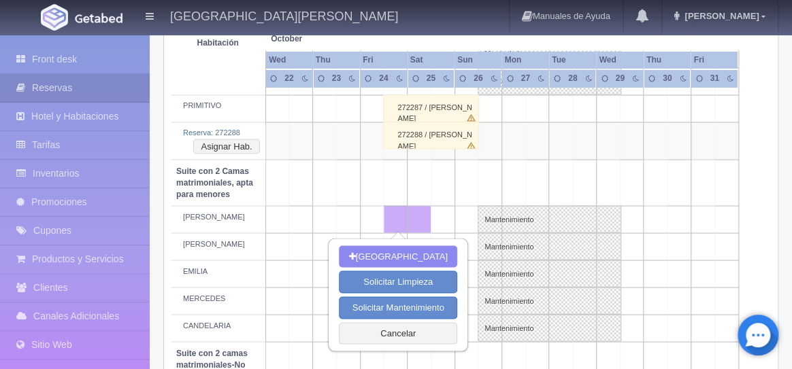
click at [429, 222] on td at bounding box center [420, 218] width 24 height 27
click at [406, 259] on button "Nueva Reserva" at bounding box center [398, 257] width 118 height 22
type input "25-10-2025"
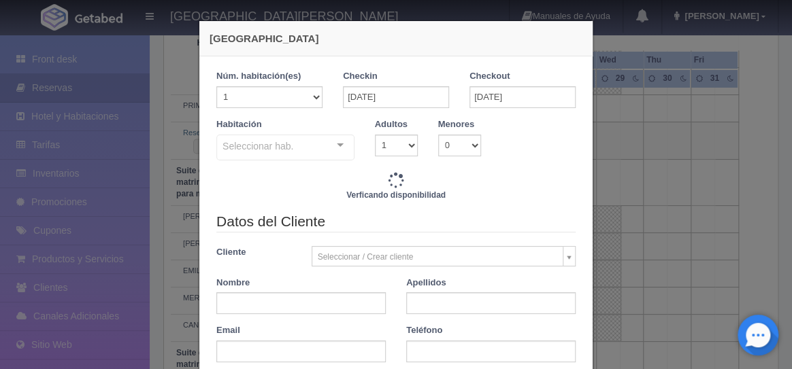
checkbox input "false"
type input "4760.00"
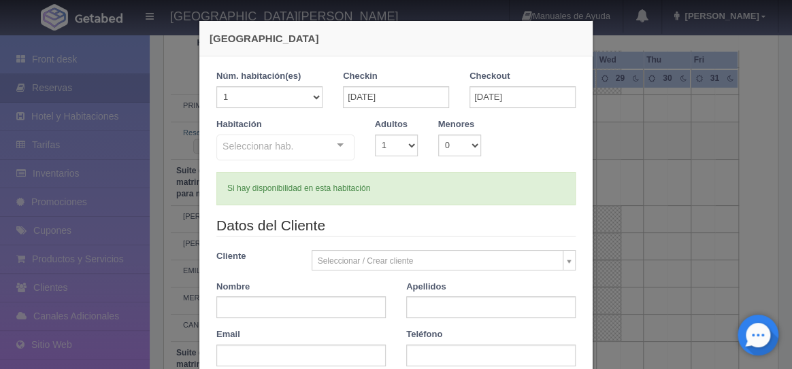
checkbox input "false"
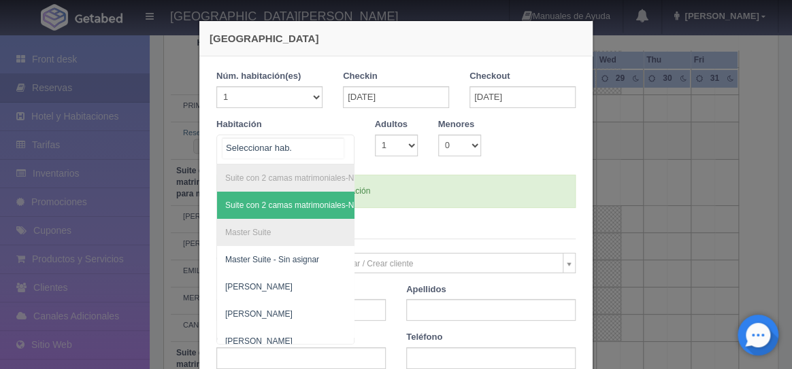
click at [342, 144] on div at bounding box center [340, 145] width 27 height 20
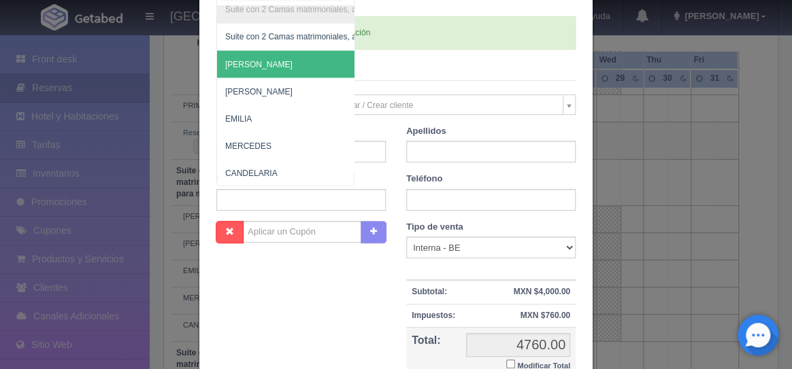
scroll to position [123, 0]
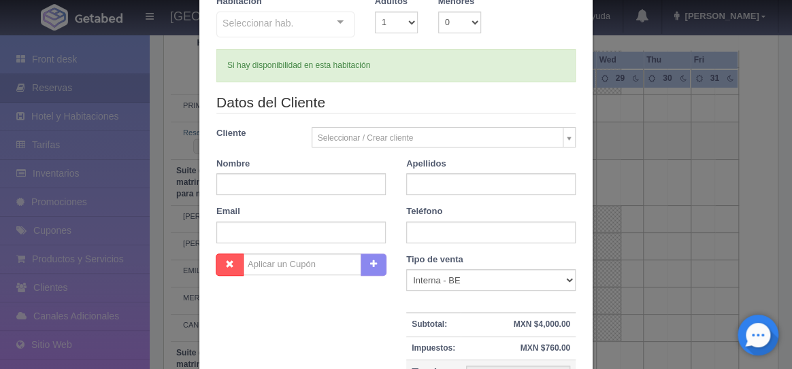
click at [293, 304] on div "Nombre Cupón : Descuentos : Tipo de venta Correo Electronico Interna - BE Llama…" at bounding box center [396, 353] width 380 height 198
click at [674, 247] on div "Nueva Reserva 1 Núm. habitación(es) 1 2 3 4 5 6 7 8 9 10 11 12 13 14 15 16 17 1…" at bounding box center [396, 184] width 792 height 369
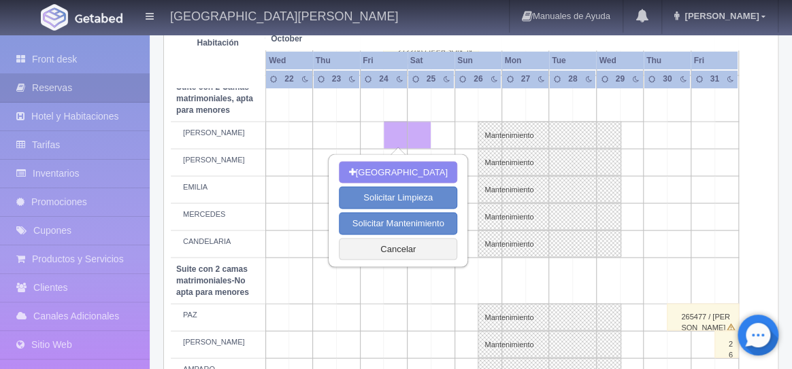
scroll to position [1031, 0]
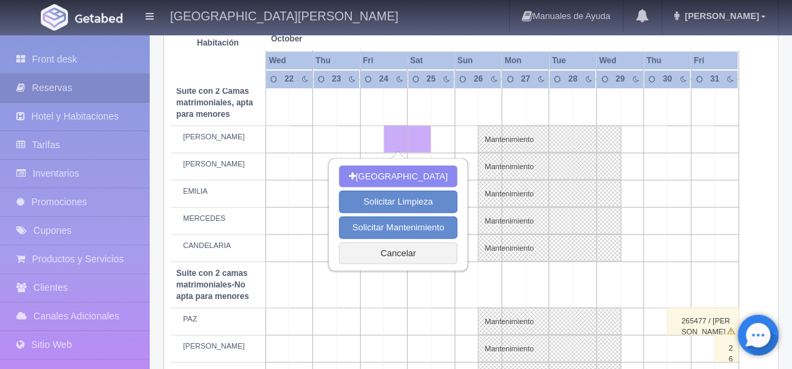
click at [702, 231] on td at bounding box center [703, 220] width 24 height 27
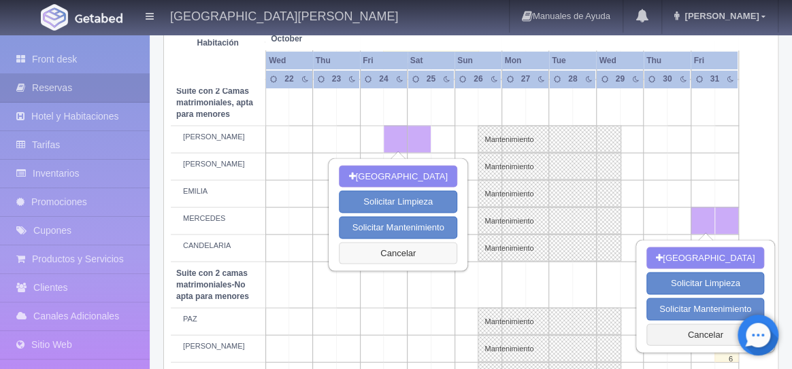
click at [392, 245] on button "Cancelar" at bounding box center [398, 253] width 118 height 22
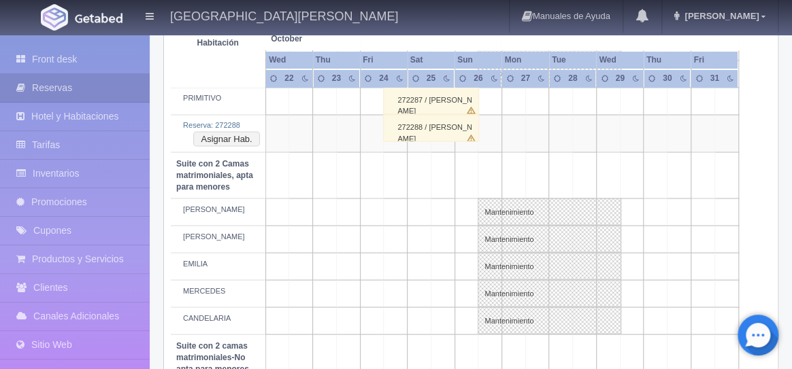
scroll to position [915, 0]
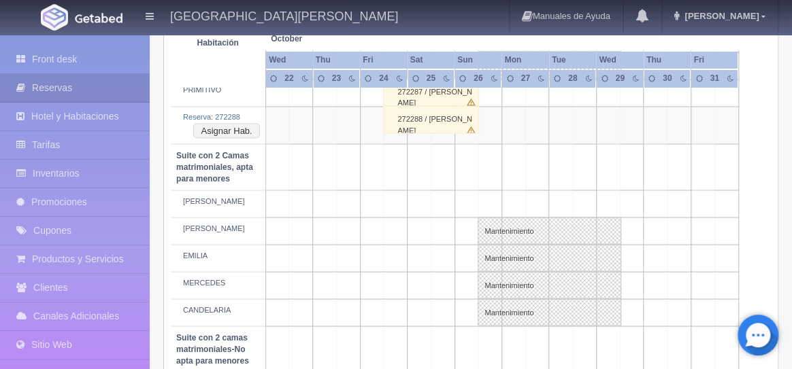
scroll to position [942, 0]
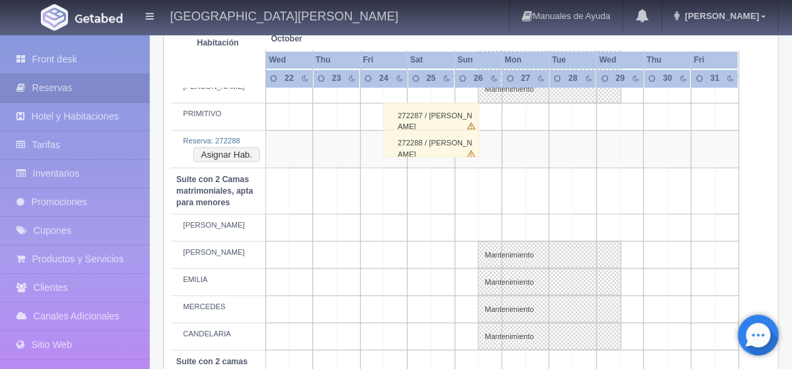
click at [400, 231] on td at bounding box center [396, 227] width 24 height 27
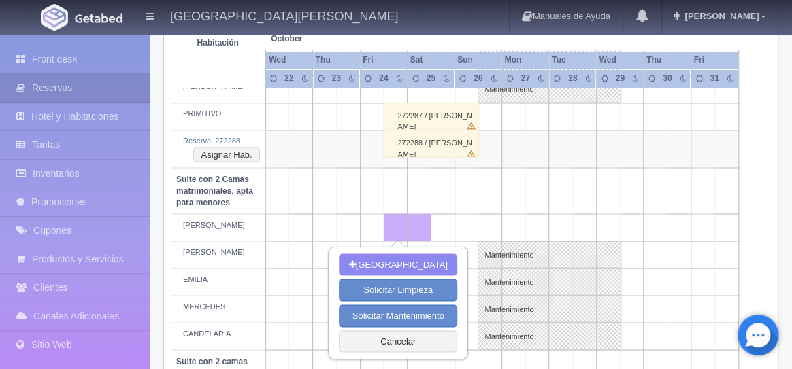
click at [471, 229] on td at bounding box center [467, 227] width 24 height 27
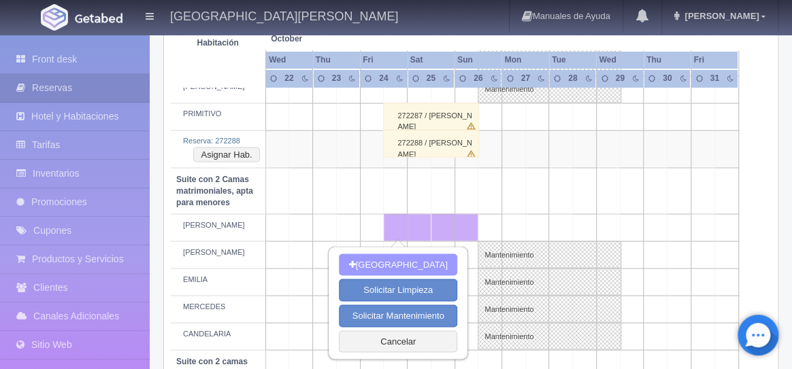
click at [410, 267] on button "[GEOGRAPHIC_DATA]" at bounding box center [398, 265] width 118 height 22
type input "24-10-2025"
type input "26-10-2025"
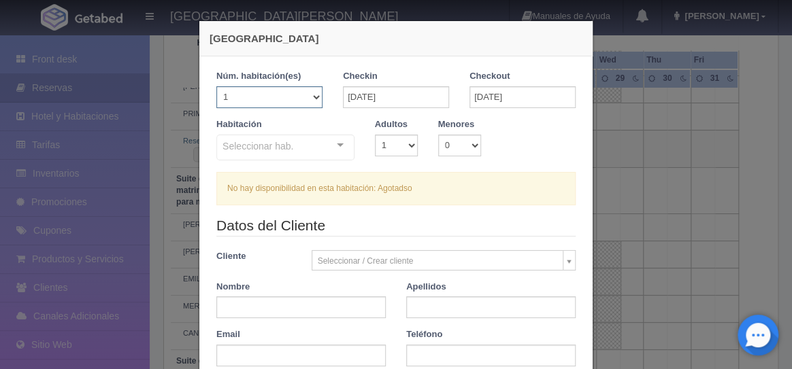
click at [319, 99] on select "1 2 3 4 5 6 7 8 9 10 11 12 13 14 15 16 17 18 19 20" at bounding box center [269, 97] width 106 height 22
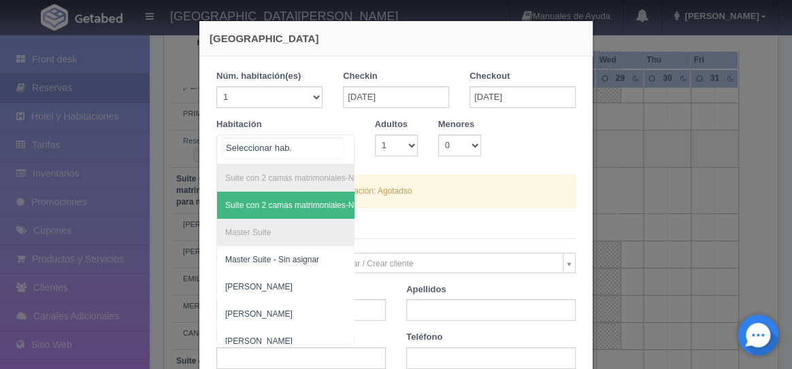
click at [341, 150] on div at bounding box center [340, 145] width 27 height 20
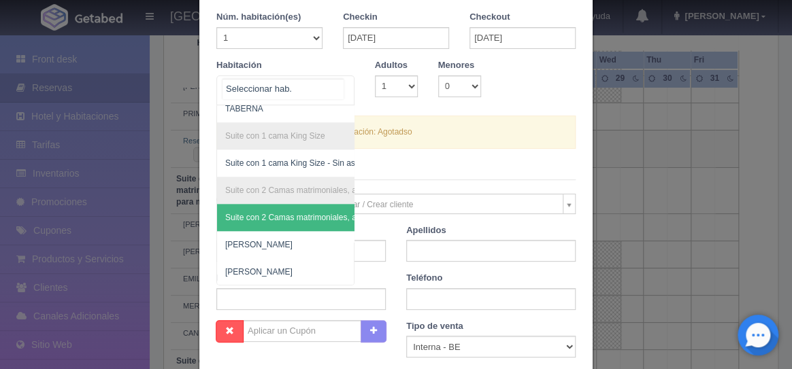
scroll to position [70, 0]
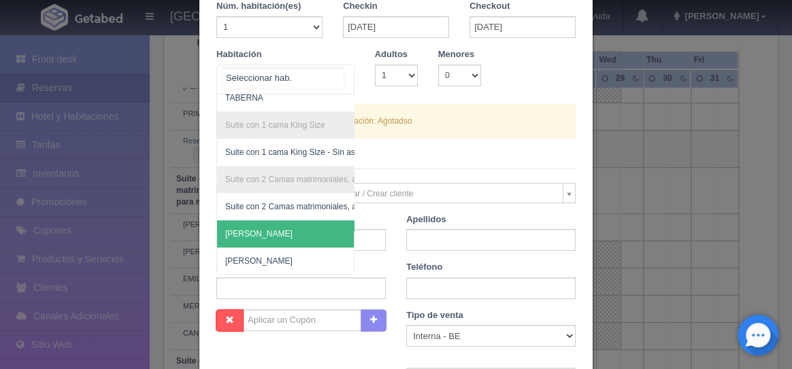
click at [258, 232] on span "[PERSON_NAME]" at bounding box center [351, 233] width 269 height 27
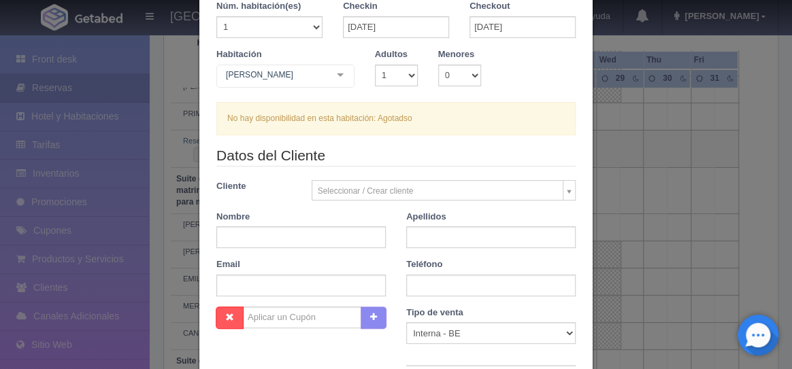
checkbox input "false"
click at [48, 175] on div "Nueva Reserva 1 Núm. habitación(es) 1 2 3 4 5 6 7 8 9 10 11 12 13 14 15 16 17 1…" at bounding box center [396, 184] width 792 height 369
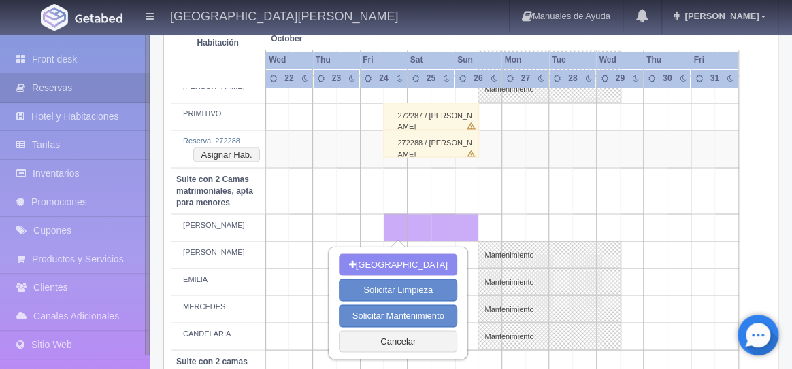
click at [48, 175] on link "Inventarios" at bounding box center [75, 174] width 150 height 28
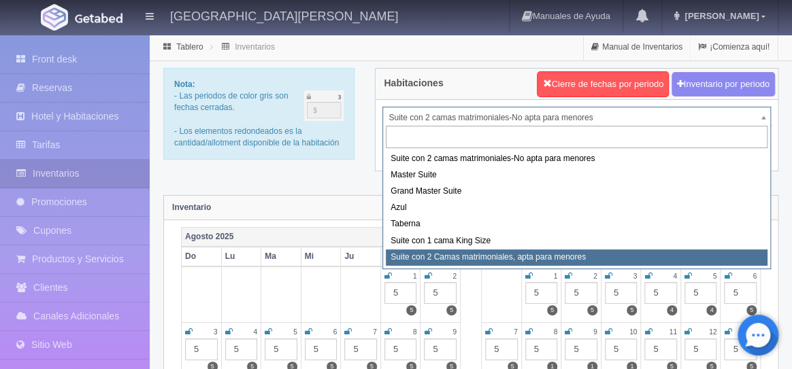
select select "1983"
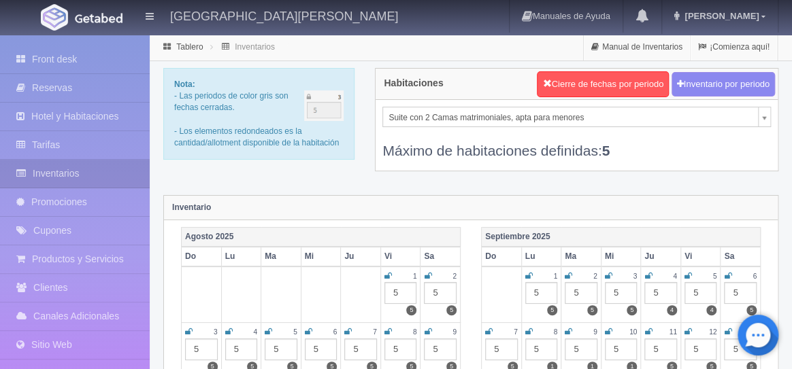
scroll to position [261, 0]
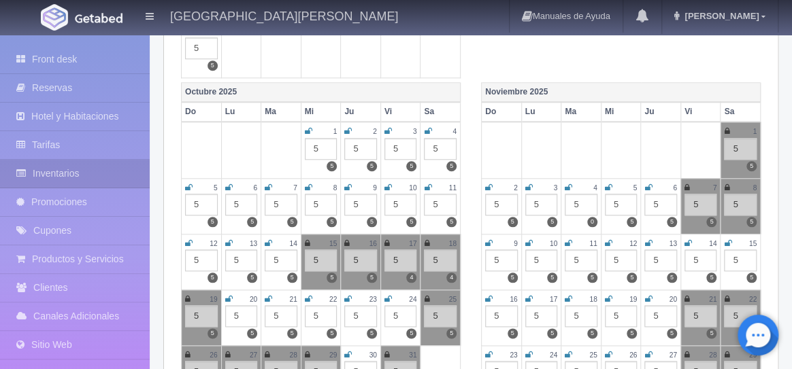
scroll to position [602, 0]
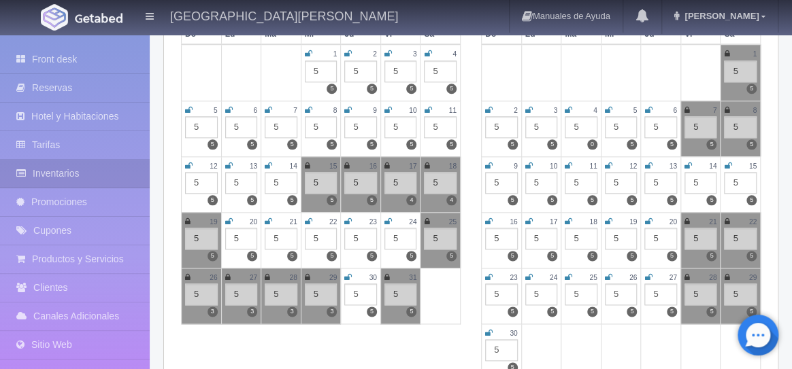
click at [427, 220] on icon at bounding box center [426, 222] width 5 height 8
click at [187, 277] on icon at bounding box center [187, 278] width 5 height 8
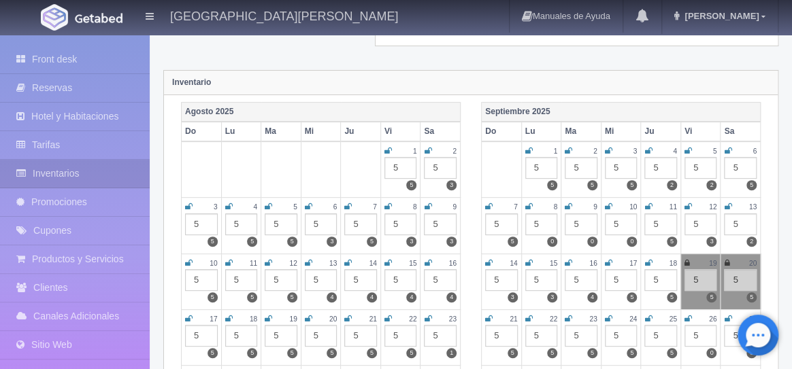
scroll to position [61, 0]
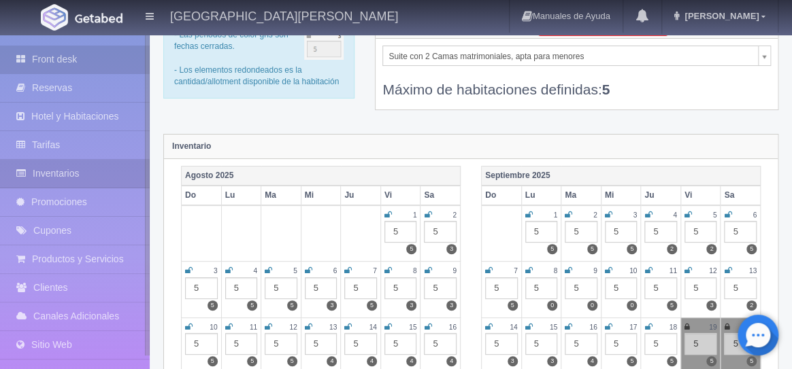
click at [70, 67] on link "Front desk" at bounding box center [75, 60] width 150 height 28
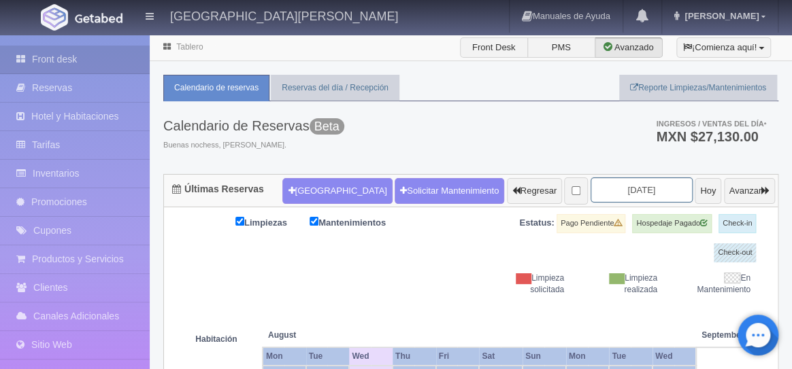
click at [605, 195] on input "[DATE]" at bounding box center [642, 190] width 102 height 25
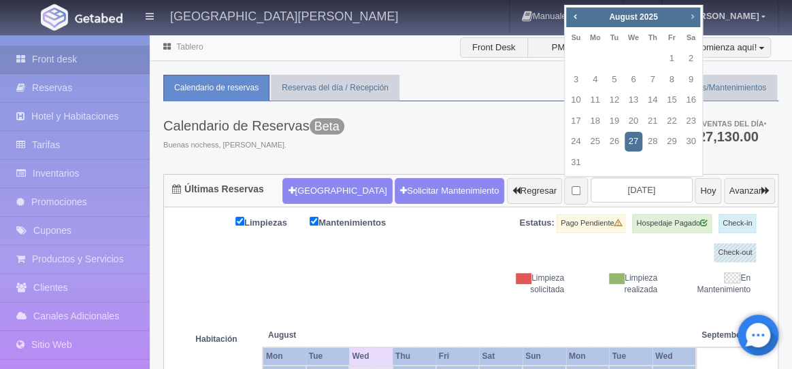
click at [694, 16] on span "Next" at bounding box center [692, 16] width 11 height 11
click at [689, 12] on span "Next" at bounding box center [692, 16] width 11 height 11
click at [672, 122] on link "24" at bounding box center [672, 122] width 18 height 20
type input "[DATE]"
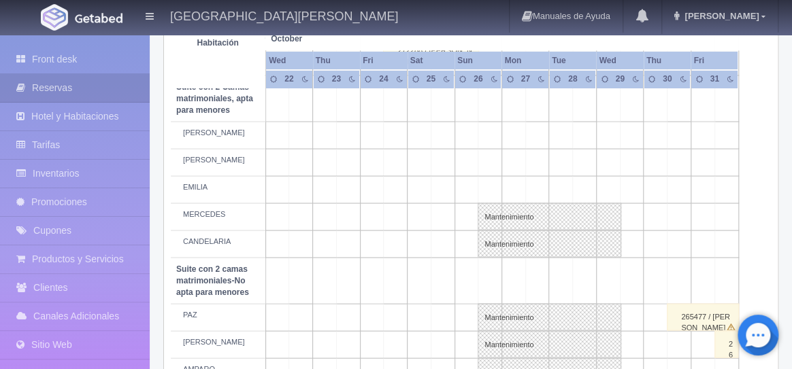
scroll to position [1033, 0]
click at [393, 129] on td at bounding box center [396, 136] width 24 height 27
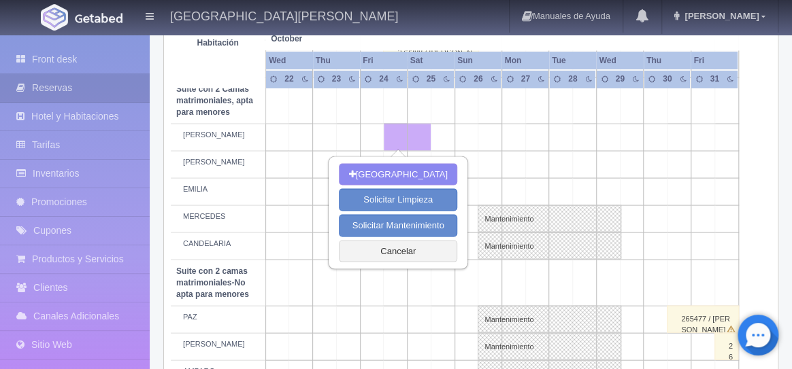
click at [466, 138] on td at bounding box center [467, 136] width 24 height 27
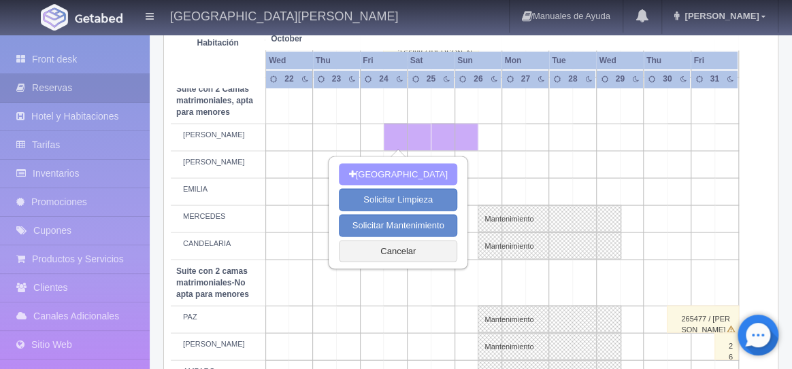
click at [421, 178] on button "[GEOGRAPHIC_DATA]" at bounding box center [398, 174] width 118 height 22
type input "[DATE]"
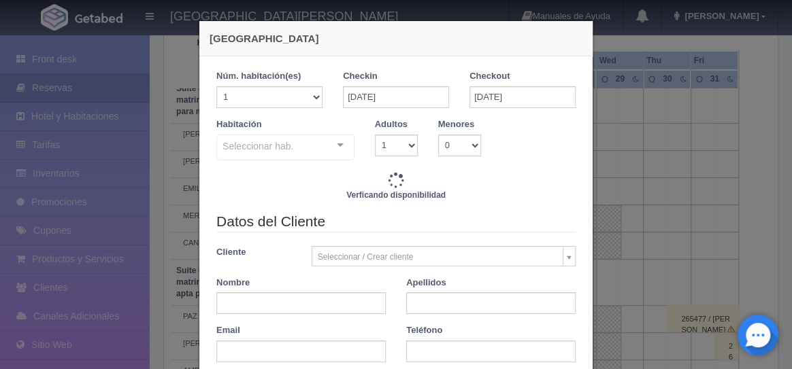
checkbox input "false"
type input "9520.00"
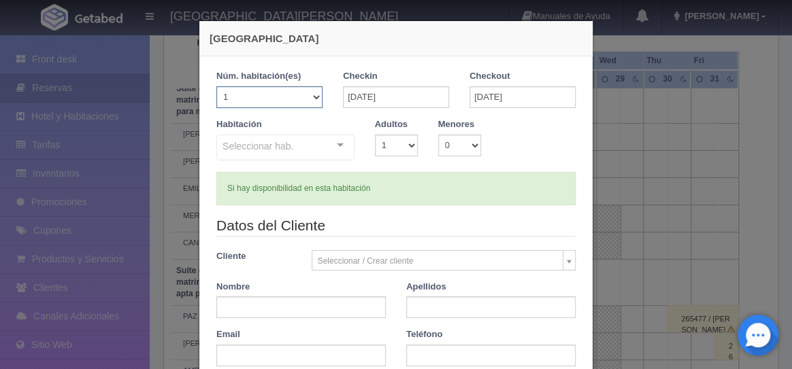
click at [314, 91] on select "1 2 3 4 5 6 7 8 9 10 11 12 13 14 15 16 17 18 19 20" at bounding box center [269, 97] width 106 height 22
checkbox input "false"
select select "2"
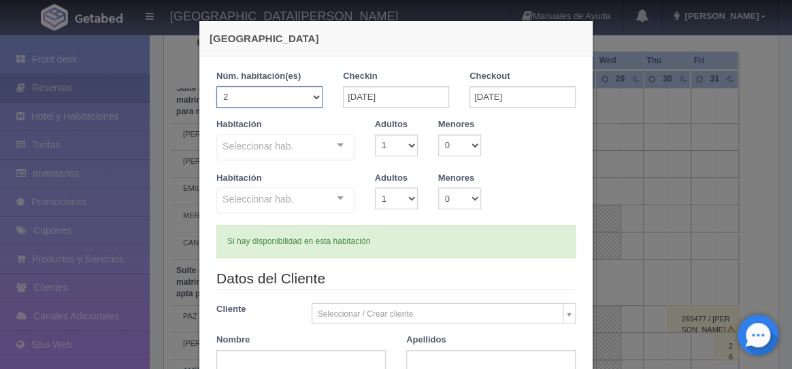
checkbox input "false"
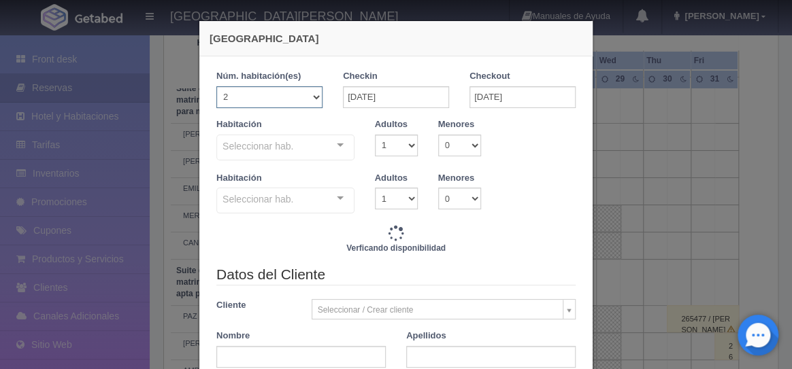
type input "19040.00"
checkbox input "false"
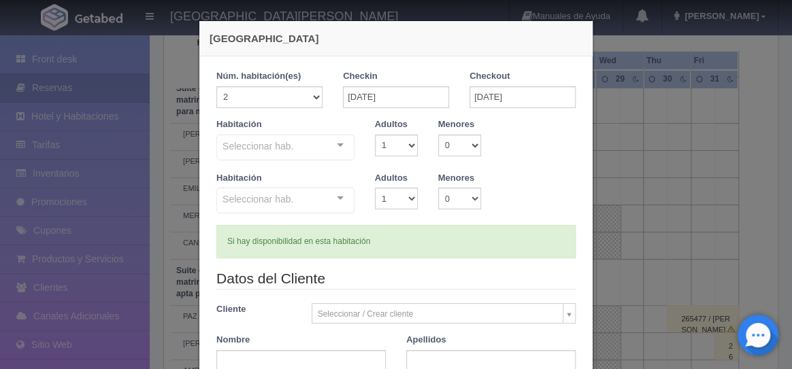
click at [342, 148] on div at bounding box center [340, 145] width 27 height 20
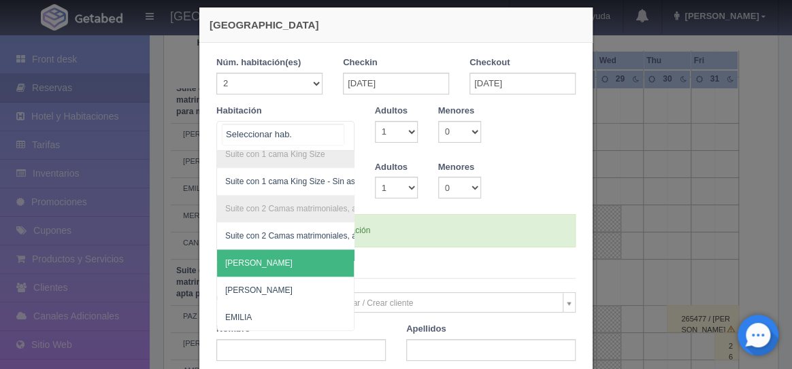
scroll to position [18, 0]
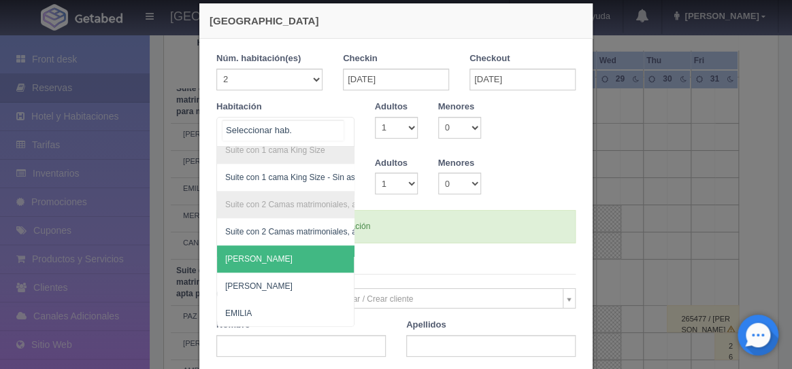
click at [301, 255] on span "[PERSON_NAME]" at bounding box center [351, 259] width 269 height 27
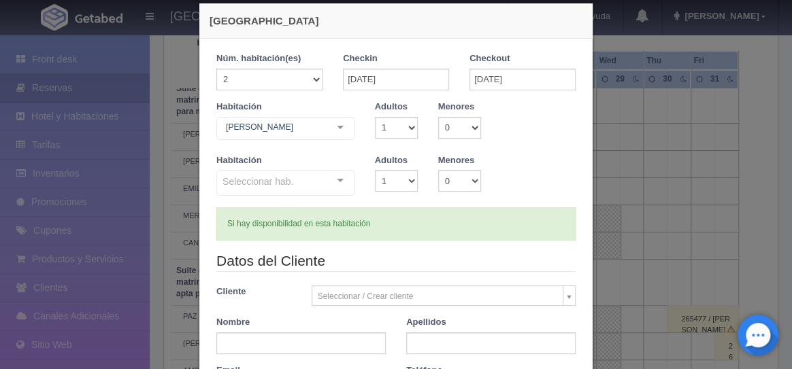
click at [301, 255] on legend "Datos del Cliente" at bounding box center [395, 261] width 359 height 21
checkbox input "false"
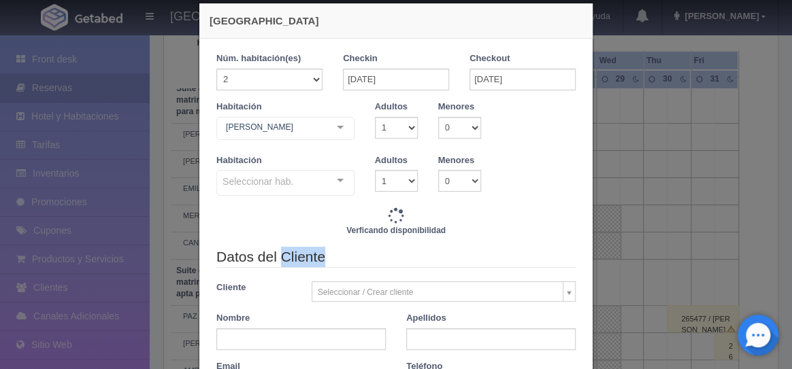
type input "19040.00"
checkbox input "false"
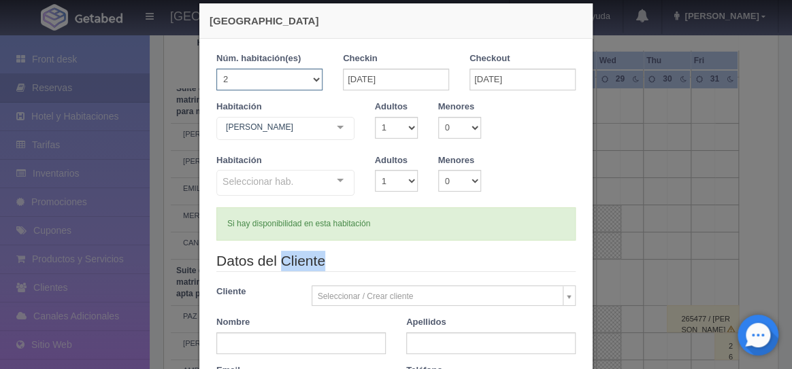
click at [314, 82] on select "1 2 3 4 5 6 7 8 9 10 11 12 13 14 15 16 17 18 19 20" at bounding box center [269, 80] width 106 height 22
select select "3"
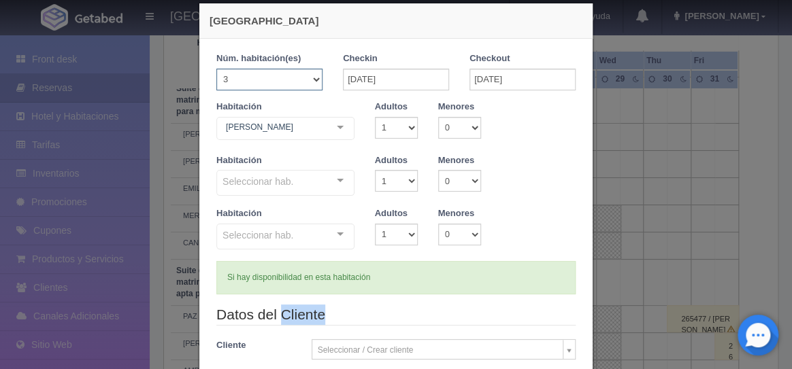
checkbox input "false"
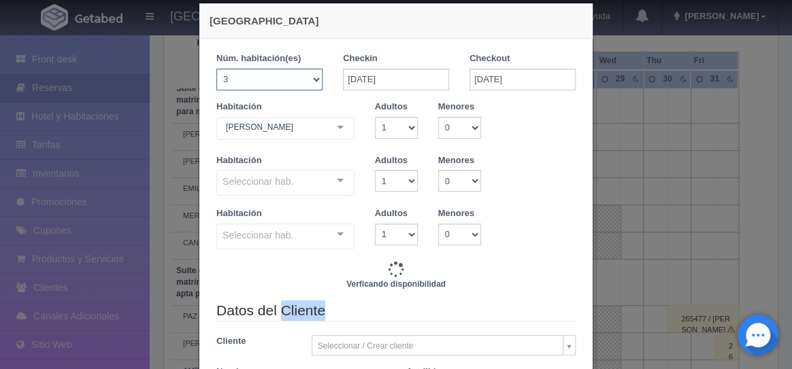
type input "28560.00"
checkbox input "false"
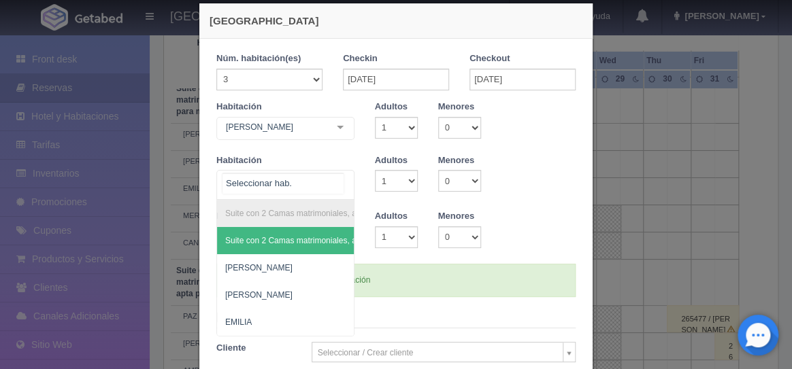
click at [339, 181] on div at bounding box center [340, 181] width 27 height 20
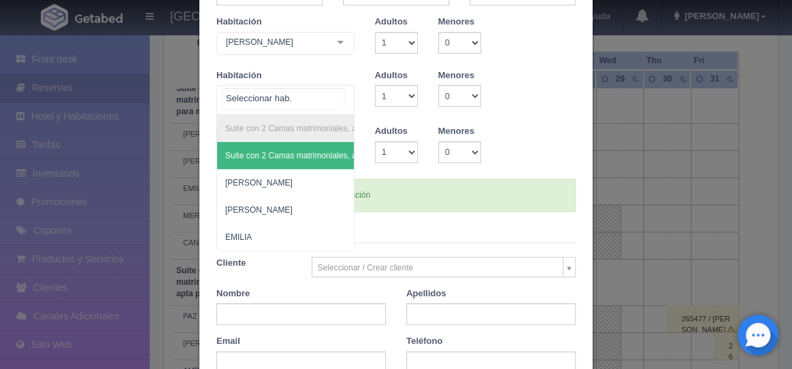
scroll to position [103, 0]
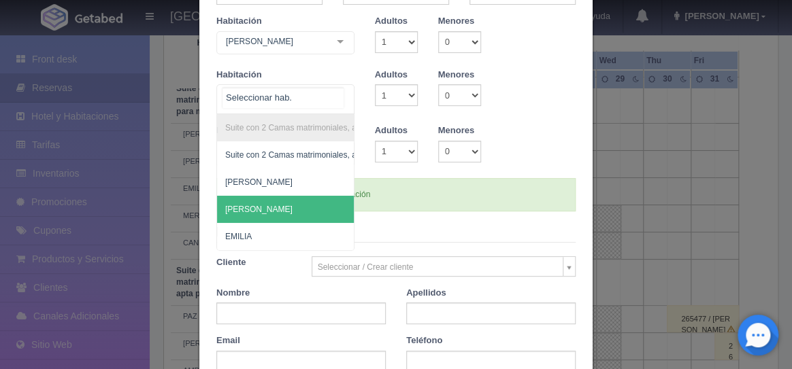
click at [294, 204] on span "[PERSON_NAME]" at bounding box center [347, 209] width 260 height 27
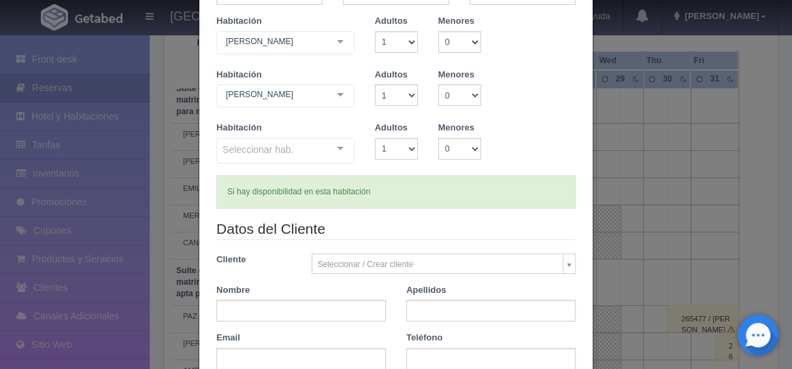
click at [339, 150] on div at bounding box center [340, 149] width 27 height 20
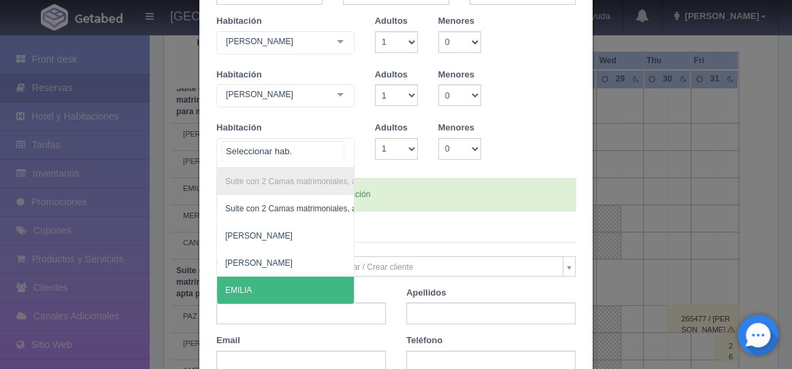
click at [285, 281] on span "EMILIA" at bounding box center [347, 290] width 260 height 27
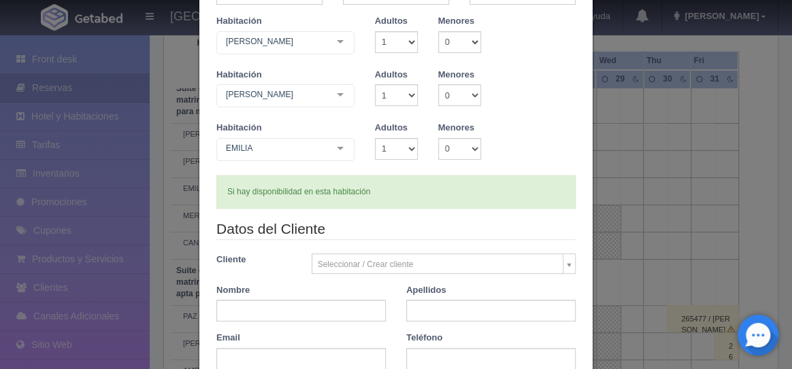
scroll to position [0, 0]
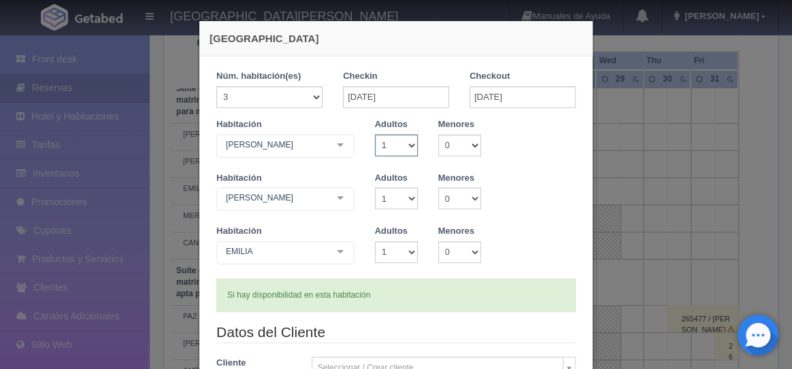
click at [414, 145] on select "1 2 3 4 5 6 7 8 9 10" at bounding box center [396, 146] width 43 height 22
select select "2"
checkbox input "false"
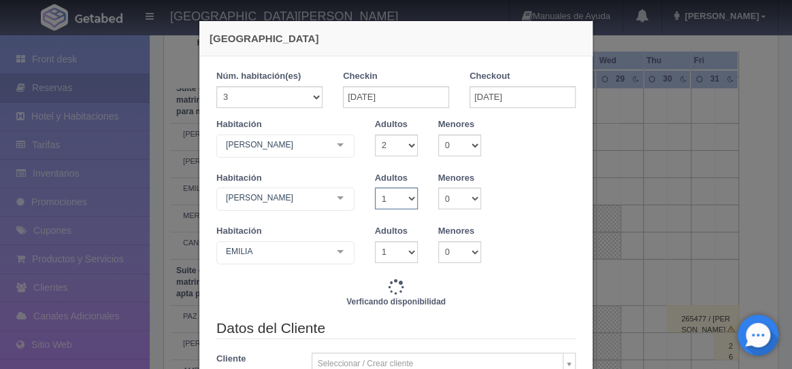
click at [410, 198] on select "1 2 3 4 5 6 7 8 9 10" at bounding box center [396, 199] width 43 height 22
type input "28560.00"
checkbox input "false"
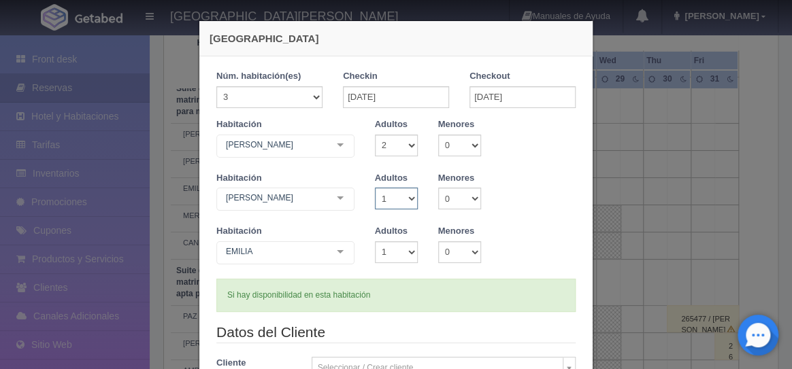
select select "2"
checkbox input "false"
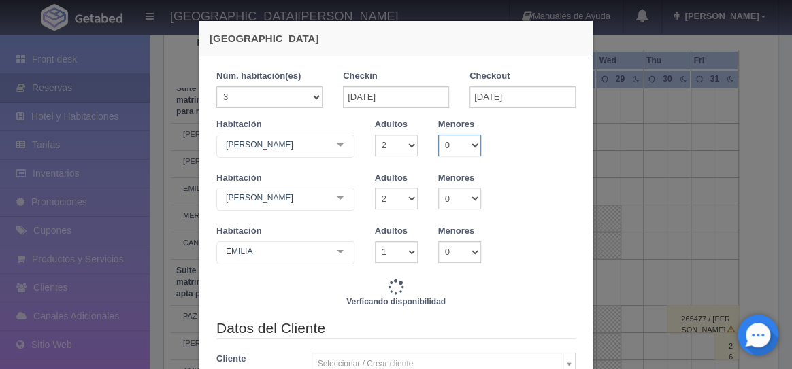
click at [472, 146] on select "0 1 2 3 4 5 6 7 8 9 10" at bounding box center [459, 146] width 43 height 22
type input "28560.00"
checkbox input "false"
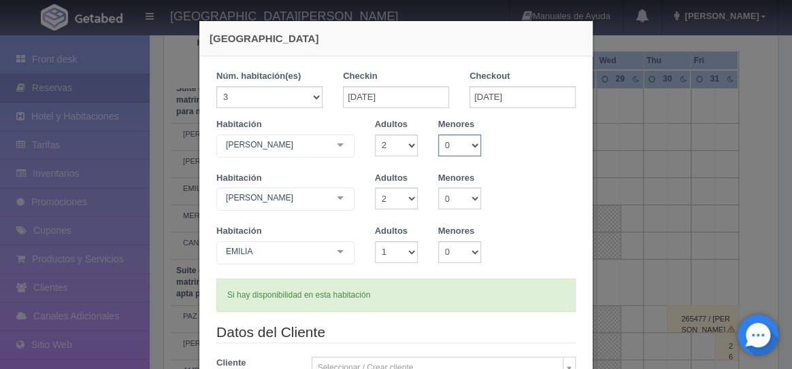
select select "2"
checkbox input "false"
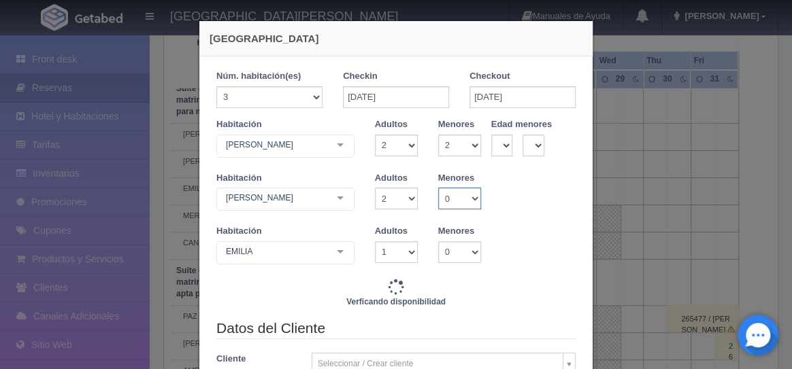
click at [473, 196] on select "0 1 2 3 4 5 6 7 8 9 10" at bounding box center [459, 199] width 43 height 22
type input "28560.00"
checkbox input "false"
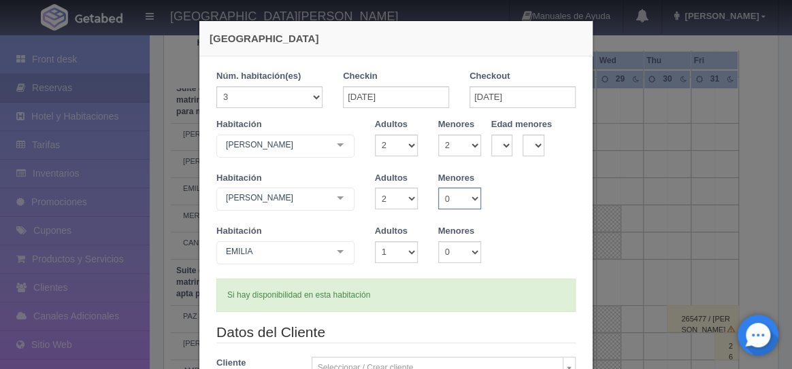
select select "1"
checkbox input "false"
click at [474, 253] on select "0 1 2 3 4 5 6 7 8 9 10" at bounding box center [459, 253] width 43 height 22
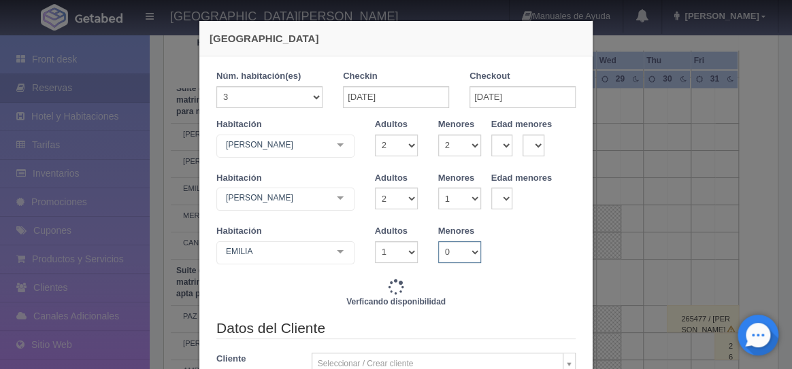
type input "28560.00"
checkbox input "false"
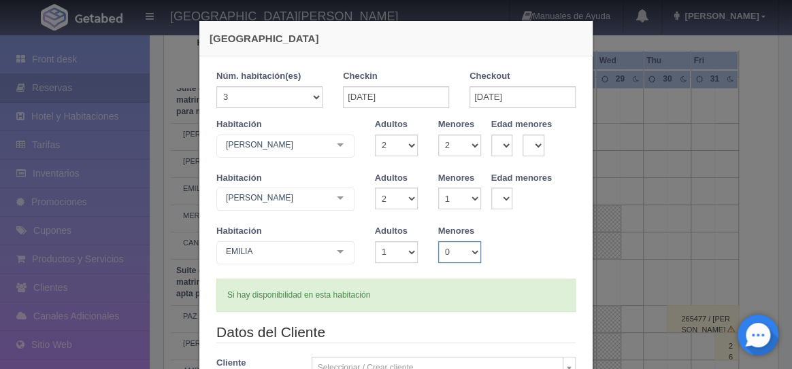
select select "1"
checkbox input "false"
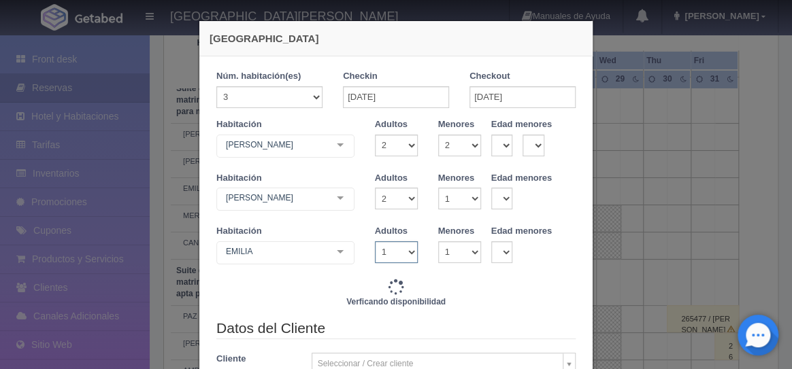
click at [412, 252] on select "1 2 3 4 5 6 7 8 9 10" at bounding box center [396, 253] width 43 height 22
type input "28560.00"
checkbox input "false"
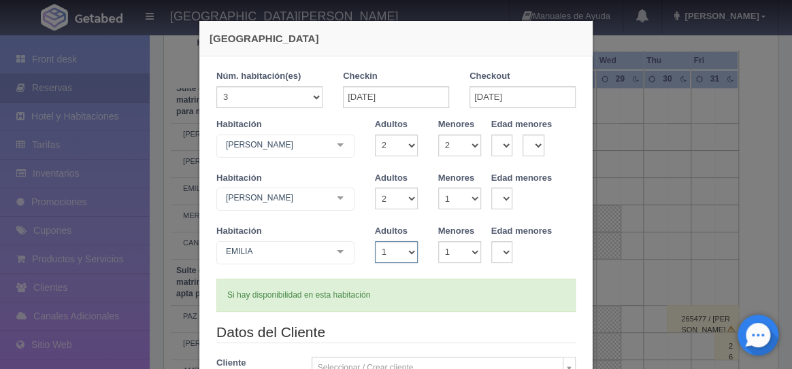
select select "2"
checkbox input "false"
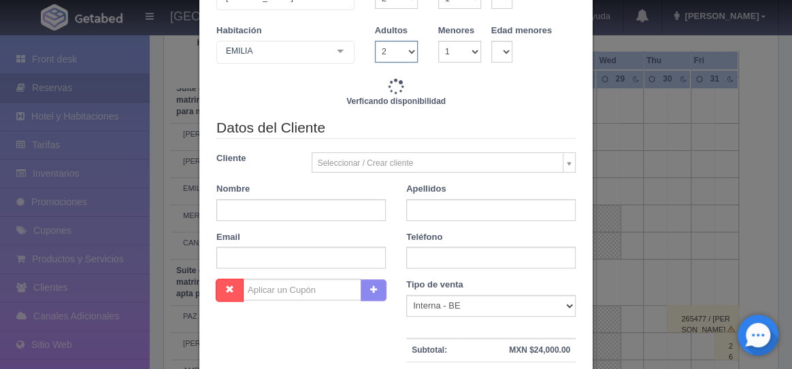
type input "28560.00"
checkbox input "false"
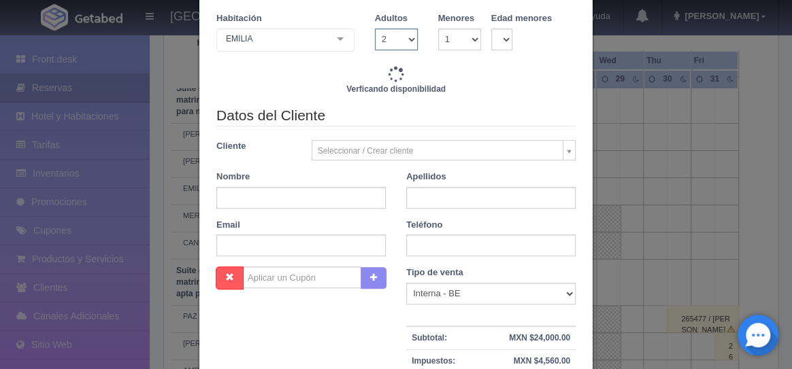
scroll to position [216, 0]
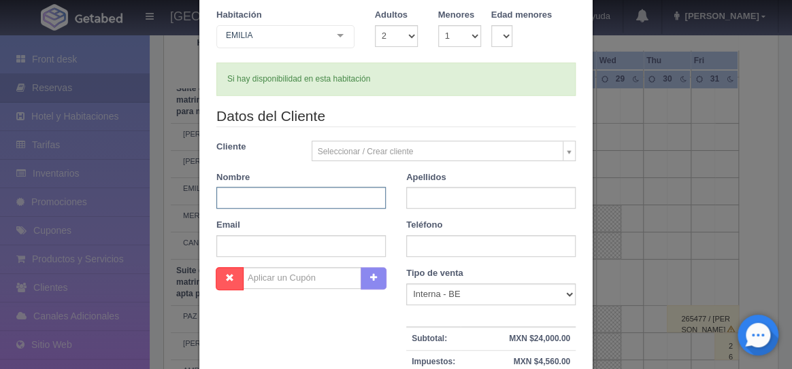
click at [333, 199] on input "text" at bounding box center [300, 198] width 169 height 22
type input "j"
type input "JESUS"
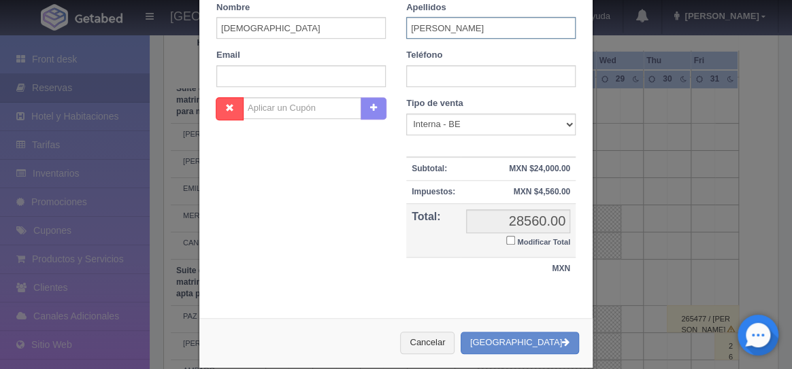
scroll to position [405, 0]
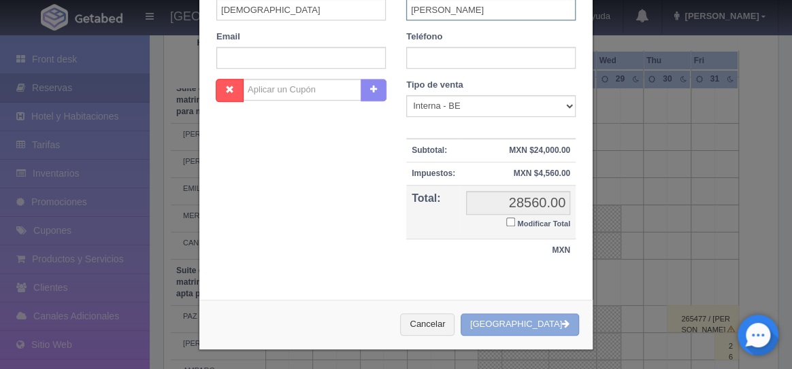
type input "ACUÑA"
click at [527, 325] on button "[GEOGRAPHIC_DATA]" at bounding box center [520, 325] width 118 height 22
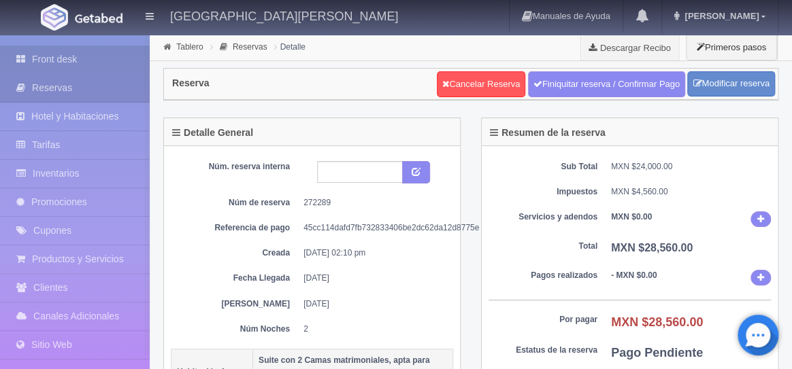
click at [59, 59] on link "Front desk" at bounding box center [75, 60] width 150 height 28
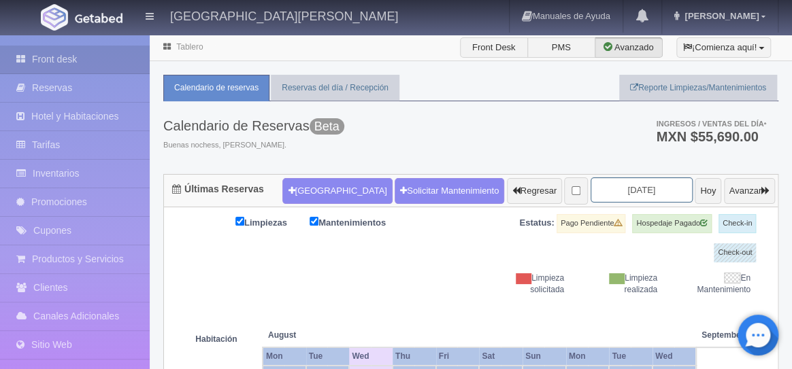
click at [655, 193] on input "[DATE]" at bounding box center [642, 190] width 102 height 25
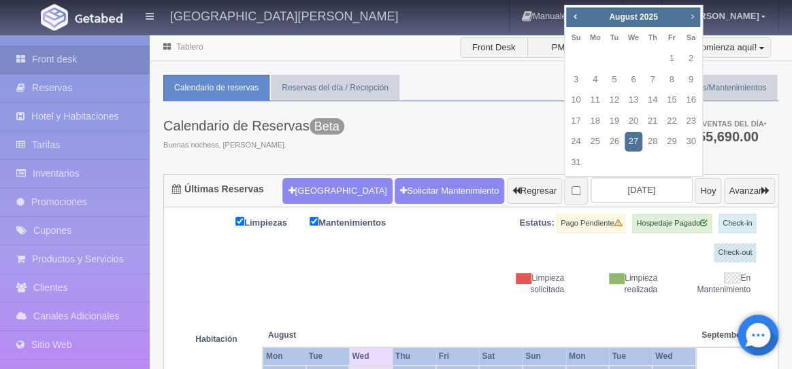
click at [691, 19] on span "Next" at bounding box center [692, 16] width 11 height 11
click at [668, 119] on link "24" at bounding box center [672, 122] width 18 height 20
type input "[DATE]"
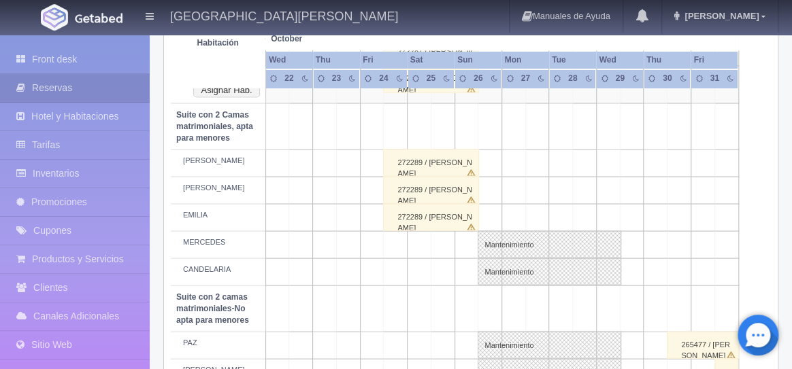
scroll to position [1013, 0]
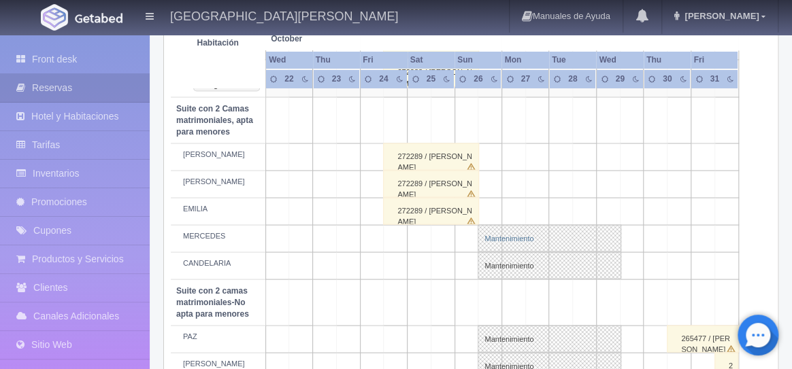
click at [504, 237] on link "Mantenimiento" at bounding box center [550, 238] width 144 height 27
select select "Mantenimiento"
select select "1983_MERCEDES"
type input "[DATE]"
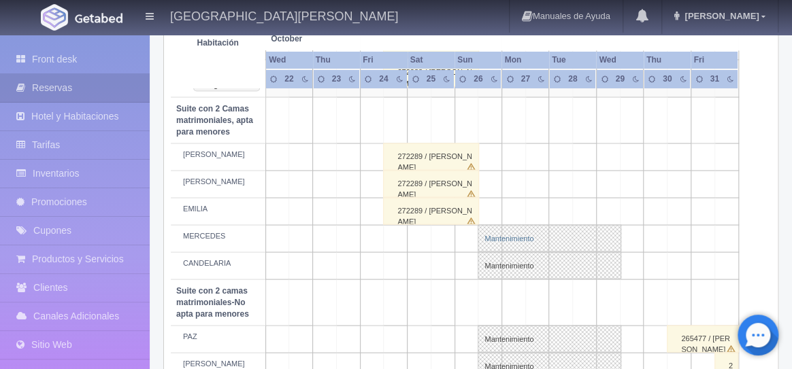
type textarea "BLOQUEO BARTENDERS MB"
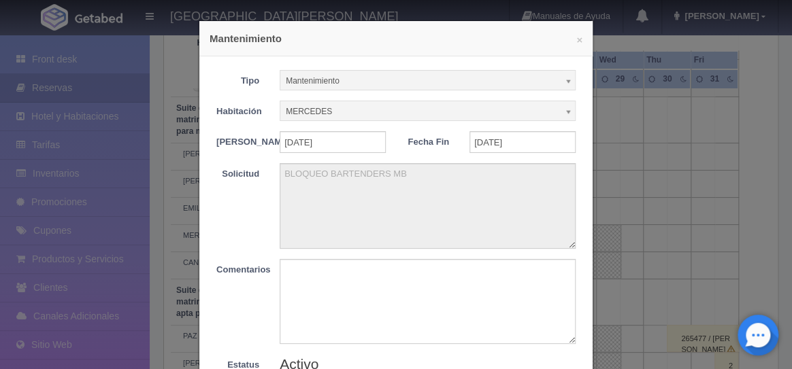
scroll to position [117, 0]
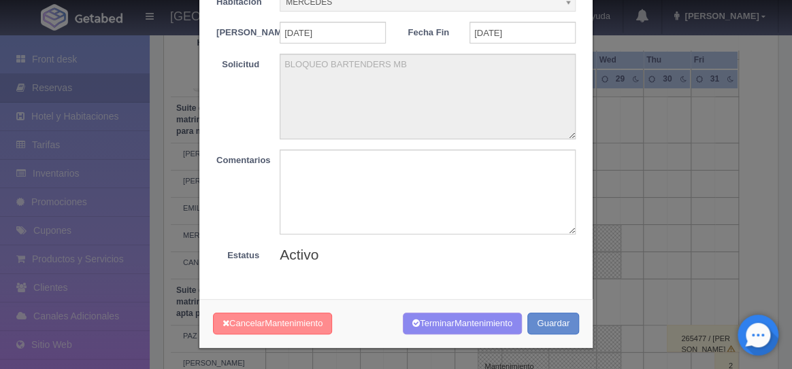
click at [283, 326] on span "Mantenimiento" at bounding box center [294, 323] width 58 height 10
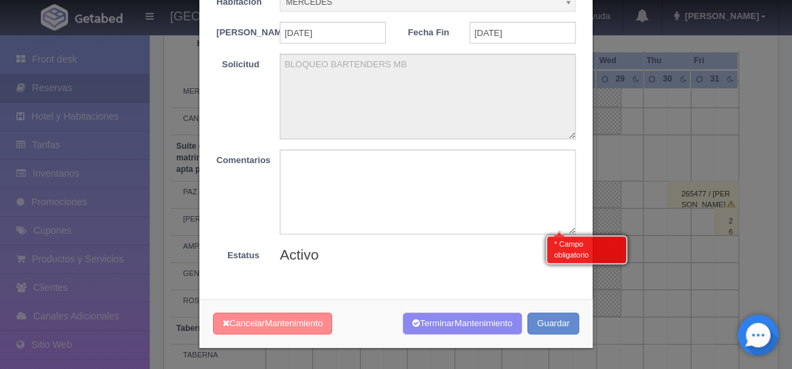
scroll to position [1162, 0]
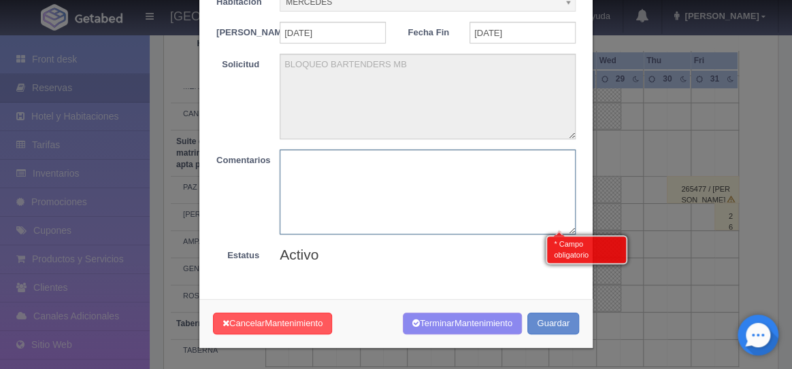
click at [418, 201] on textarea at bounding box center [428, 192] width 296 height 85
type textarea "LISTO"
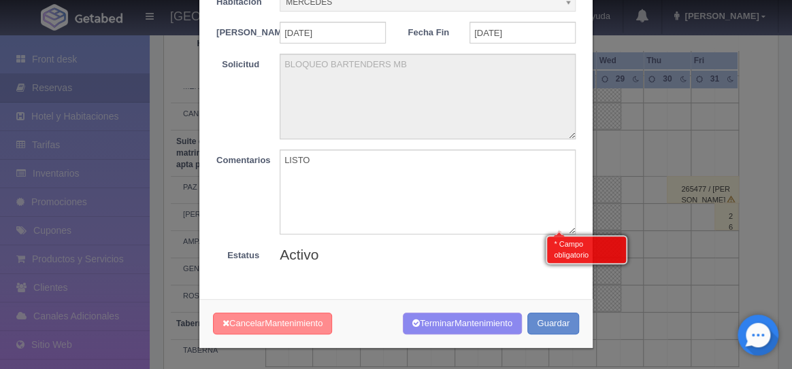
click at [310, 333] on button "Cancelar Mantenimiento" at bounding box center [272, 324] width 119 height 22
click at [297, 318] on span "Mantenimiento" at bounding box center [294, 323] width 58 height 10
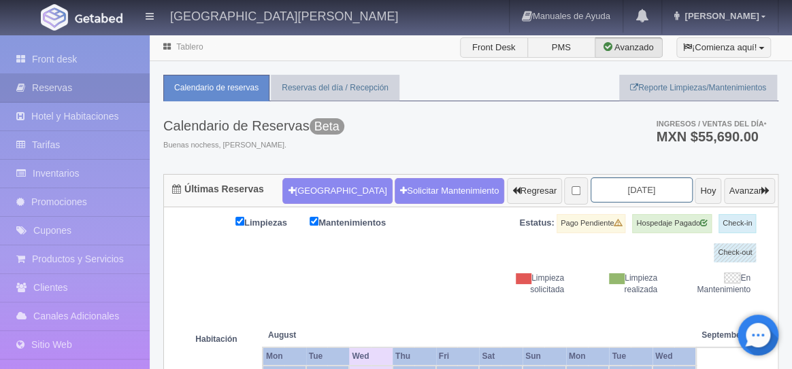
click at [630, 189] on input "[DATE]" at bounding box center [642, 190] width 102 height 25
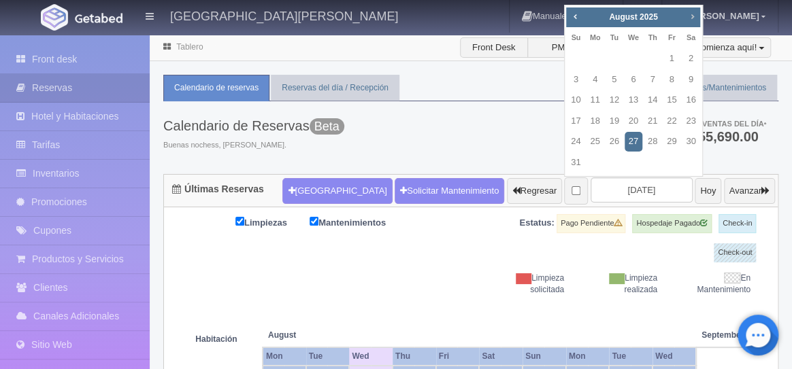
click at [689, 22] on link "Next" at bounding box center [692, 16] width 15 height 15
click at [676, 120] on link "24" at bounding box center [672, 122] width 18 height 20
type input "[DATE]"
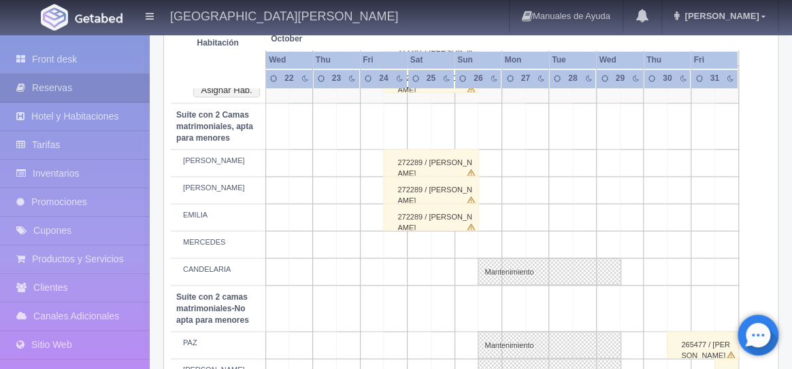
scroll to position [1014, 0]
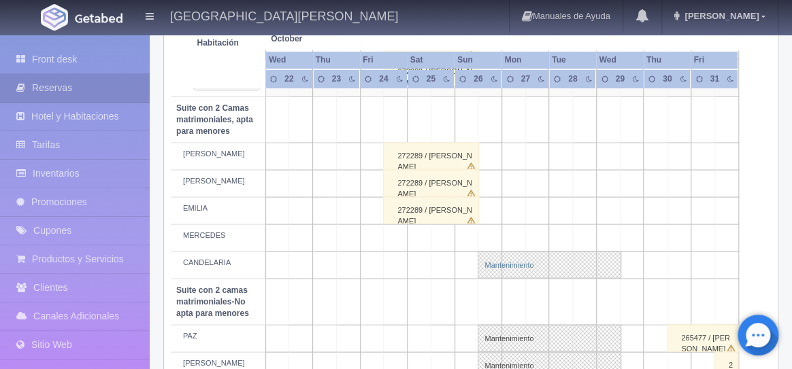
click at [499, 261] on link "Mantenimiento" at bounding box center [550, 264] width 144 height 27
select select "Mantenimiento"
select select "1983_CANDELARIA"
type input "[DATE]"
type input "29-10-2025"
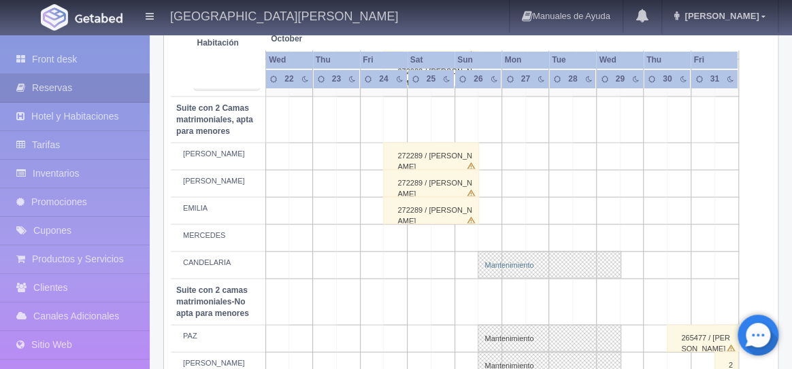
type textarea "BLOQUEO BARTENDERS MB"
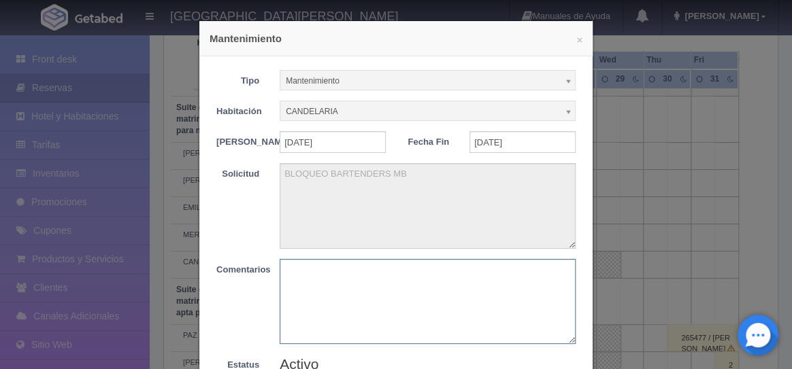
click at [357, 293] on textarea at bounding box center [428, 301] width 296 height 85
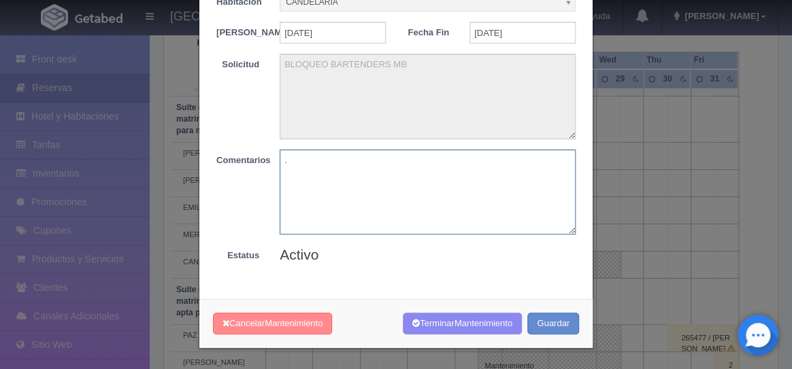
type textarea "."
click at [251, 327] on button "Cancelar Mantenimiento" at bounding box center [272, 324] width 119 height 22
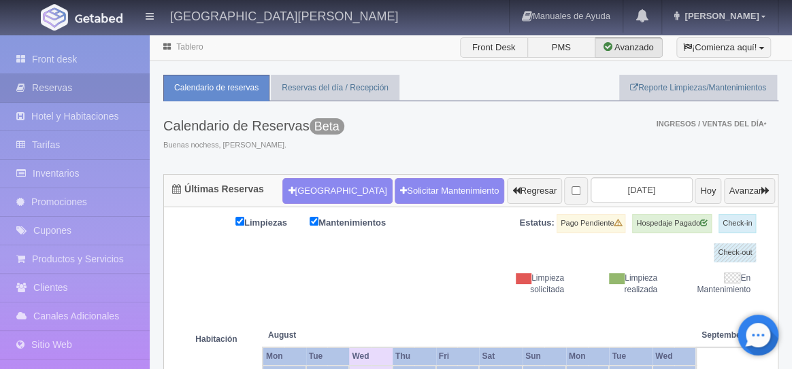
scroll to position [101, 0]
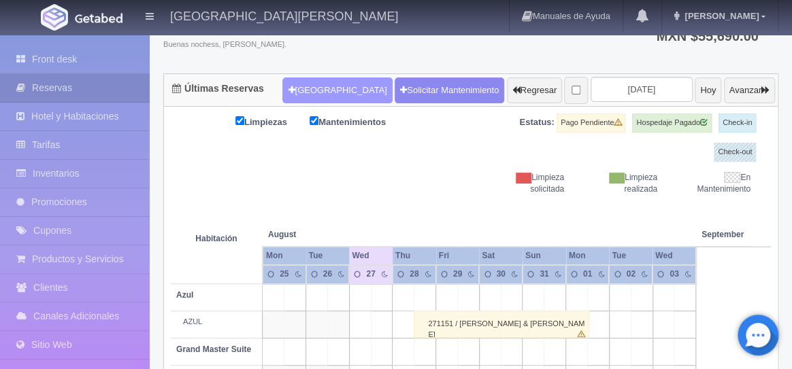
click at [299, 86] on button "[GEOGRAPHIC_DATA]" at bounding box center [337, 91] width 110 height 26
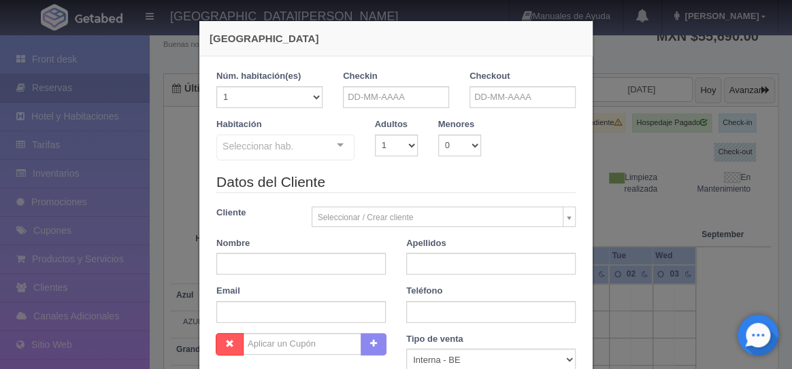
checkbox input "false"
click at [371, 99] on input "text" at bounding box center [396, 97] width 106 height 22
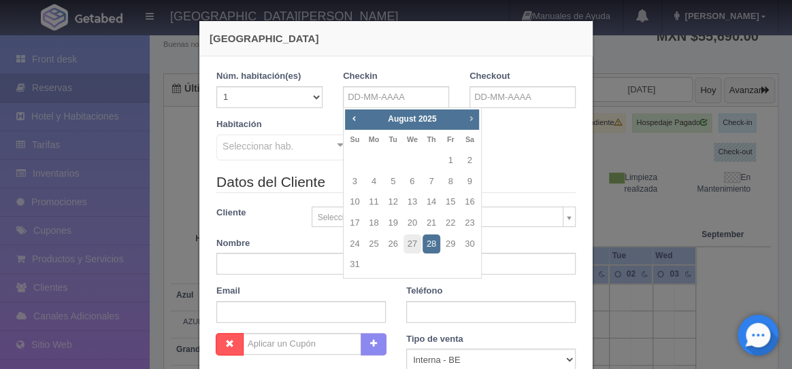
click at [476, 121] on link "Next" at bounding box center [470, 118] width 15 height 15
click at [450, 223] on link "24" at bounding box center [451, 224] width 18 height 20
type input "24-10-2025"
checkbox input "false"
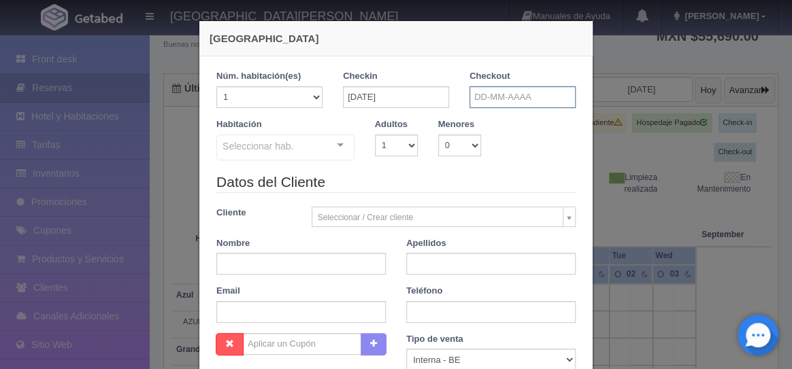
click at [481, 98] on input "text" at bounding box center [523, 97] width 106 height 22
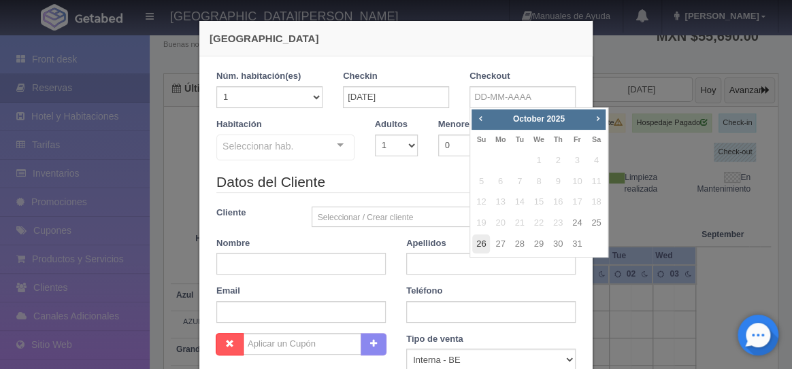
click at [481, 247] on link "26" at bounding box center [481, 245] width 18 height 20
type input "26-10-2025"
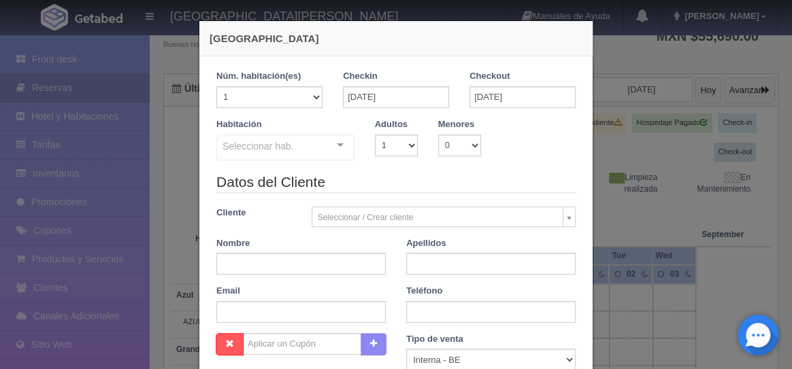
checkbox input "false"
click at [314, 98] on select "1 2 3 4 5 6 7 8 9 10 11 12 13 14 15 16 17 18 19 20" at bounding box center [269, 97] width 106 height 22
select select "2"
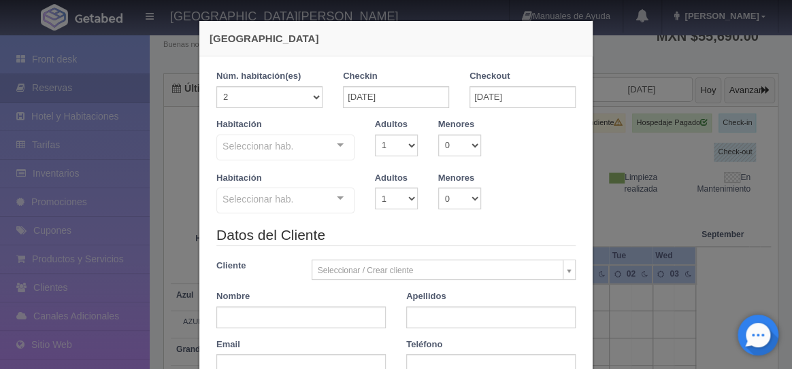
click at [337, 145] on div at bounding box center [340, 145] width 27 height 20
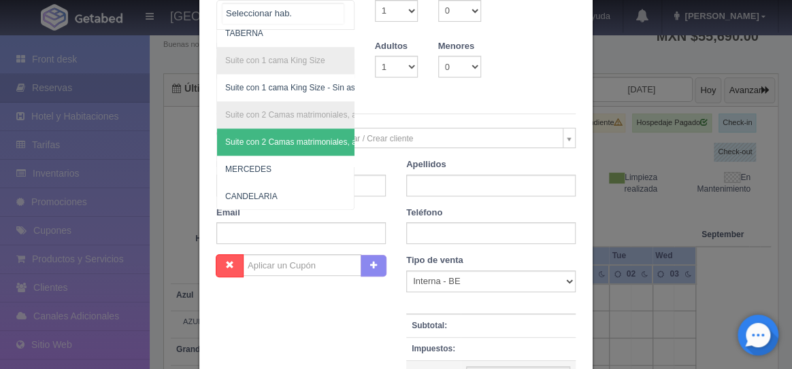
scroll to position [133, 0]
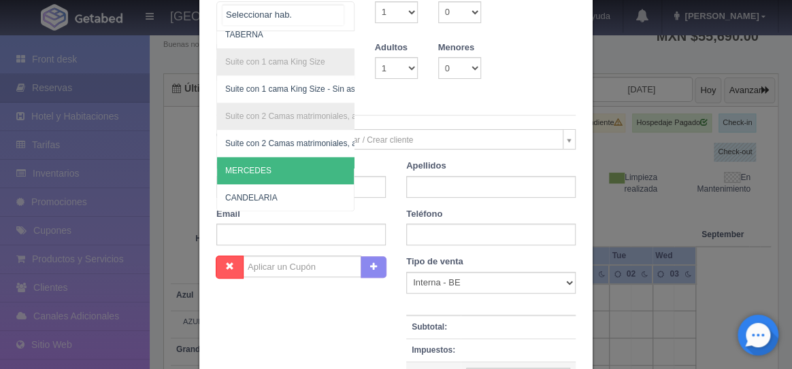
click at [276, 162] on span "MERCEDES" at bounding box center [351, 170] width 269 height 27
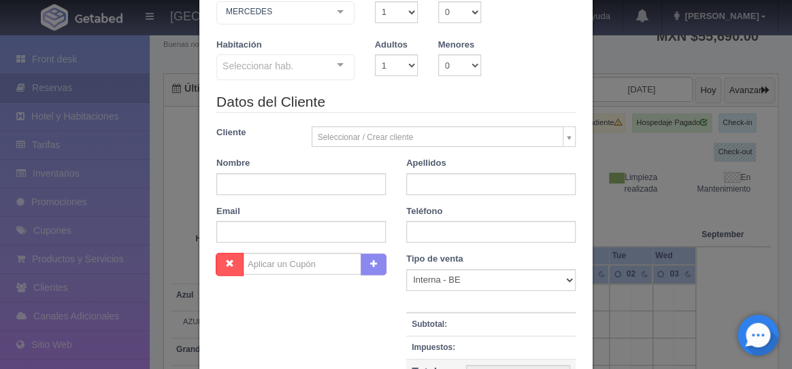
checkbox input "false"
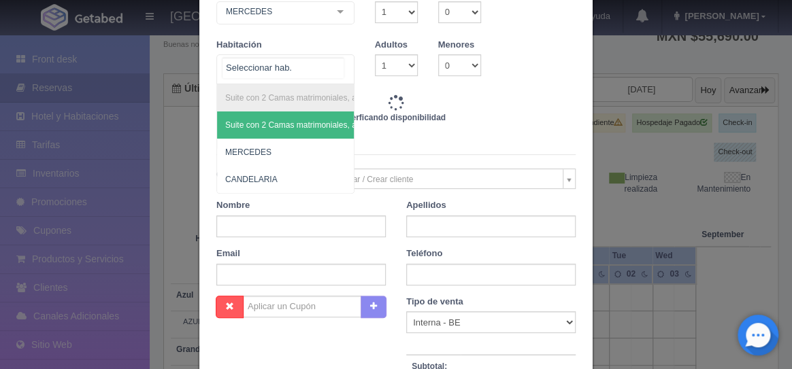
click at [335, 69] on div at bounding box center [340, 65] width 27 height 20
type input "19040.00"
checkbox input "false"
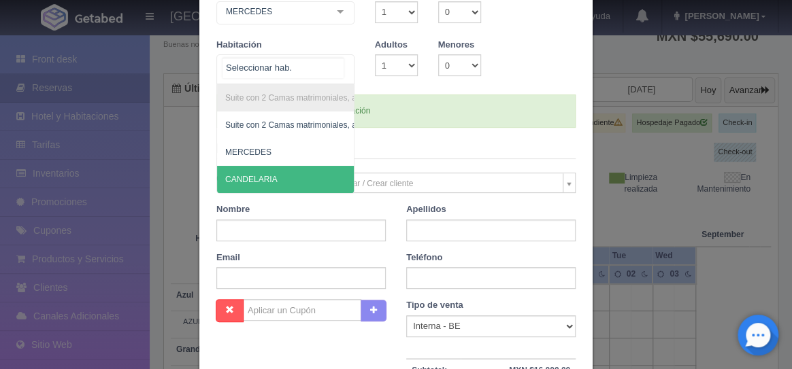
click at [292, 174] on span "CANDELARIA" at bounding box center [347, 179] width 260 height 27
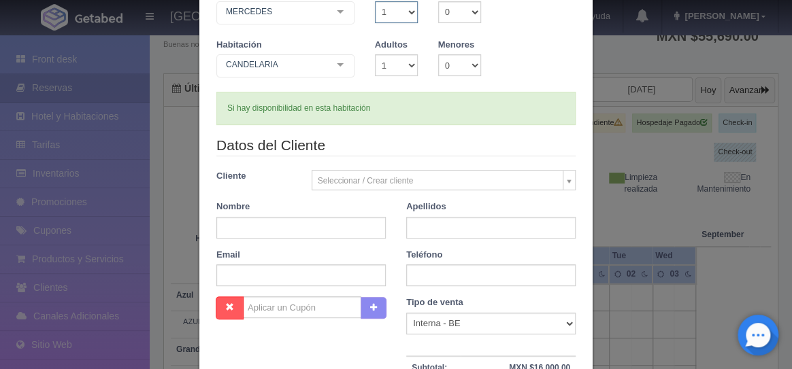
click at [409, 8] on select "1 2 3 4 5 6 7 8 9 10" at bounding box center [396, 12] width 43 height 22
select select "2"
checkbox input "false"
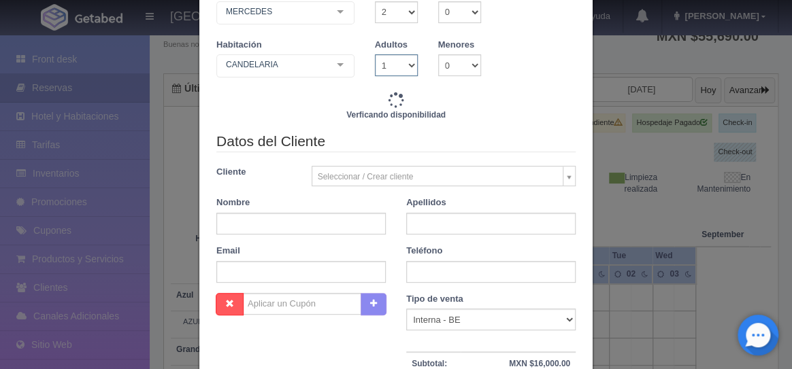
click at [409, 59] on select "1 2 3 4 5 6 7 8 9 10" at bounding box center [396, 65] width 43 height 22
type input "19040.00"
checkbox input "false"
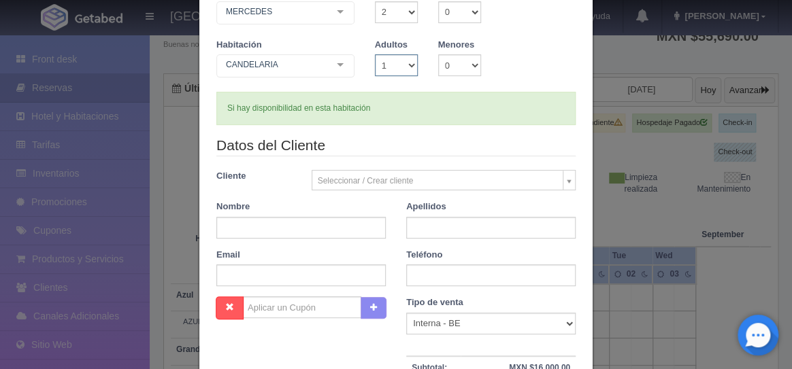
select select "2"
checkbox input "false"
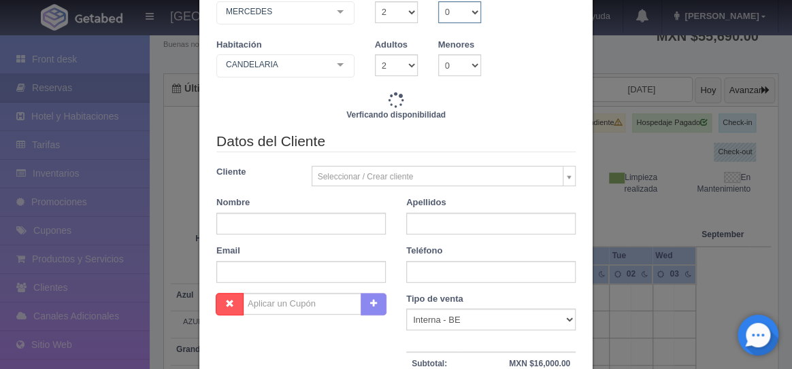
click at [468, 13] on select "0 1 2 3 4 5 6 7 8 9 10" at bounding box center [459, 12] width 43 height 22
type input "19040.00"
checkbox input "false"
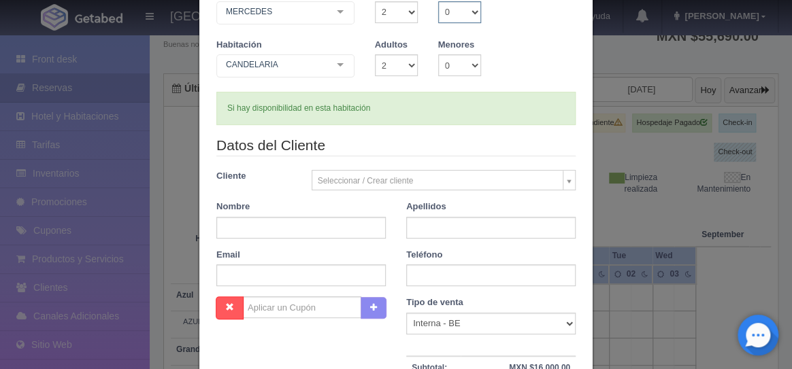
select select "1"
checkbox input "false"
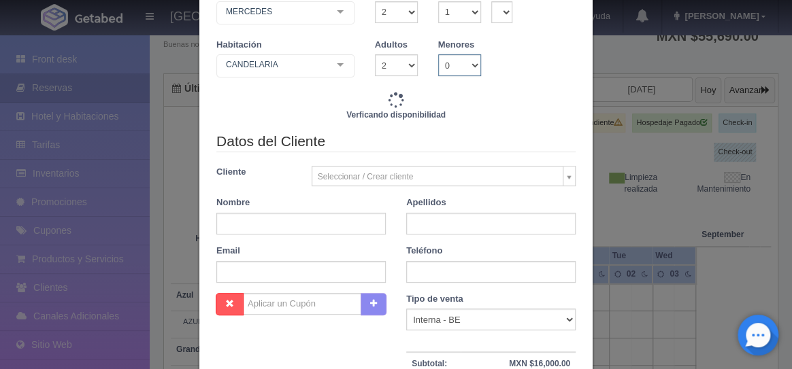
click at [462, 62] on select "0 1 2 3 4 5 6 7 8 9 10" at bounding box center [459, 65] width 43 height 22
type input "19040.00"
checkbox input "false"
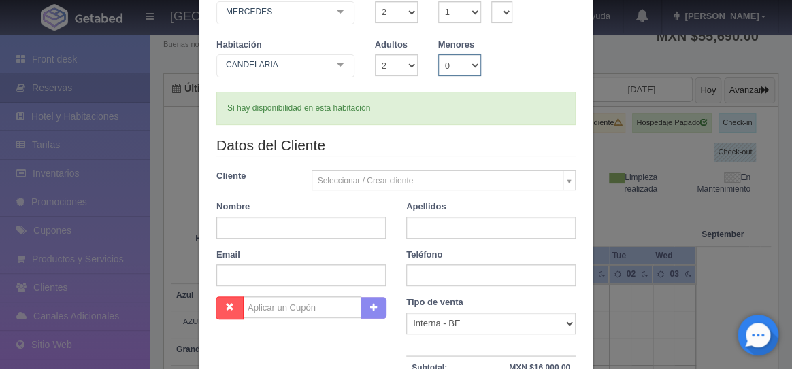
select select "1"
checkbox input "false"
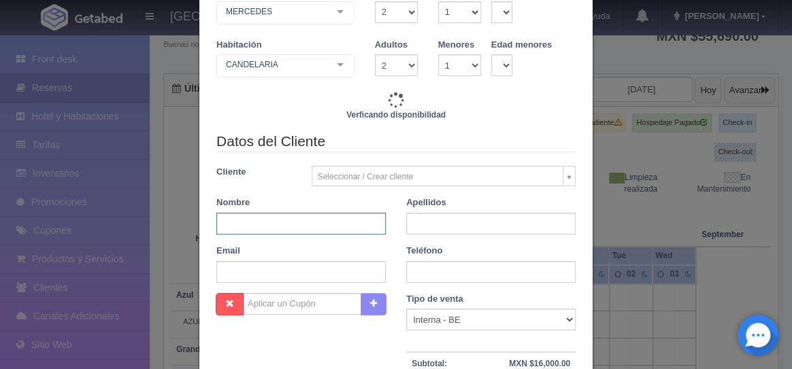
click at [307, 218] on input "text" at bounding box center [300, 224] width 169 height 22
type input "19040.00"
checkbox input "false"
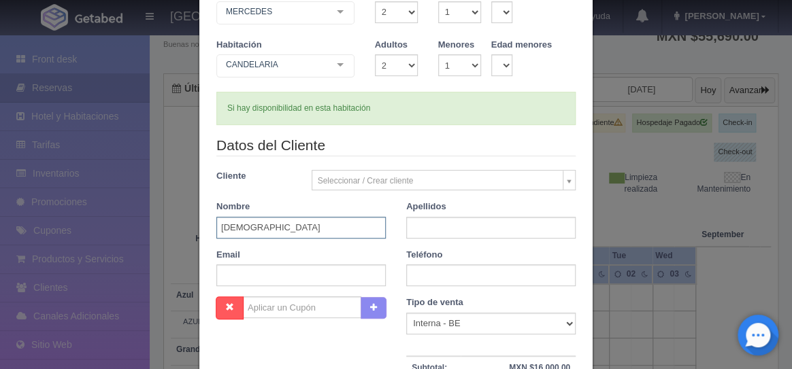
type input "JESUS"
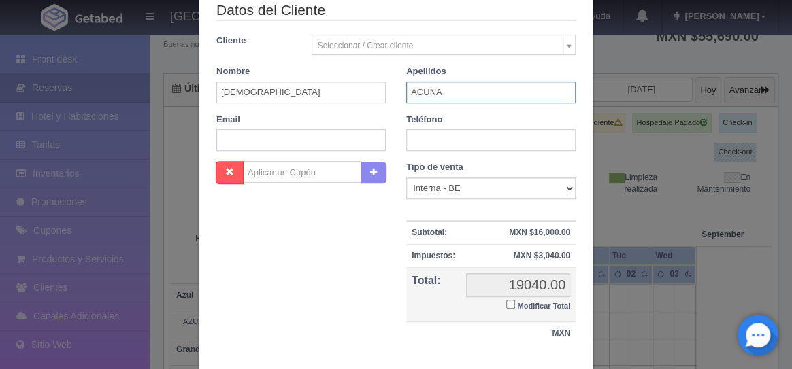
type input "ACUÑA"
click at [380, 244] on div "Nombre Cupón : Descuentos : Tipo de venta Correo Electronico Interna - BE Llama…" at bounding box center [396, 260] width 380 height 198
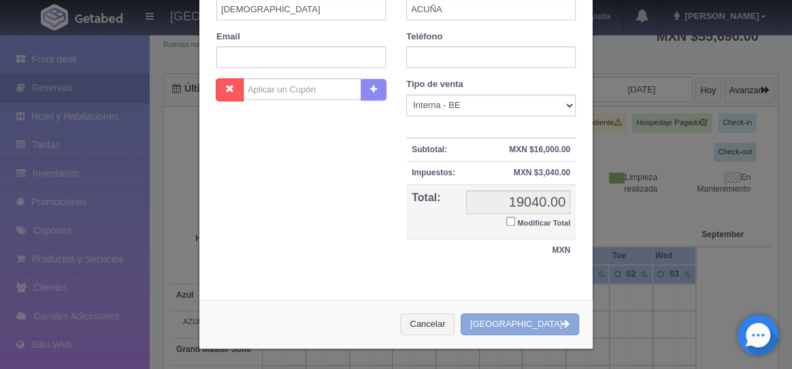
click at [527, 324] on button "[GEOGRAPHIC_DATA]" at bounding box center [520, 325] width 118 height 22
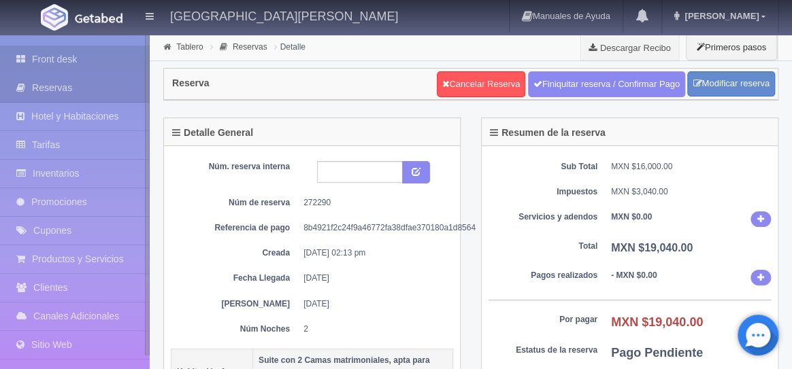
click at [64, 62] on link "Front desk" at bounding box center [75, 60] width 150 height 28
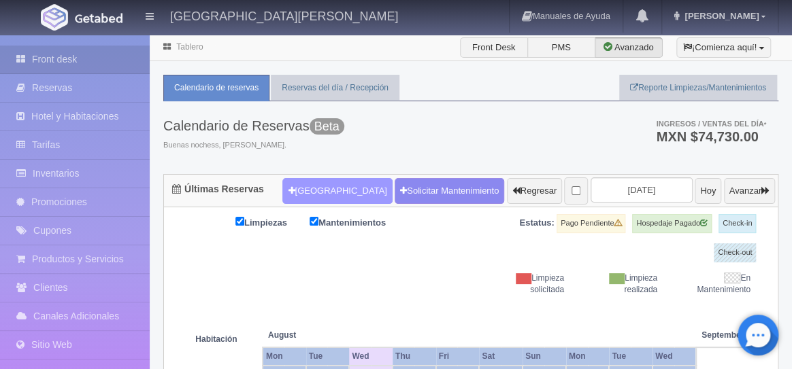
click at [291, 195] on button "[GEOGRAPHIC_DATA]" at bounding box center [337, 191] width 110 height 26
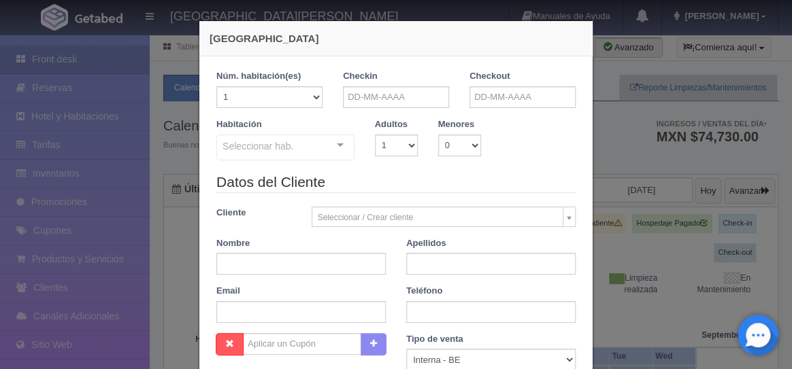
checkbox input "false"
click at [633, 337] on div "Nueva Reserva 1 Núm. habitación(es) 1 2 3 4 5 6 7 8 9 10 11 12 13 14 15 16 17 1…" at bounding box center [396, 184] width 792 height 369
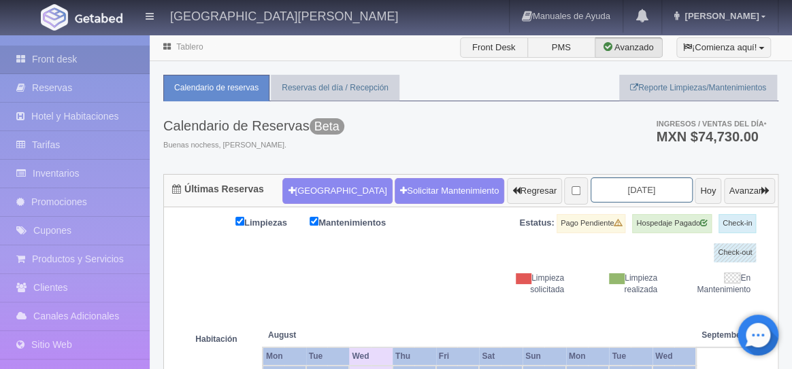
click at [609, 188] on input "2025-08-27" at bounding box center [642, 190] width 102 height 25
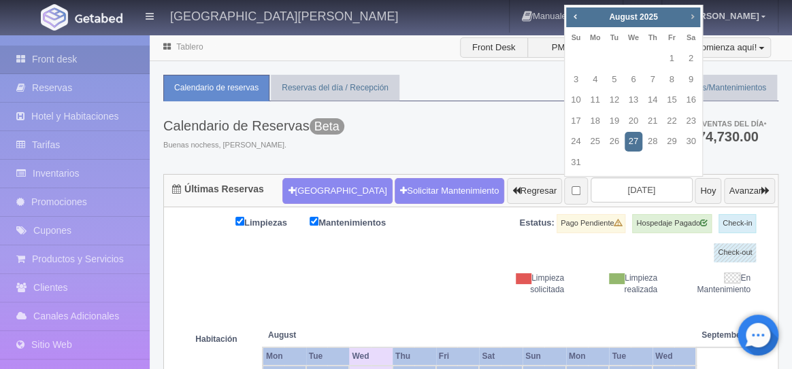
click at [691, 22] on link "Next" at bounding box center [692, 16] width 15 height 15
click at [672, 122] on link "24" at bounding box center [672, 122] width 18 height 20
type input "[DATE]"
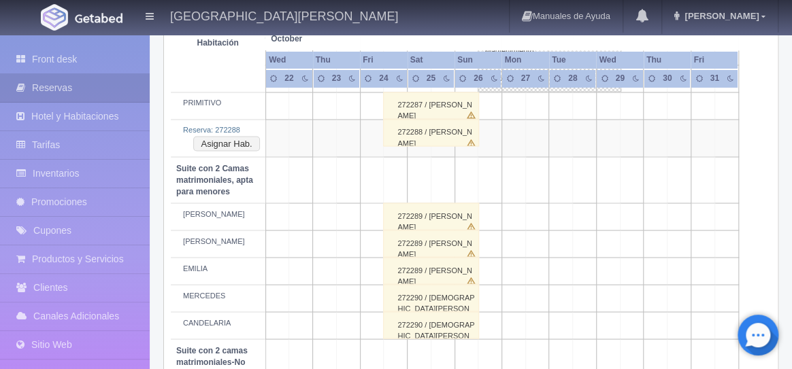
scroll to position [987, 0]
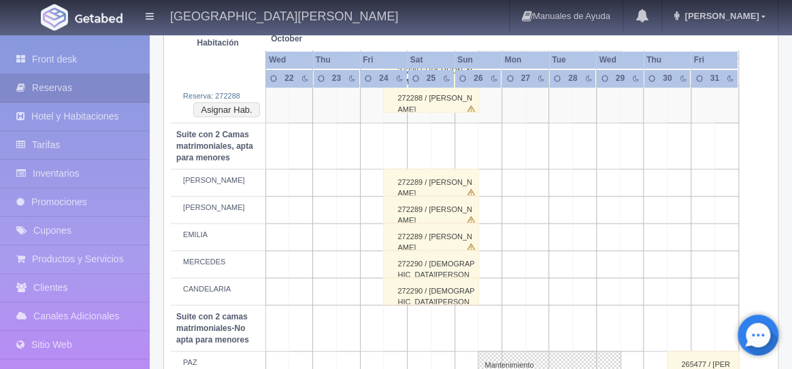
click at [496, 183] on td at bounding box center [490, 182] width 24 height 27
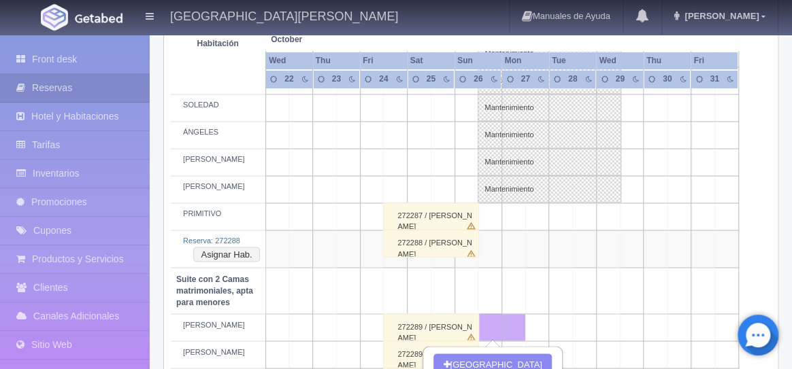
scroll to position [844, 0]
click at [610, 329] on td at bounding box center [608, 325] width 24 height 27
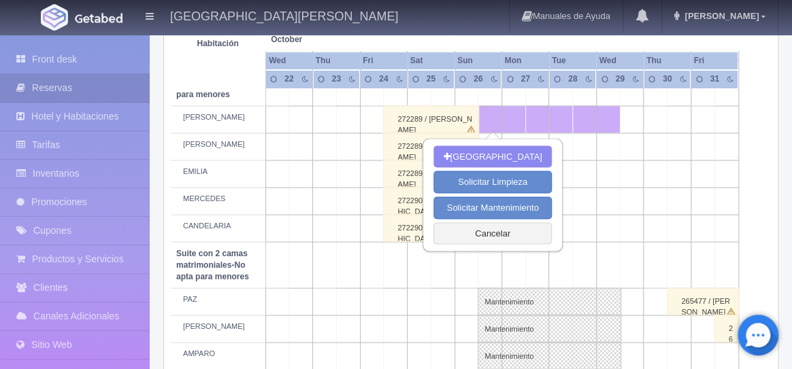
scroll to position [1056, 0]
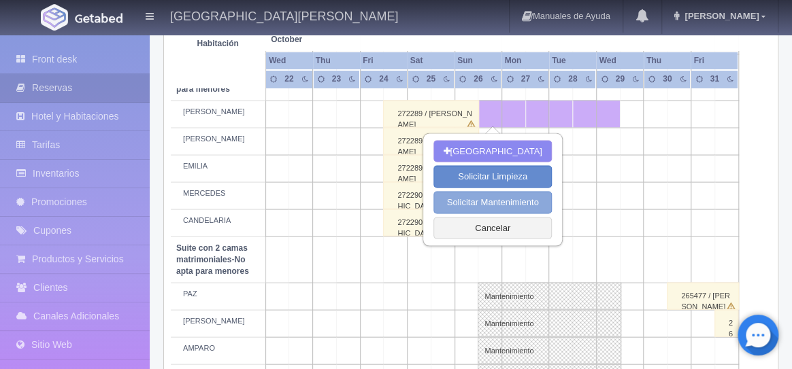
click at [490, 205] on button "Solicitar Mantenimiento" at bounding box center [492, 202] width 118 height 22
select select "Mantenimiento"
type input "26-10-2025"
type input "29-10-2025"
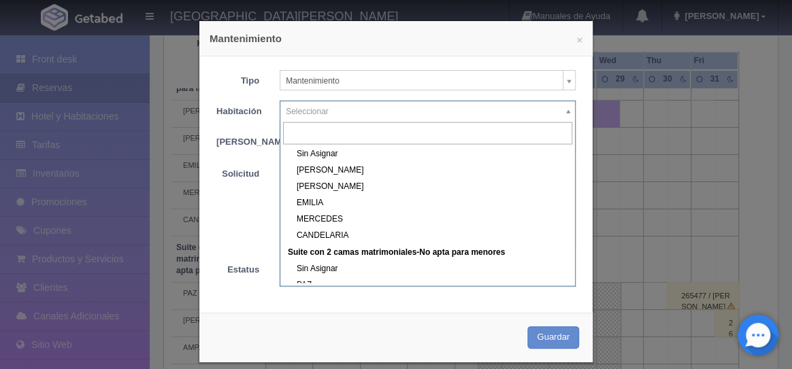
scroll to position [493, 0]
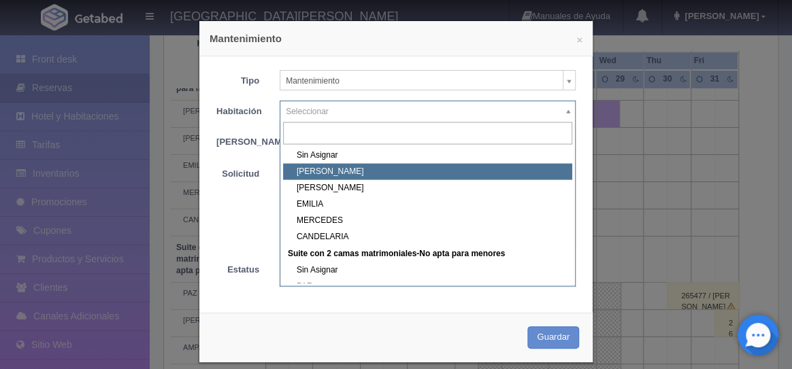
select select "1983_CELSO"
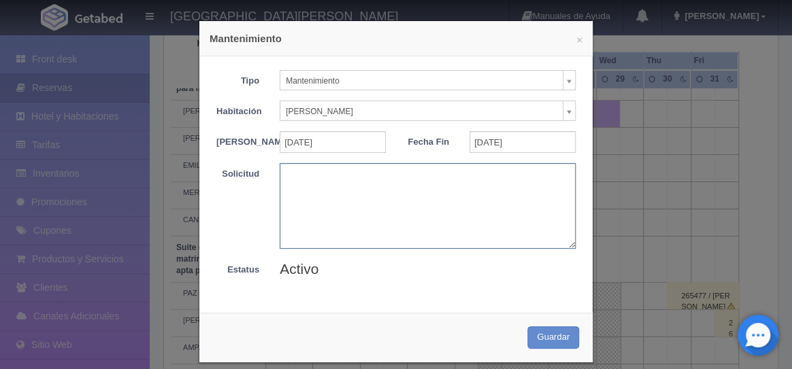
click at [328, 209] on textarea at bounding box center [428, 205] width 296 height 85
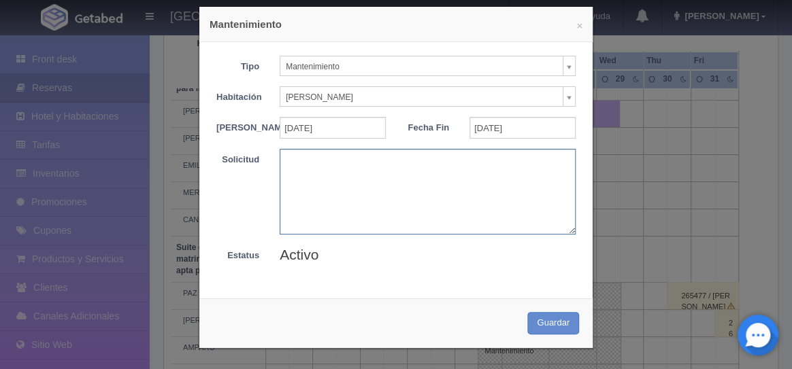
scroll to position [0, 0]
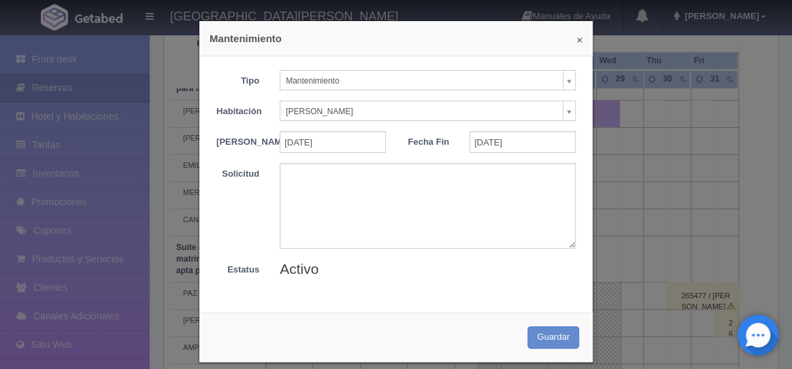
click at [580, 44] on button "×" at bounding box center [579, 40] width 6 height 10
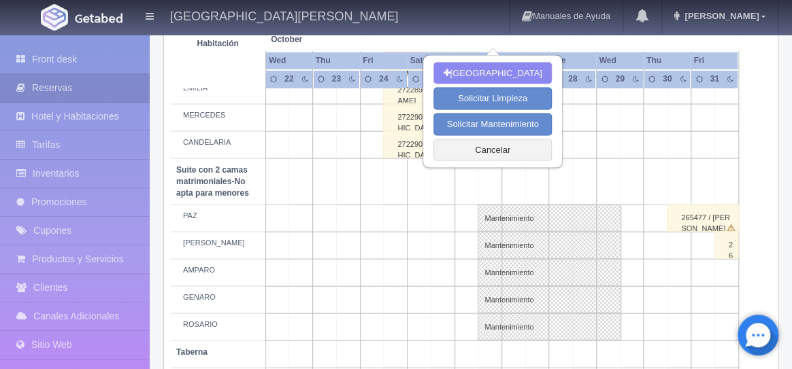
scroll to position [1187, 0]
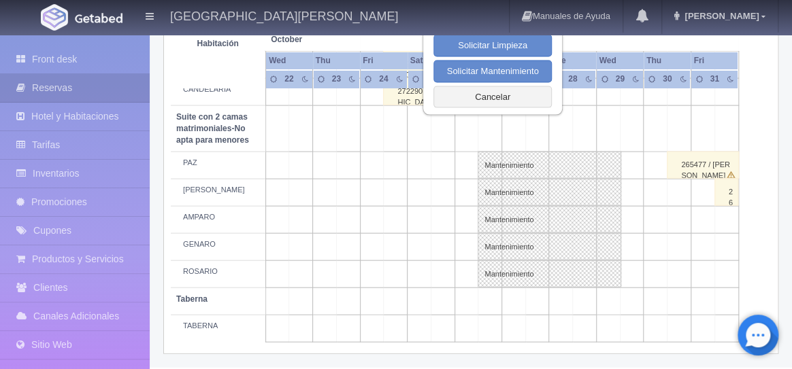
click at [384, 305] on td at bounding box center [396, 302] width 24 height 27
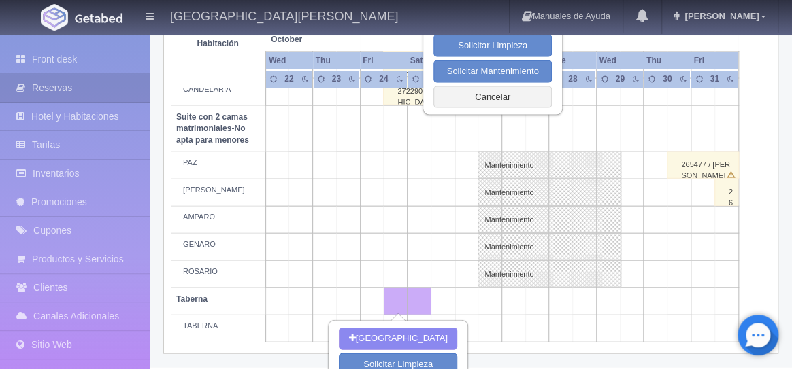
click at [601, 319] on td at bounding box center [608, 329] width 24 height 27
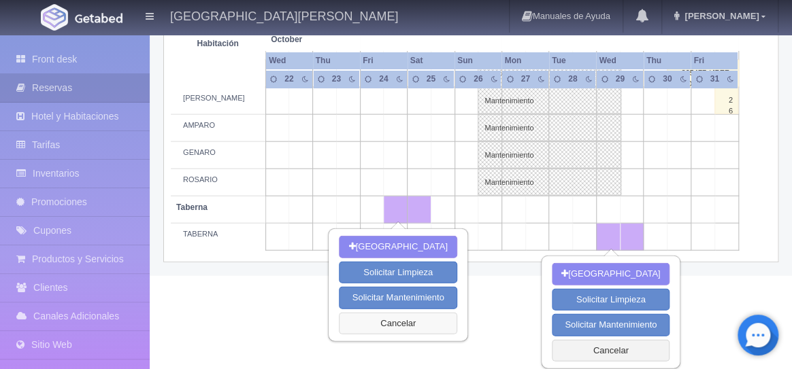
click at [404, 324] on button "Cancelar" at bounding box center [398, 324] width 118 height 22
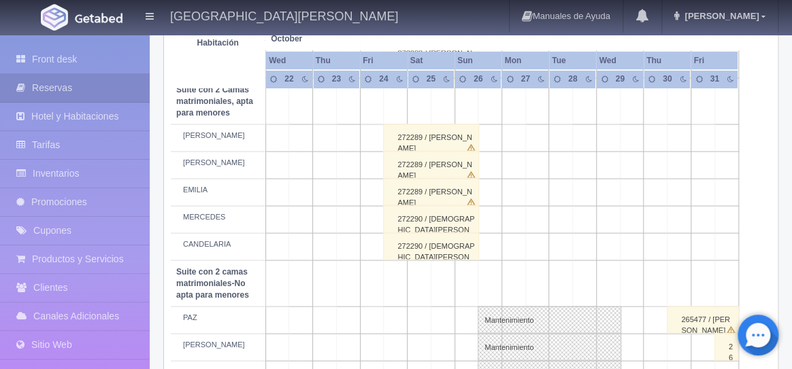
scroll to position [1032, 0]
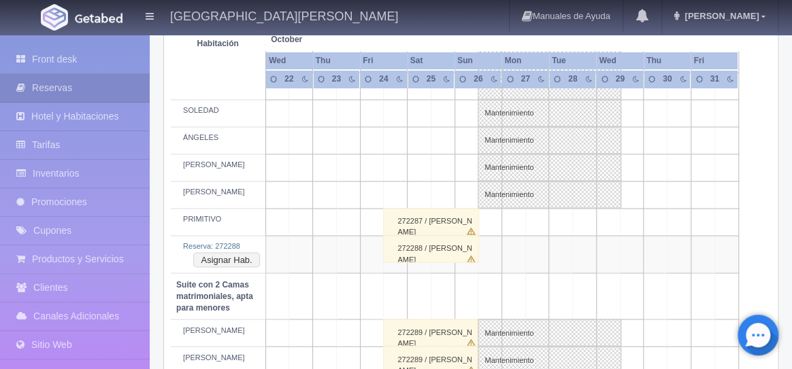
scroll to position [839, 0]
click at [446, 223] on div "272287 / [PERSON_NAME]" at bounding box center [431, 219] width 96 height 27
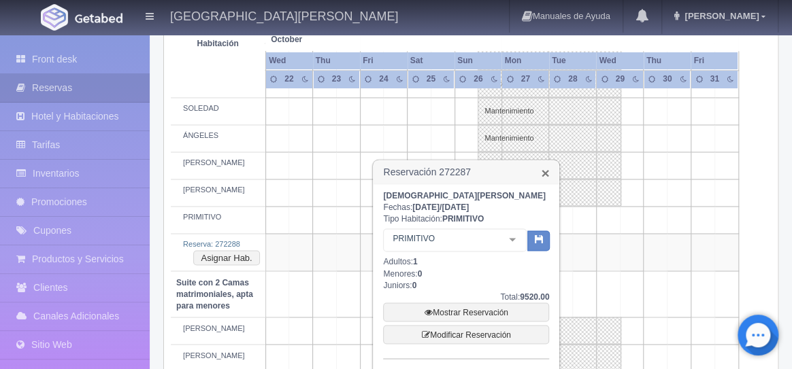
click at [544, 176] on link "×" at bounding box center [545, 173] width 8 height 14
